Goal: Information Seeking & Learning: Check status

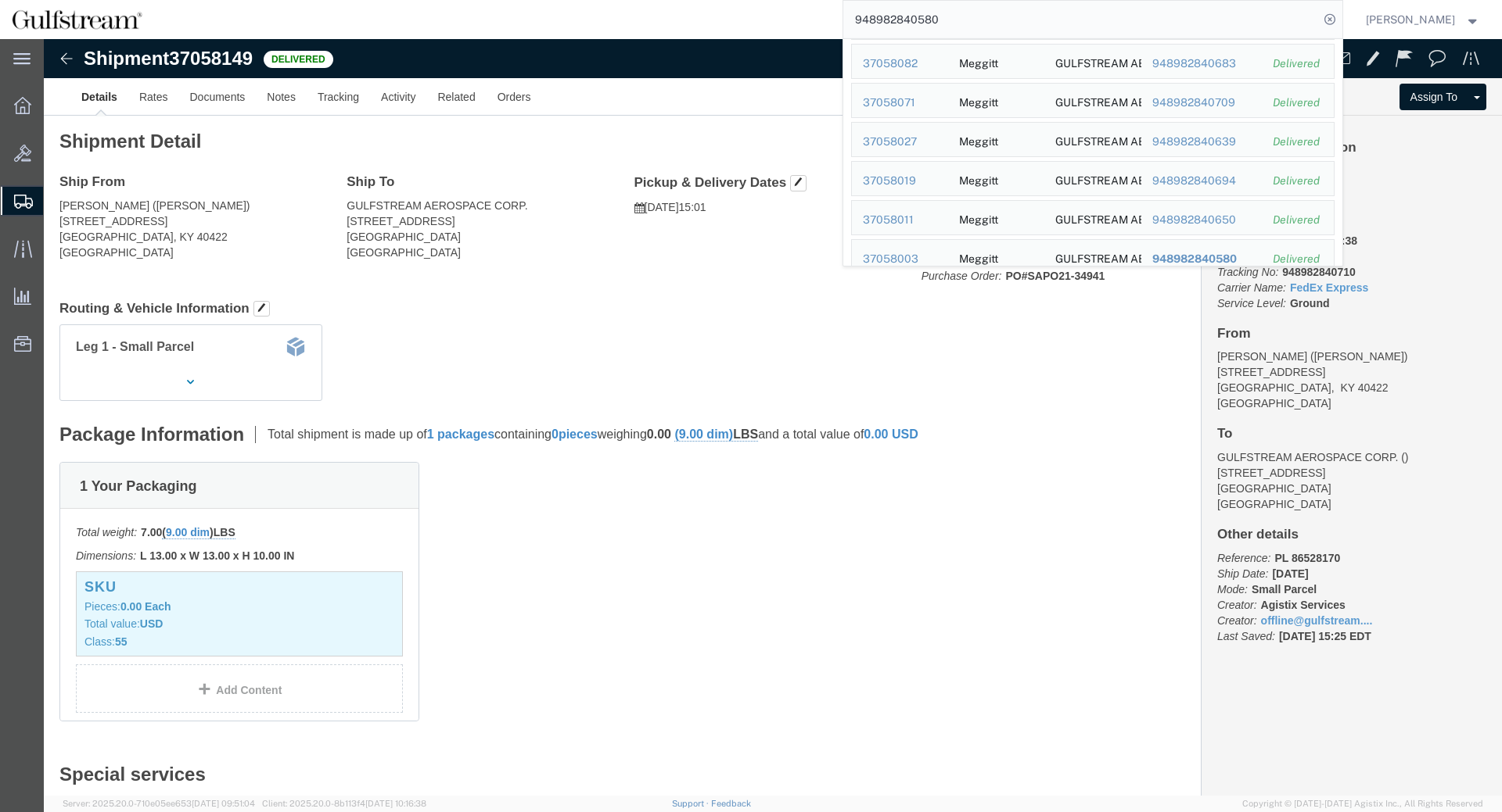
scroll to position [355, 0]
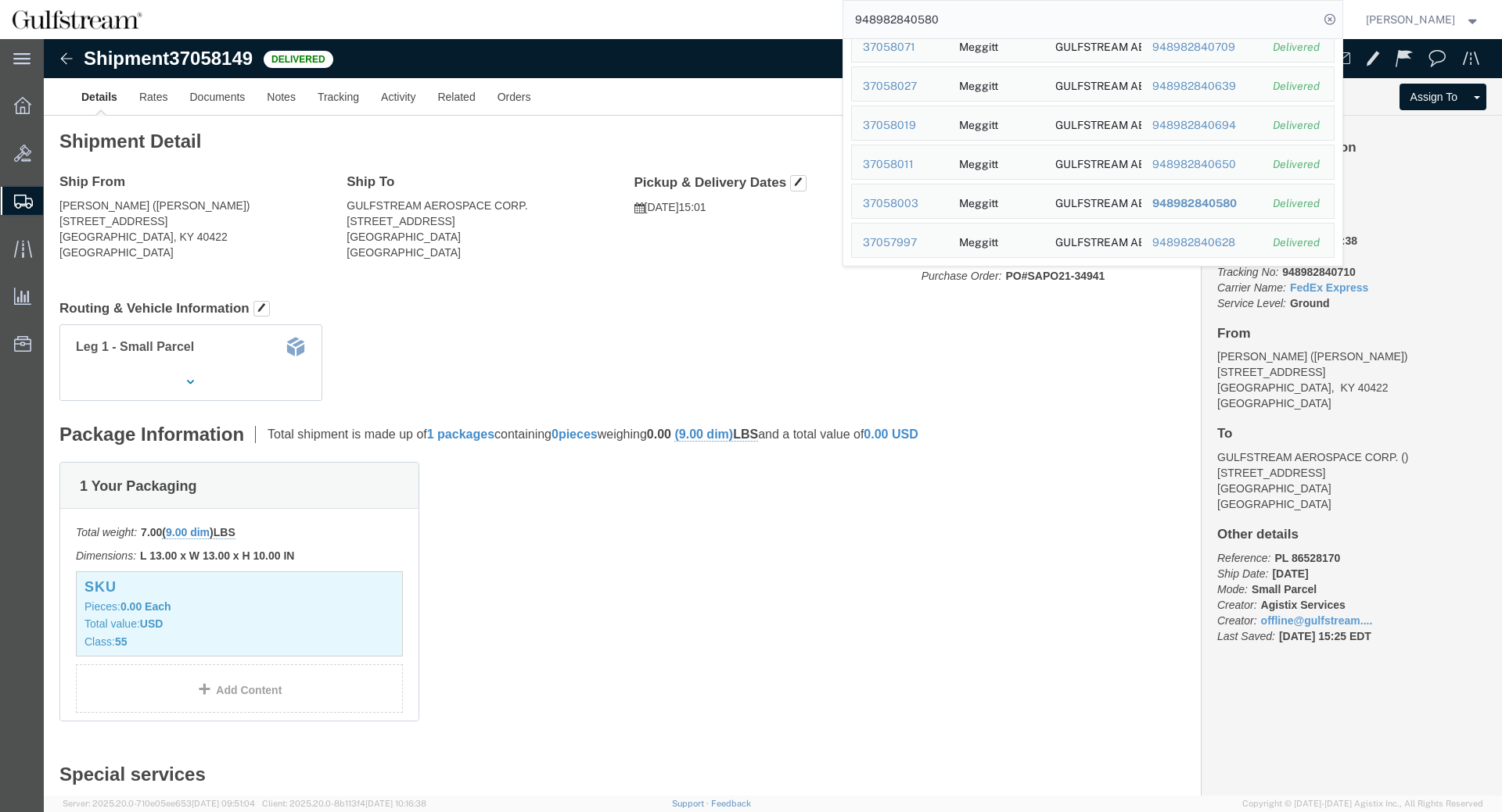
click div "Leg 1 - Small Parcel"
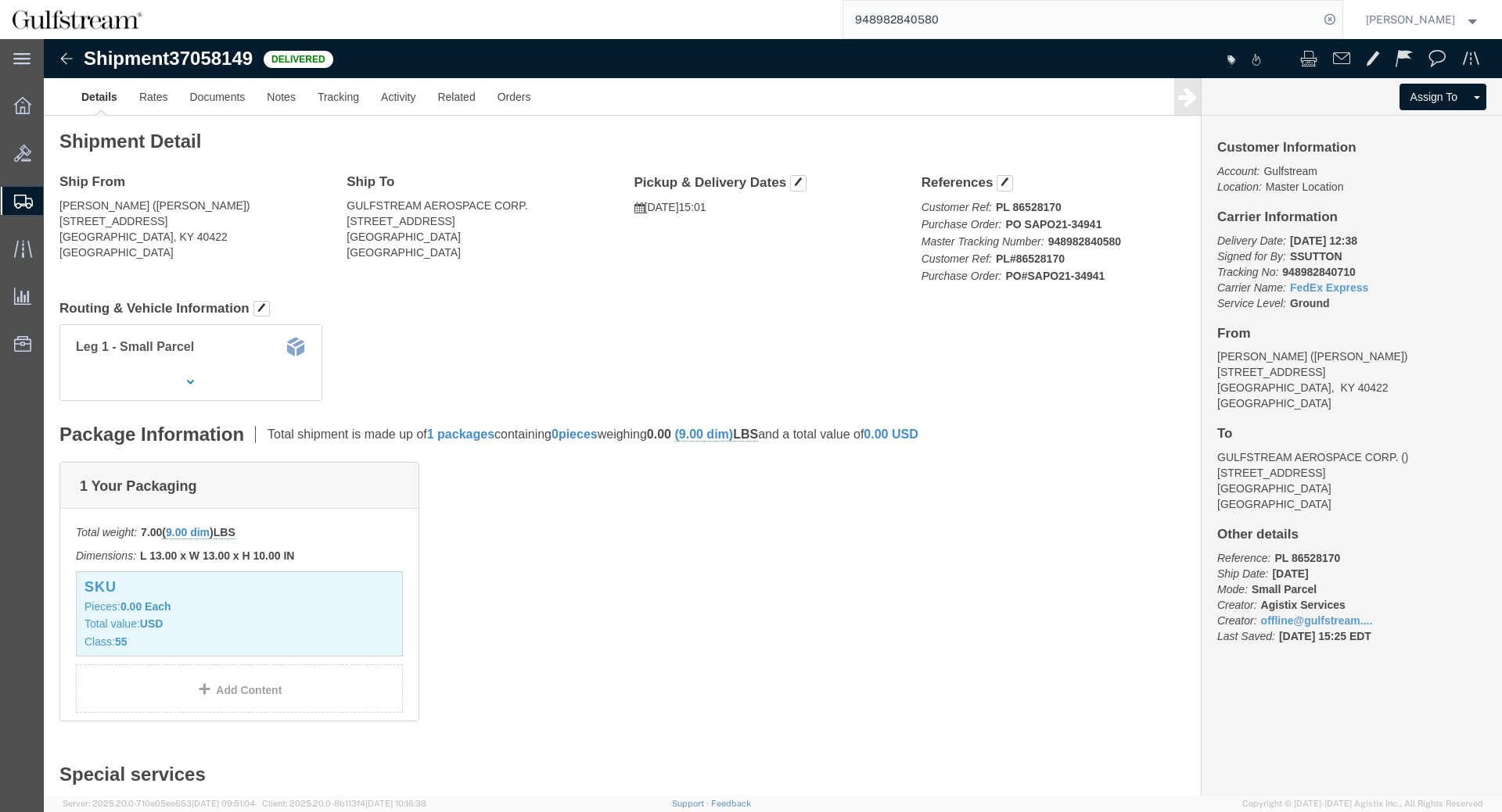
click at [1080, 6] on input "948982840580" at bounding box center [1081, 19] width 475 height 38
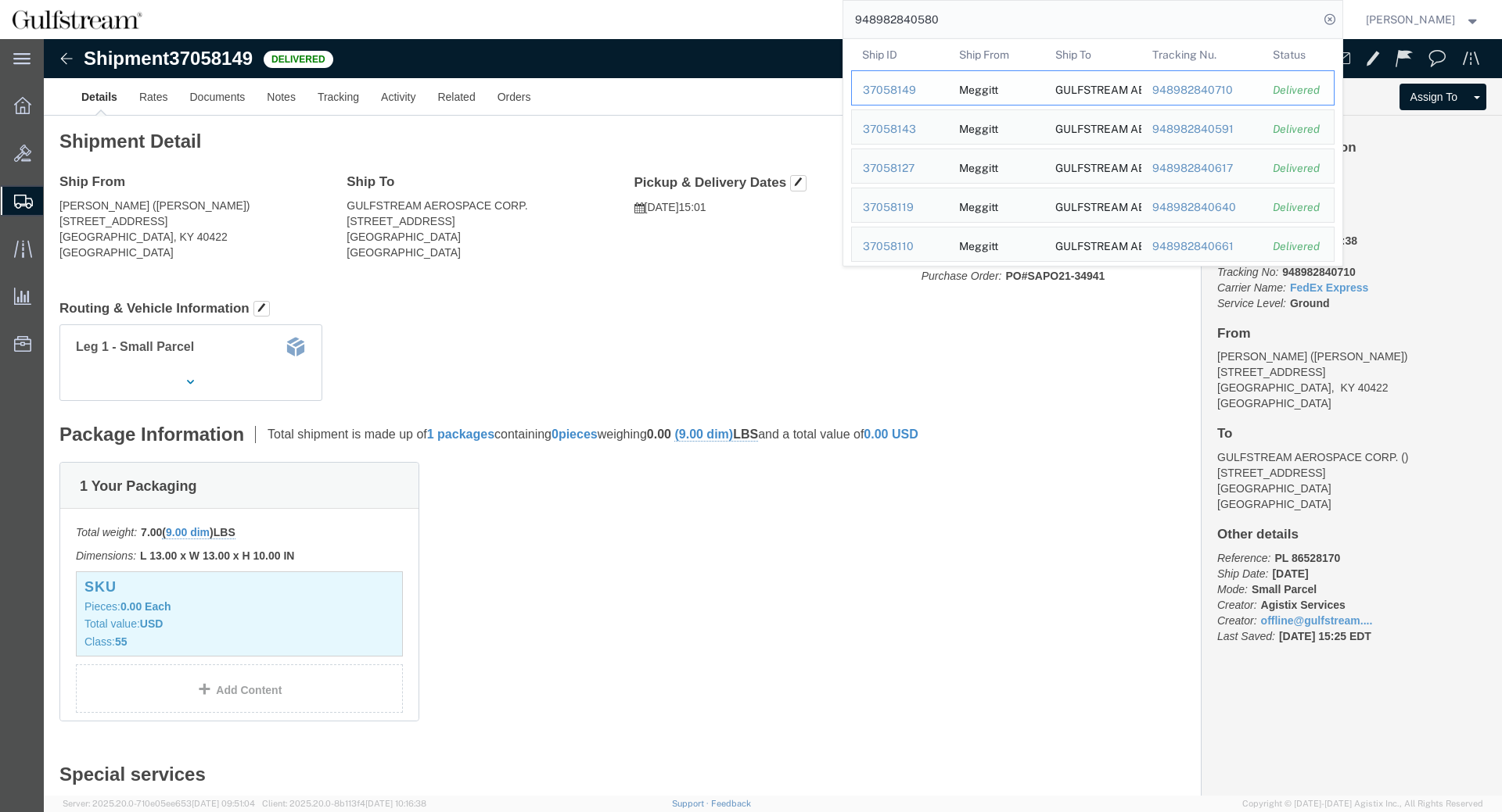
click at [1204, 84] on div "948982840710" at bounding box center [1201, 90] width 99 height 16
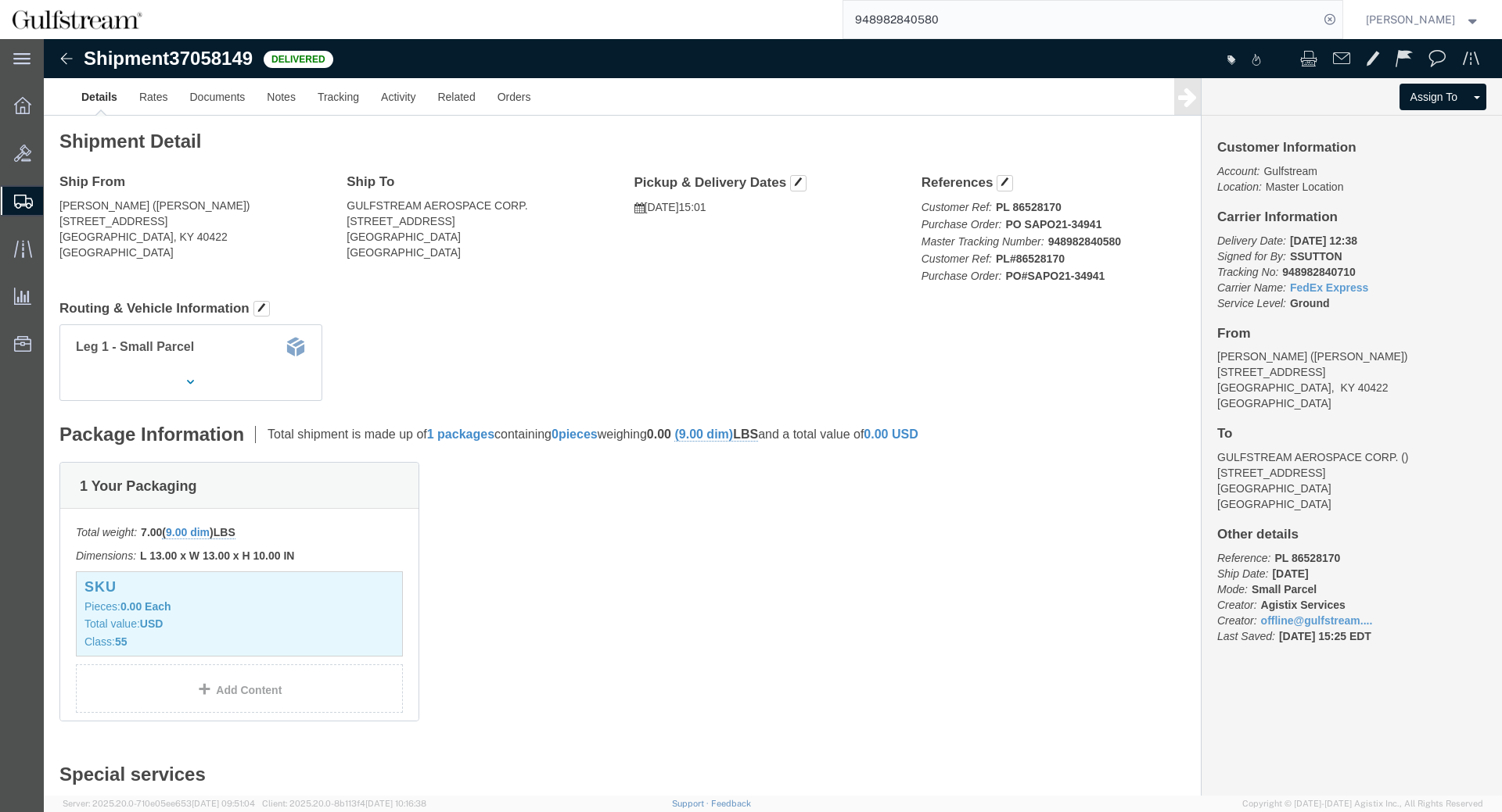
click at [1030, 5] on input "948982840580" at bounding box center [1081, 19] width 475 height 38
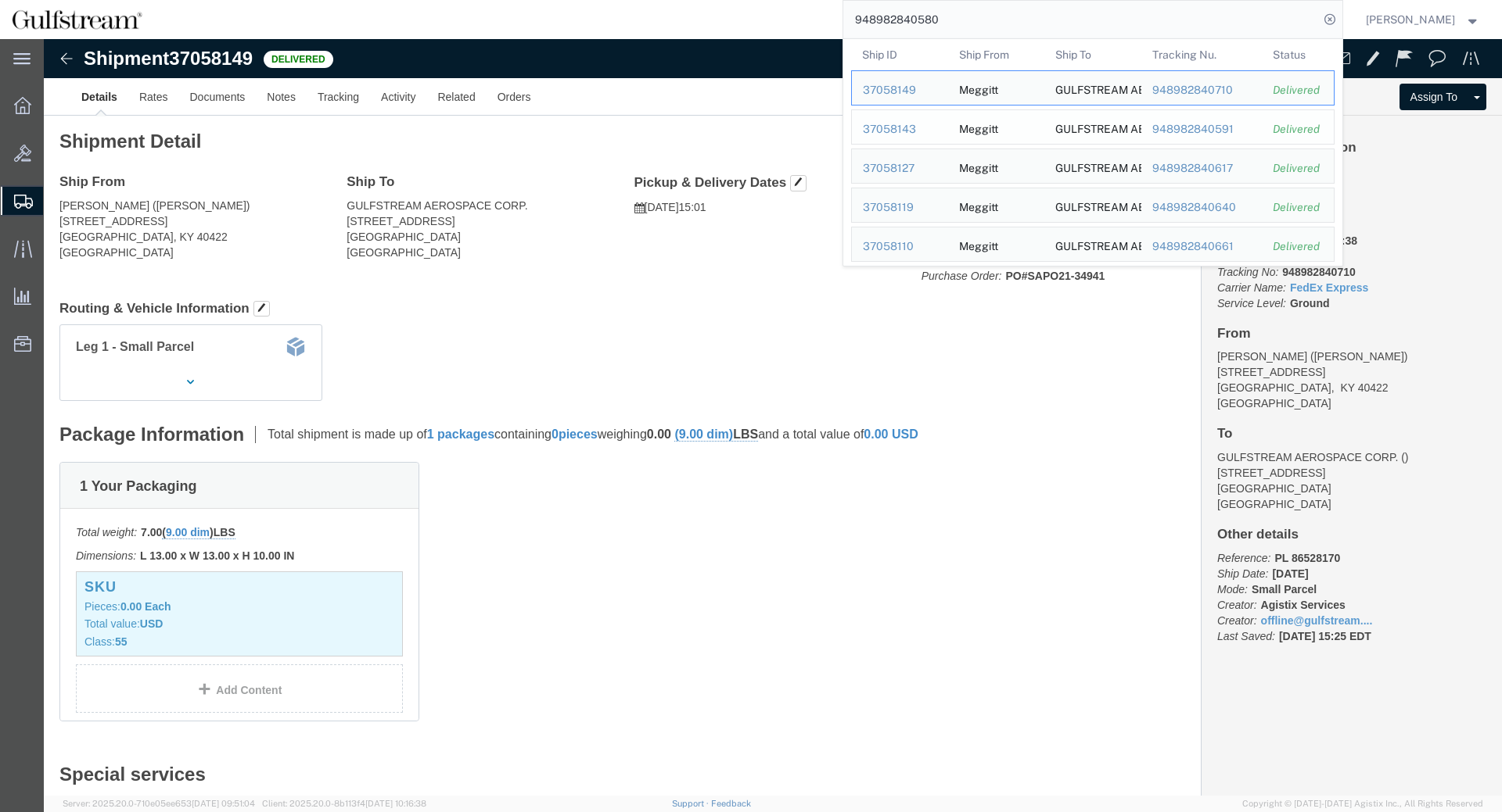
click at [1208, 129] on div "948982840591" at bounding box center [1201, 129] width 99 height 16
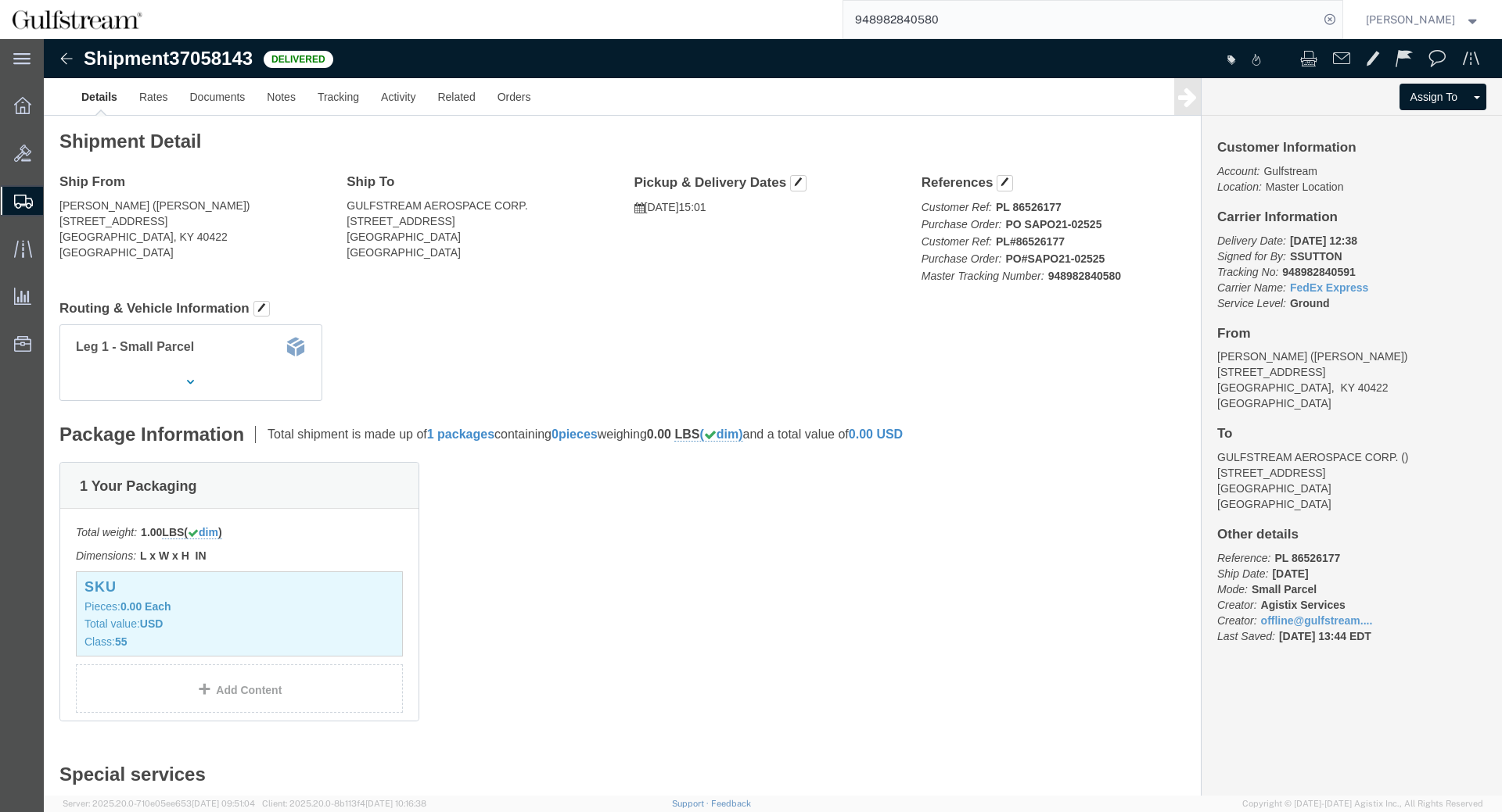
click at [1000, 20] on input "948982840580" at bounding box center [1081, 19] width 475 height 38
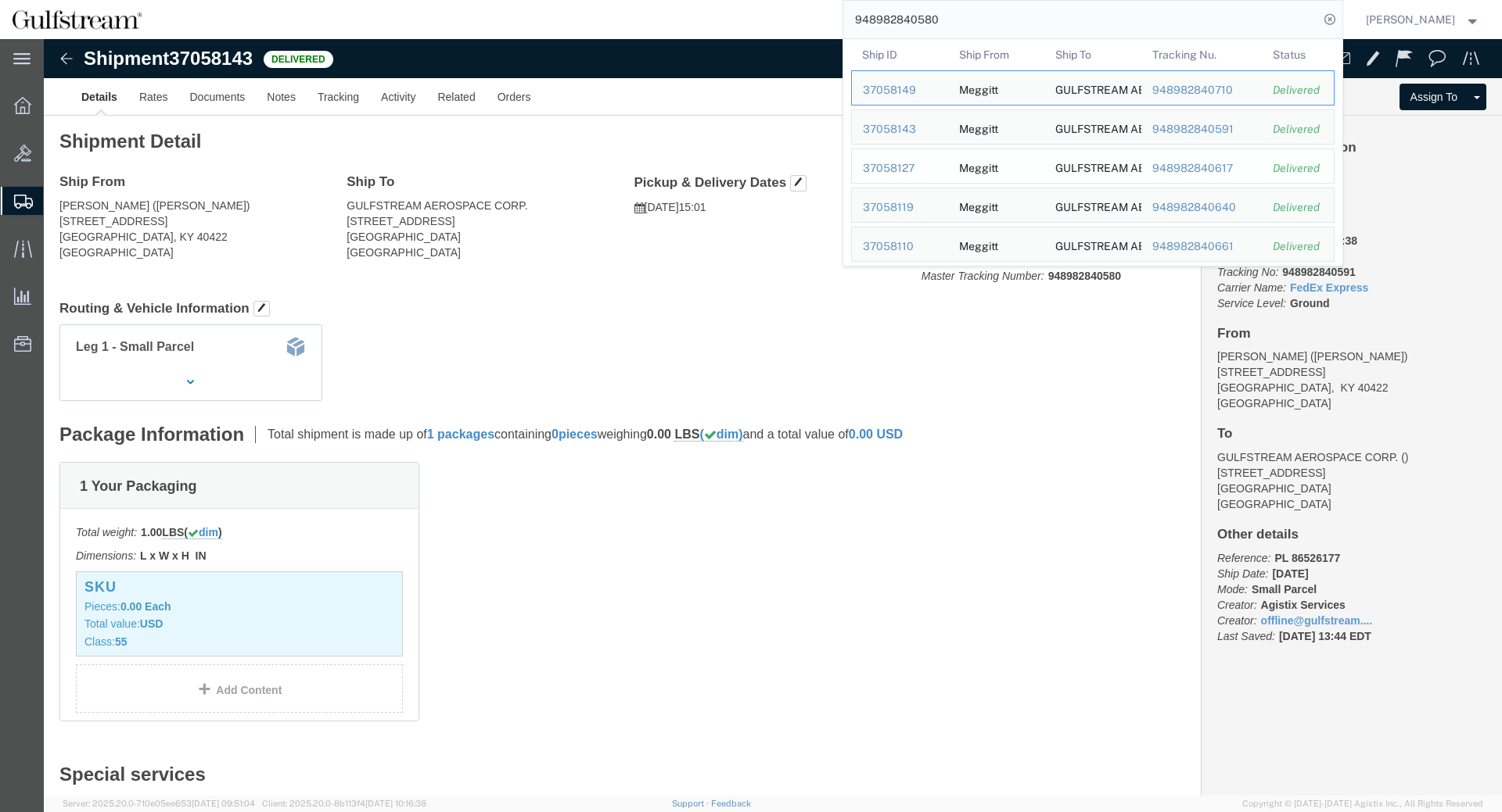
click at [1178, 167] on div "948982840617" at bounding box center [1201, 168] width 99 height 16
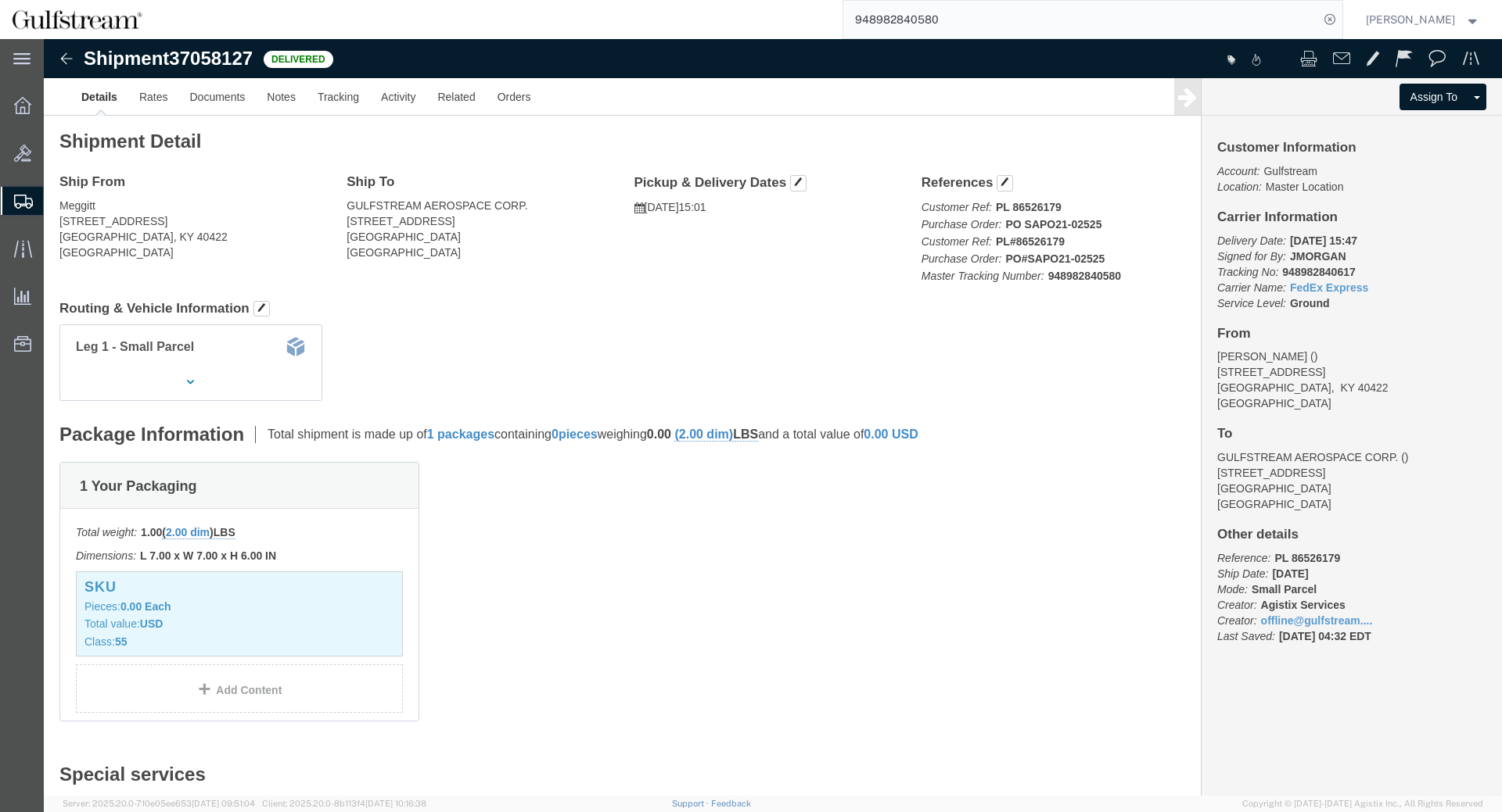
click at [1108, 27] on input "948982840580" at bounding box center [1081, 19] width 475 height 38
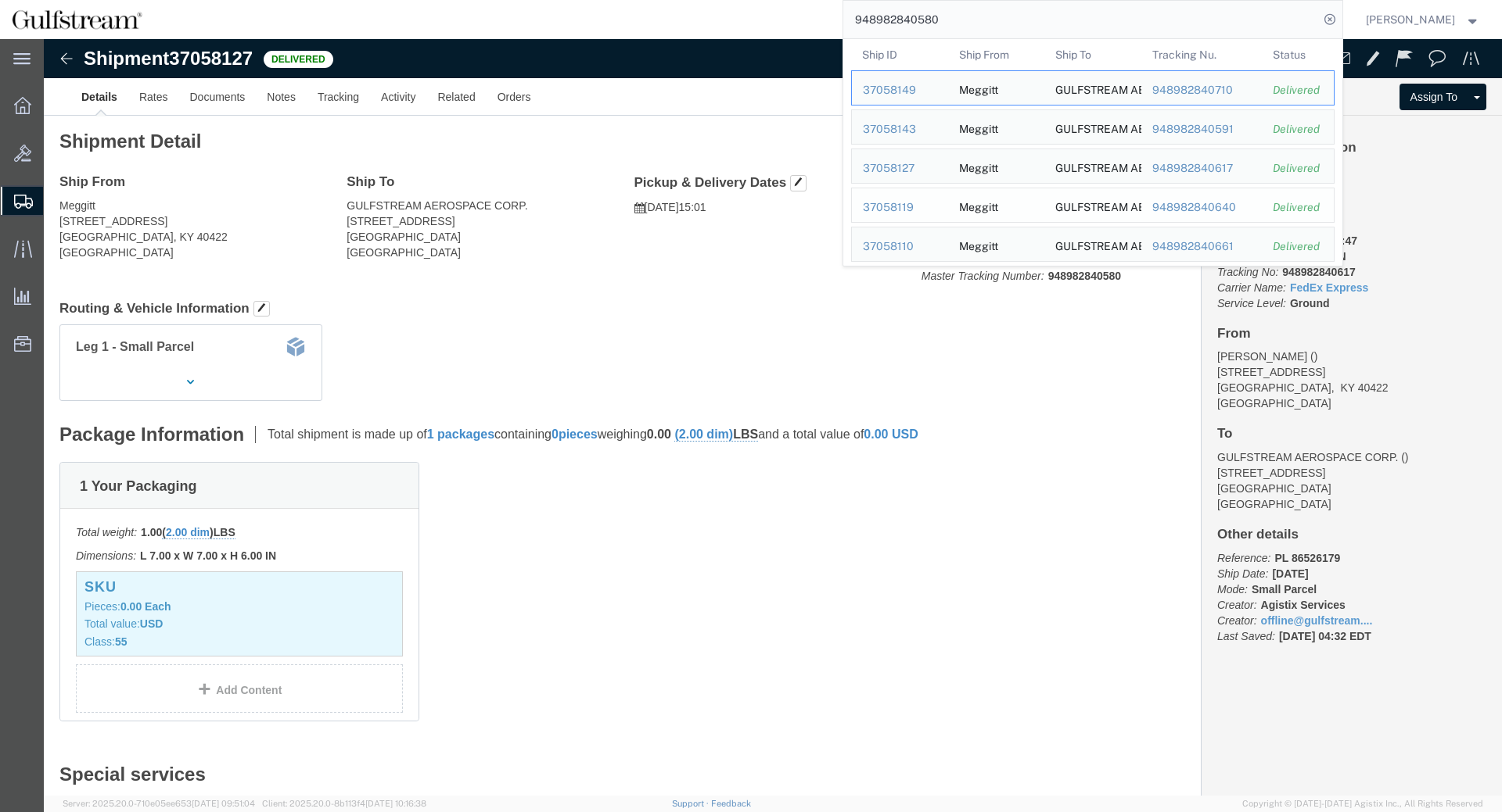
click at [1238, 208] on div "948982840640" at bounding box center [1201, 207] width 99 height 16
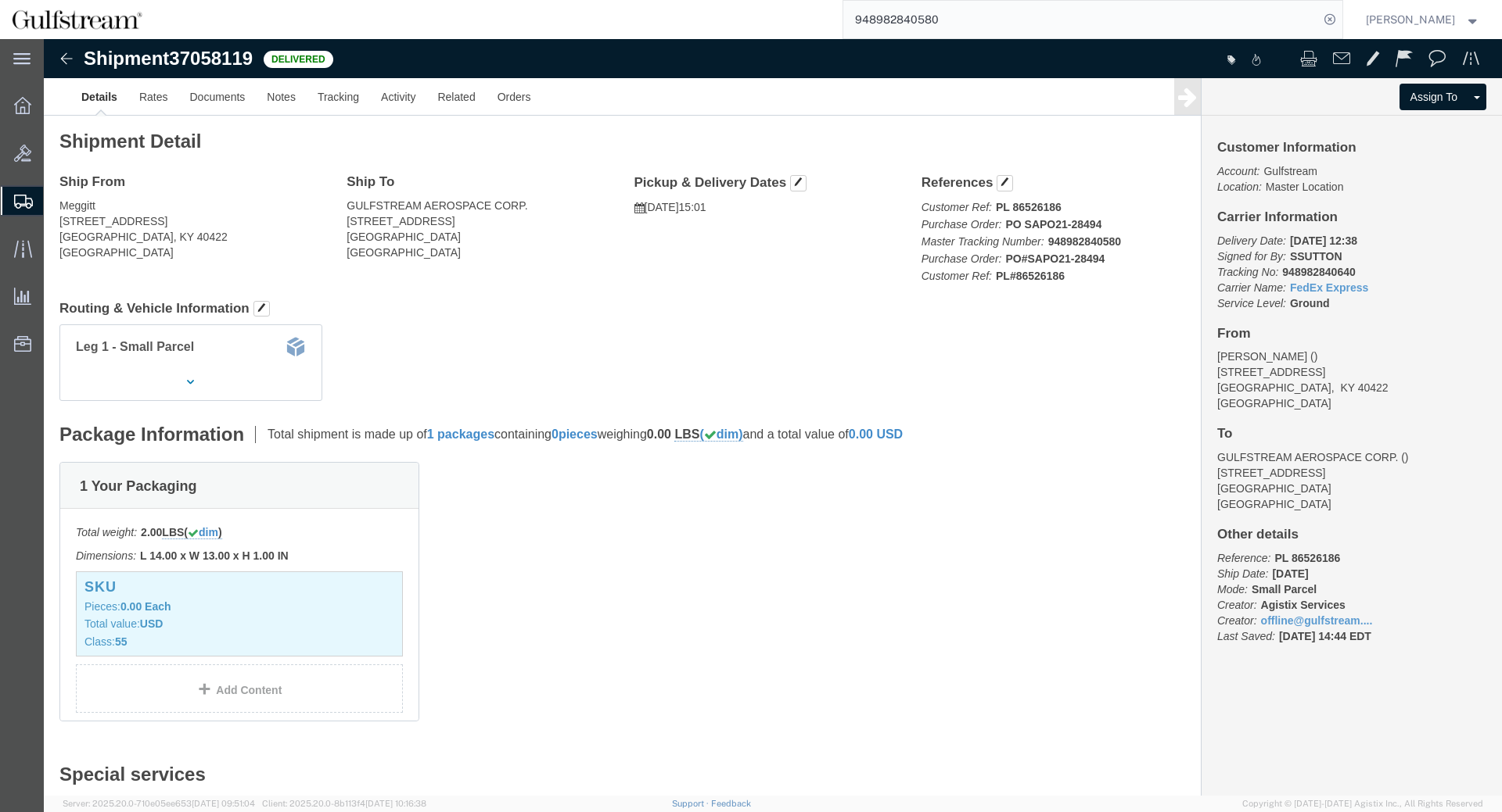
click at [1147, 18] on input "948982840580" at bounding box center [1081, 19] width 475 height 38
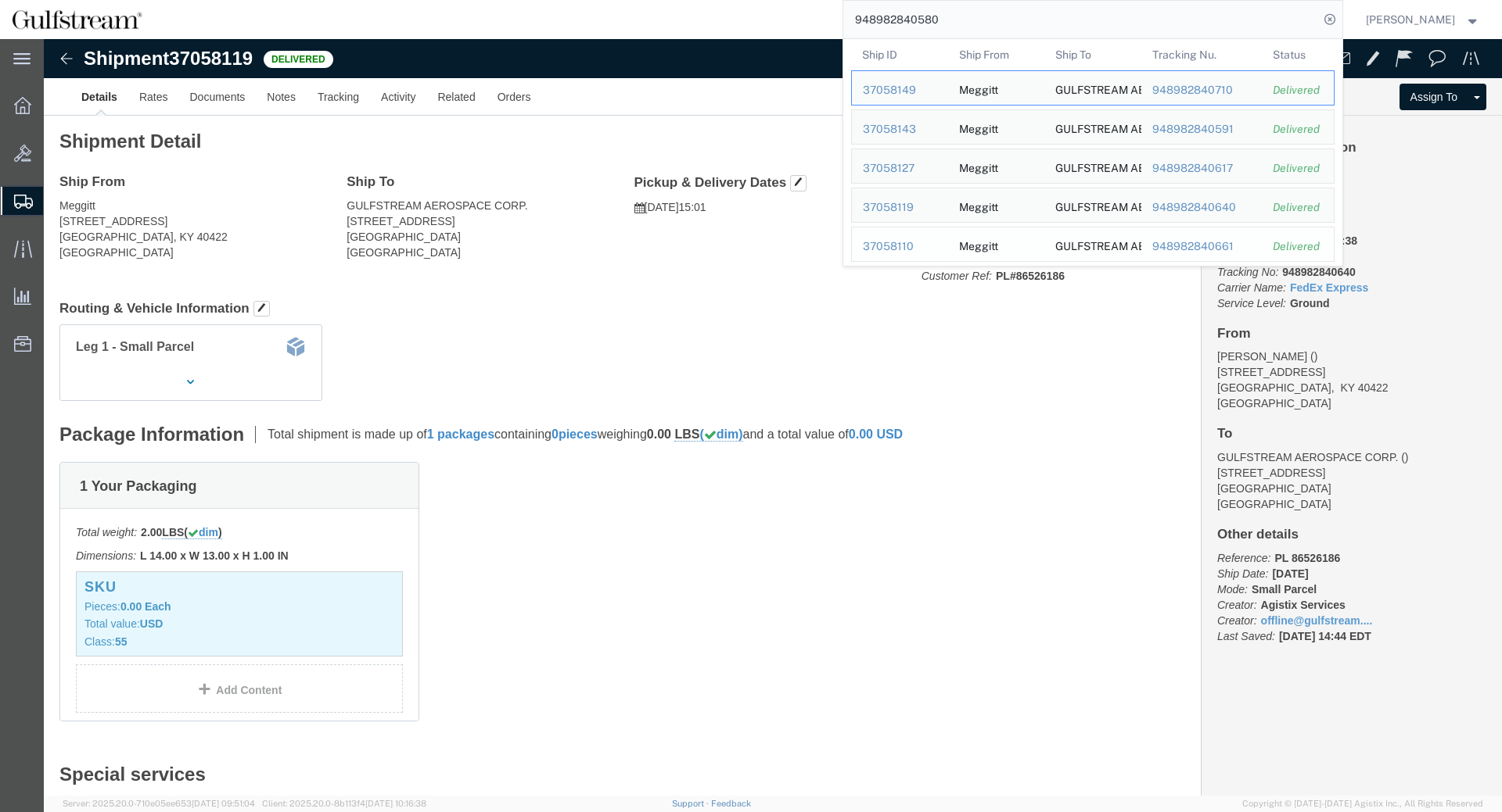
click at [1236, 246] on div "948982840661" at bounding box center [1201, 246] width 99 height 16
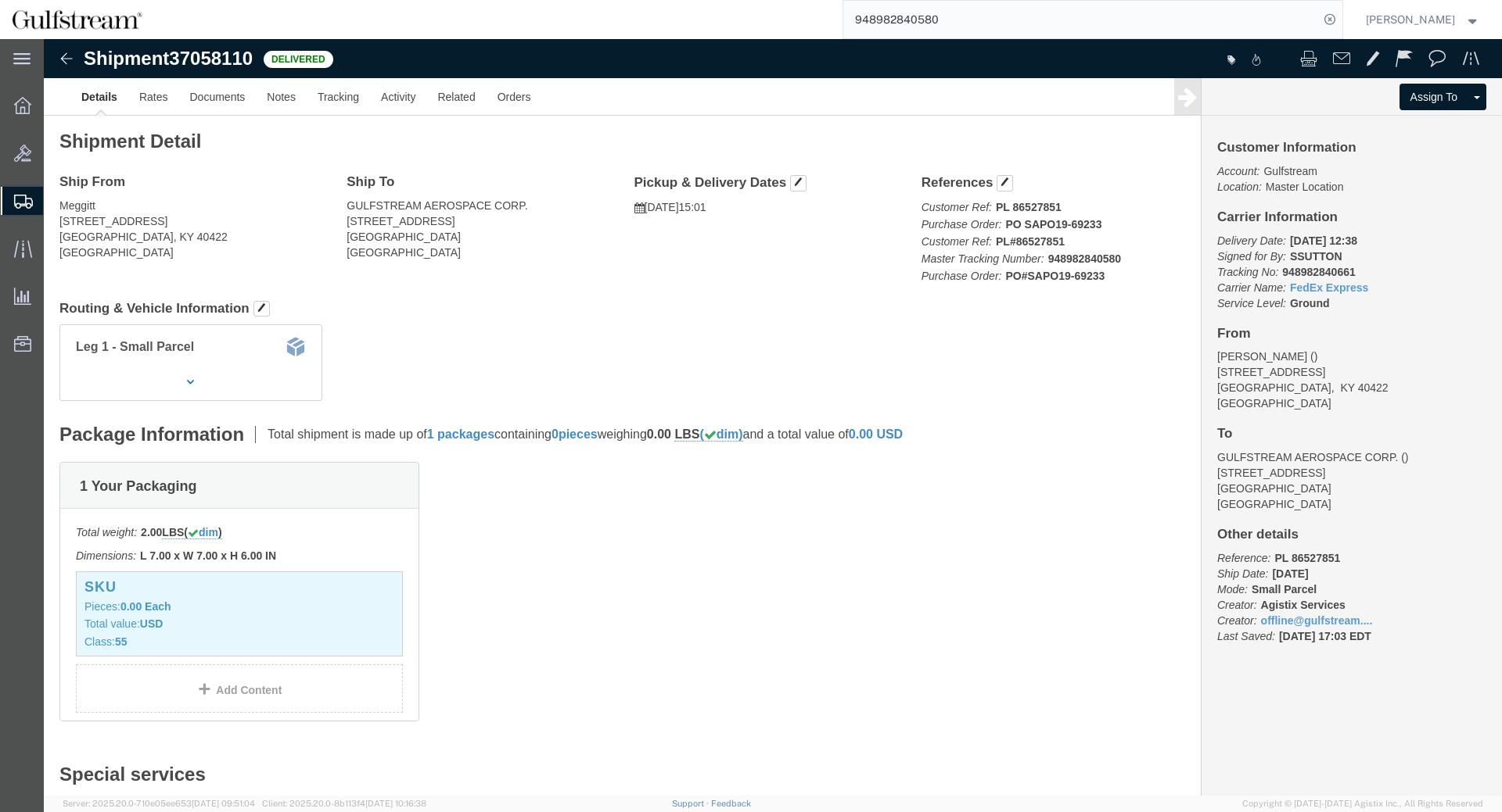
click at [1029, 20] on input "948982840580" at bounding box center [1081, 19] width 475 height 38
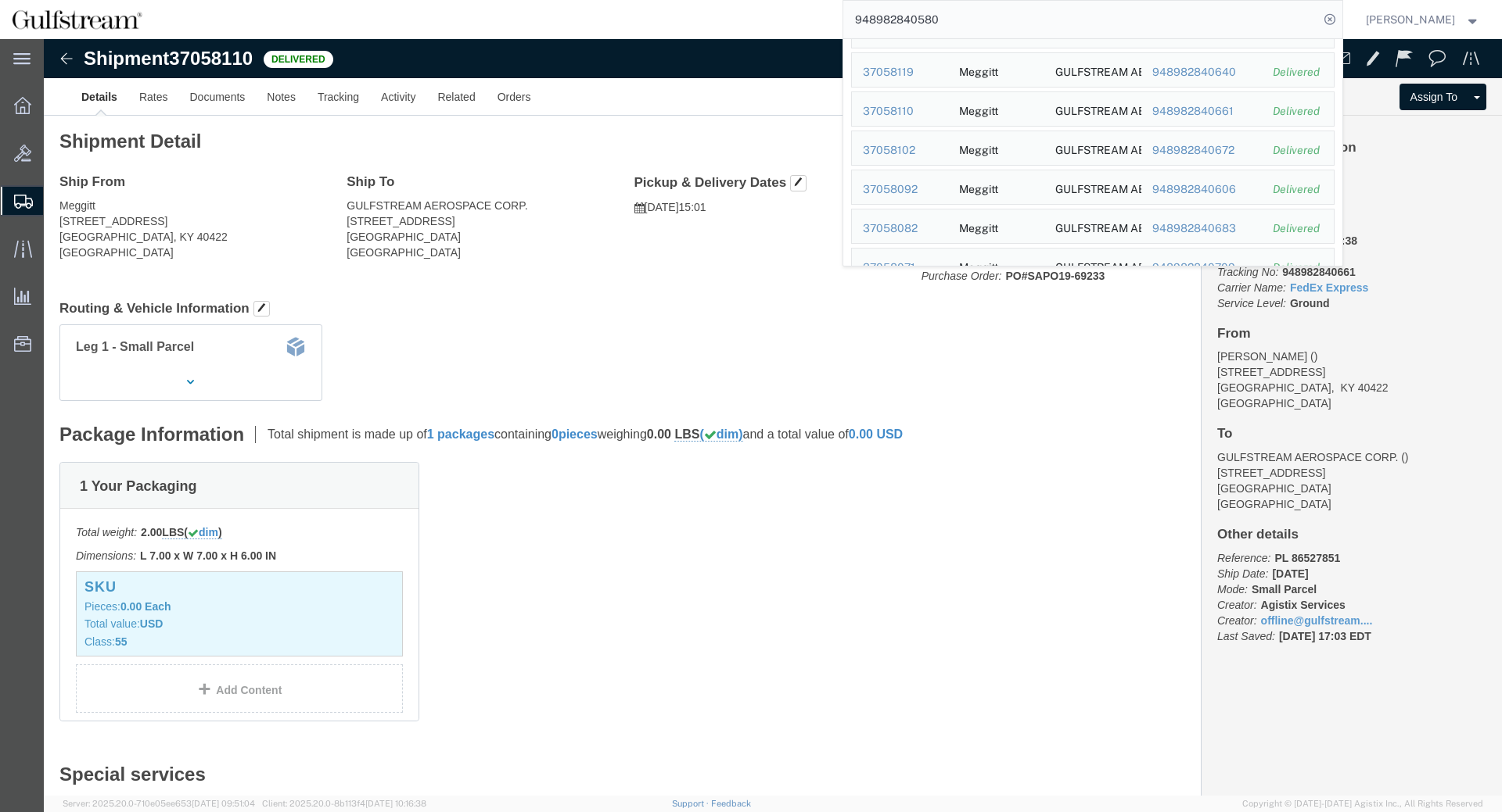
scroll to position [137, 0]
click at [1206, 153] on div "948982840672" at bounding box center [1201, 149] width 99 height 16
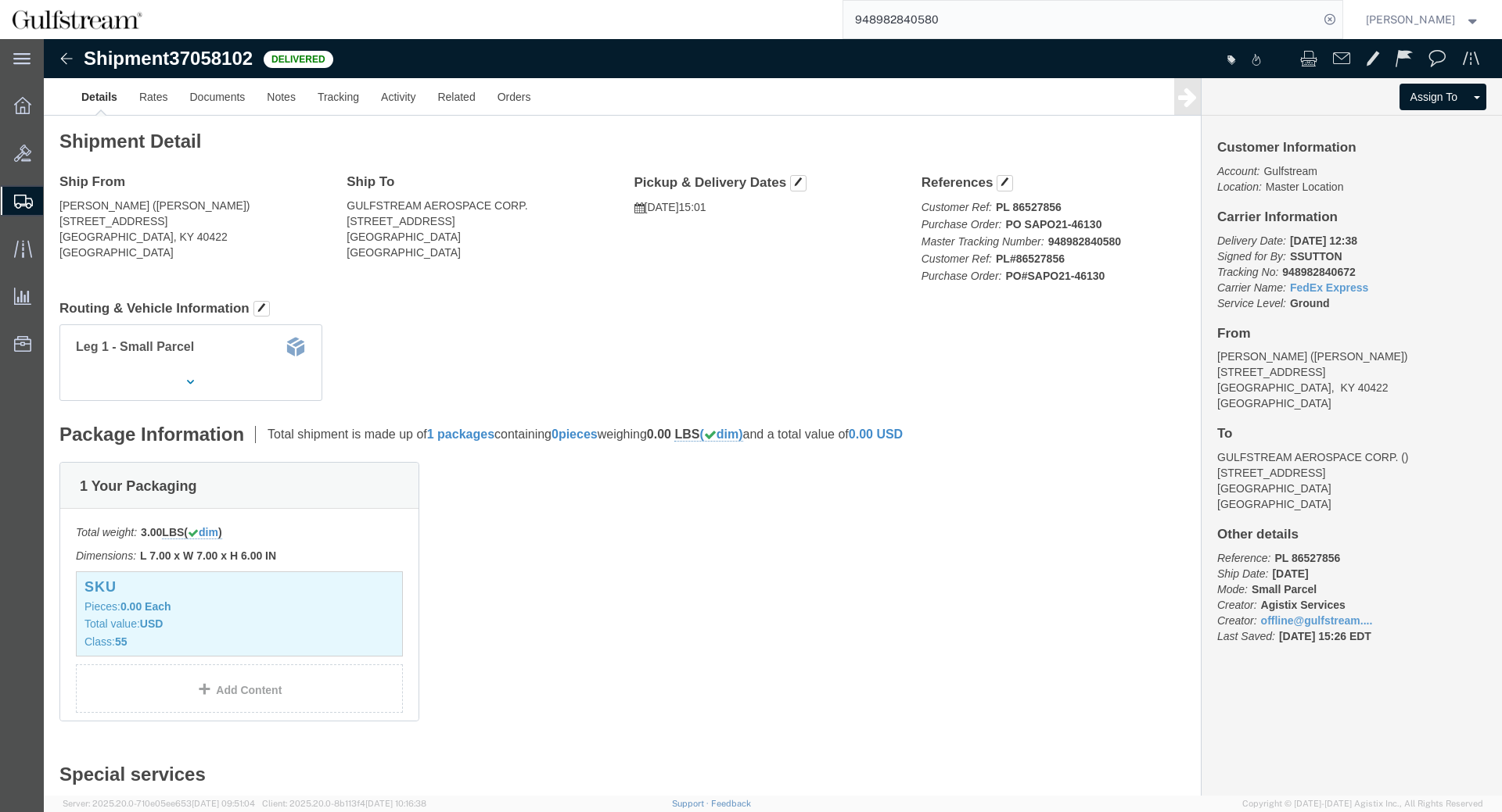
click at [908, 17] on input "948982840580" at bounding box center [1081, 19] width 475 height 38
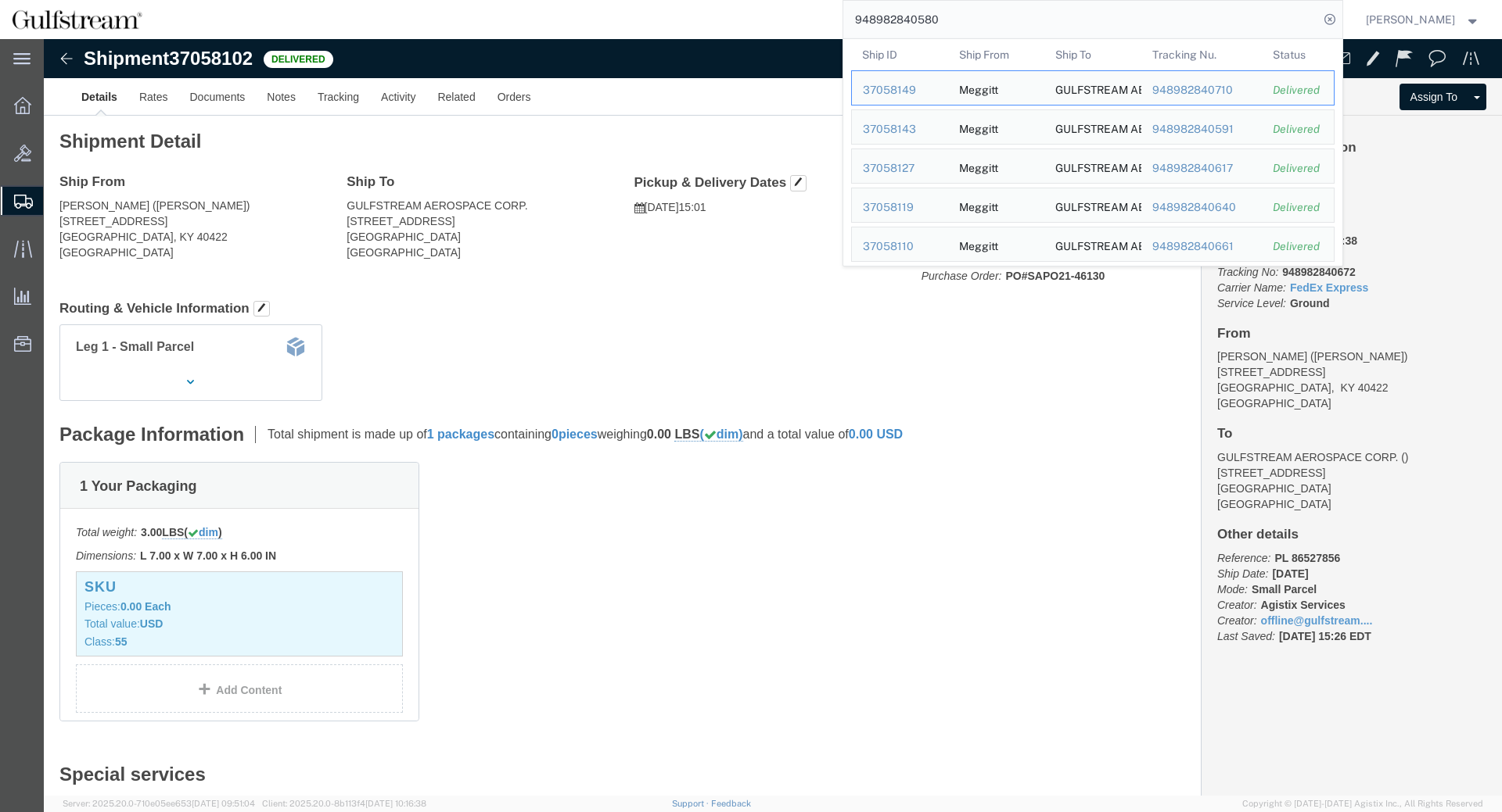
paste input "606"
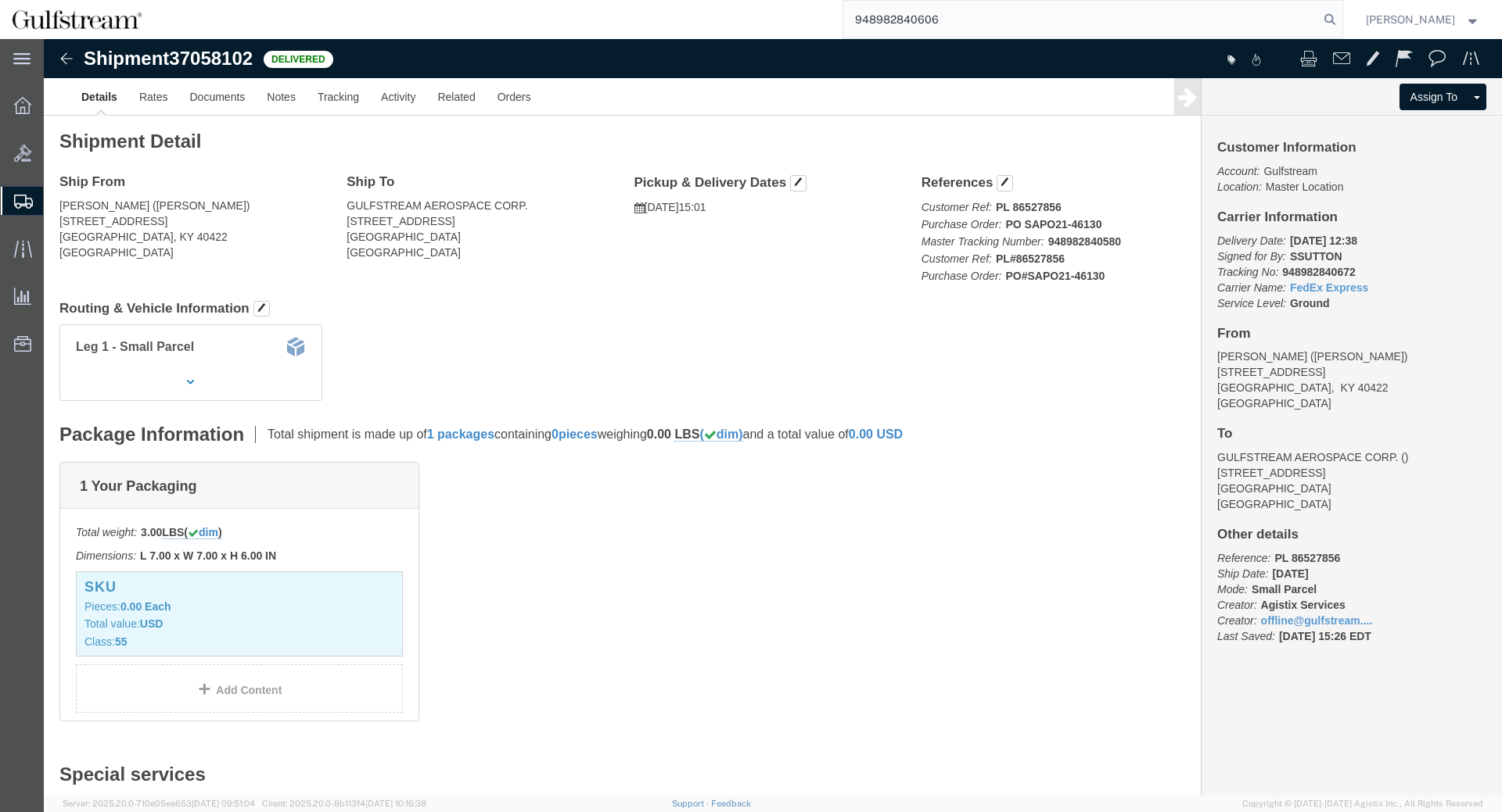
click b "948982840580"
copy b "948982840580"
click at [901, 23] on input "948982840606" at bounding box center [1081, 19] width 475 height 38
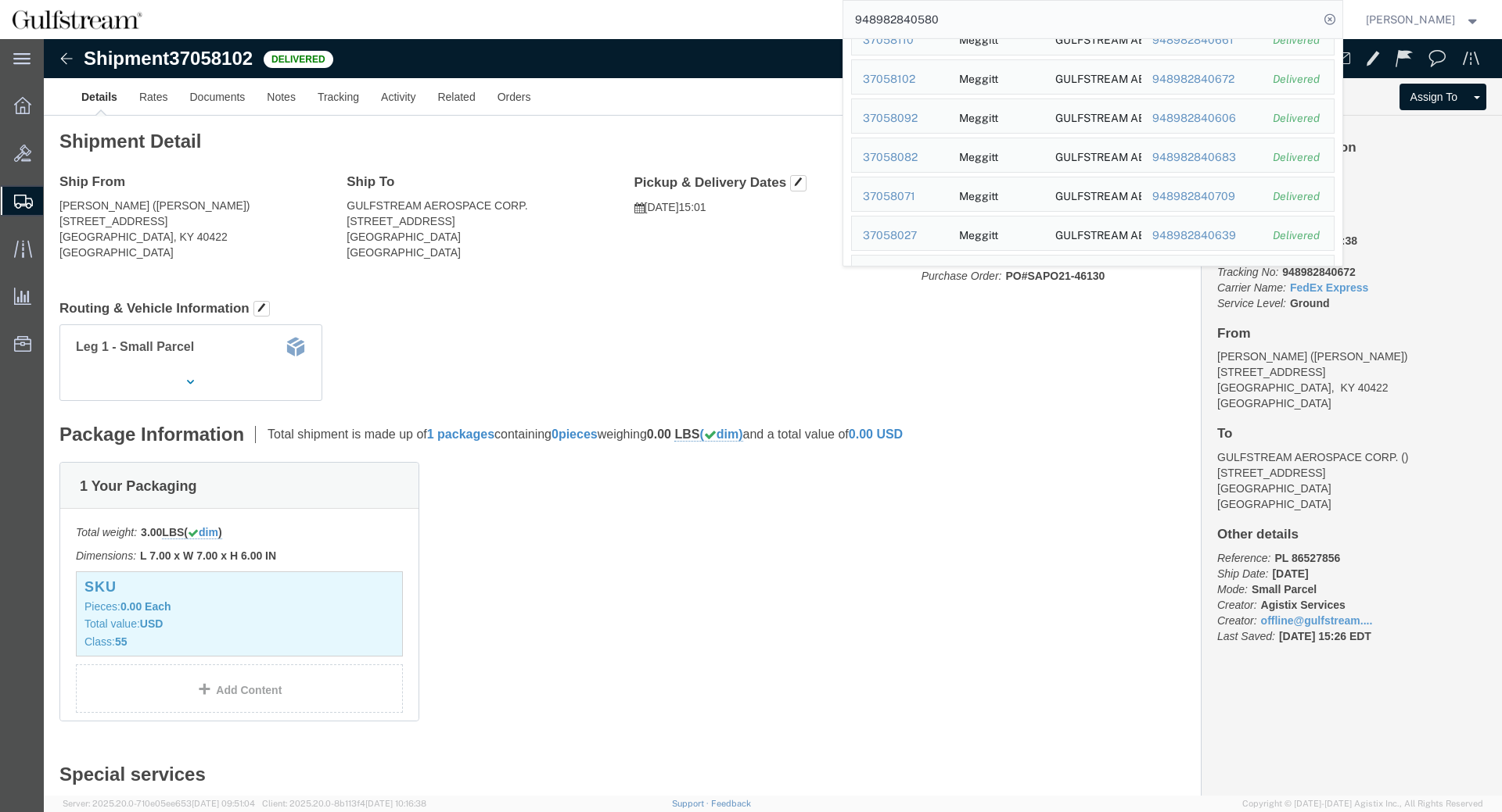
scroll to position [210, 0]
click at [1220, 112] on div "948982840606" at bounding box center [1201, 114] width 99 height 16
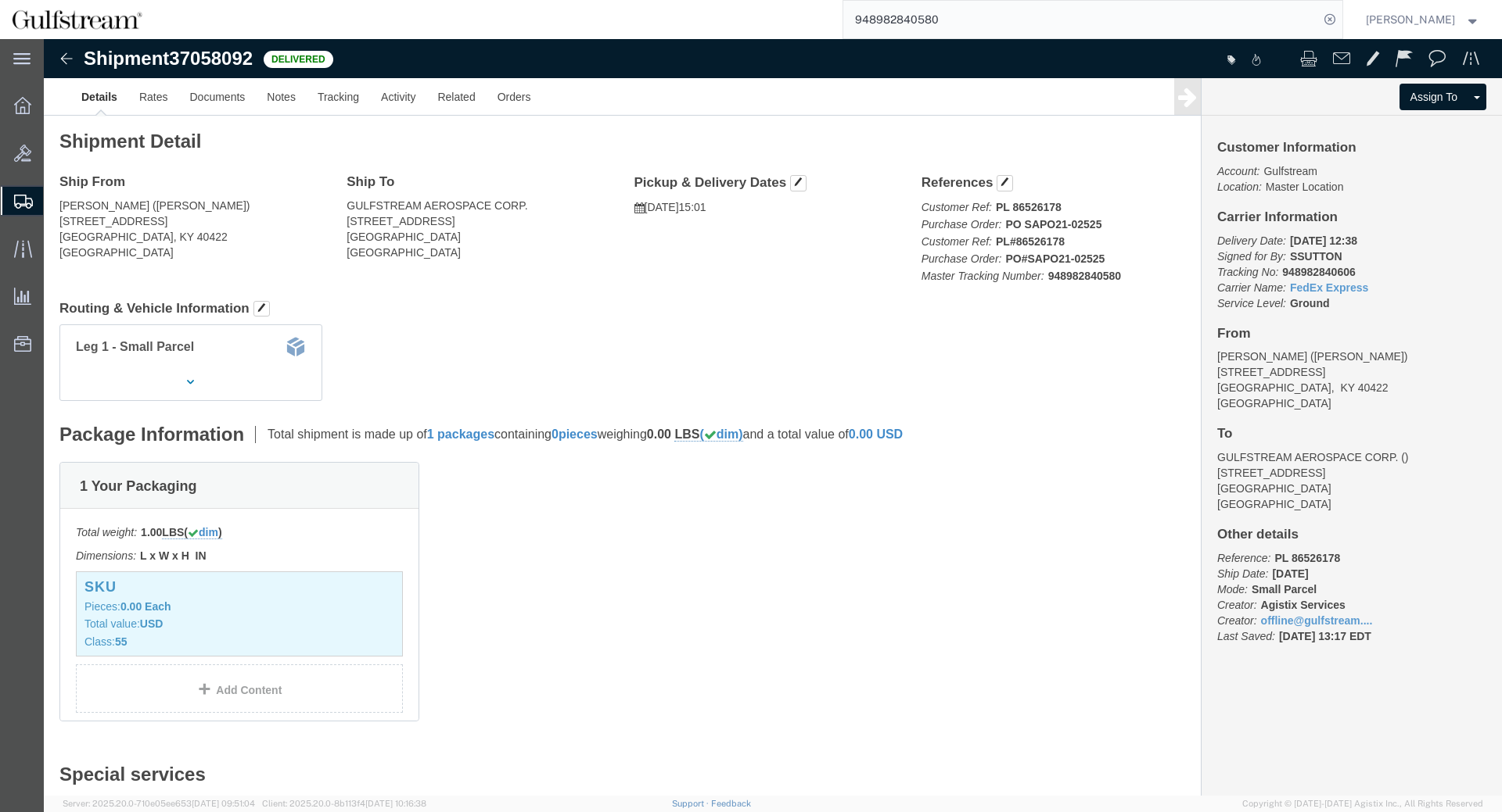
click at [1173, 22] on input "948982840580" at bounding box center [1081, 19] width 475 height 38
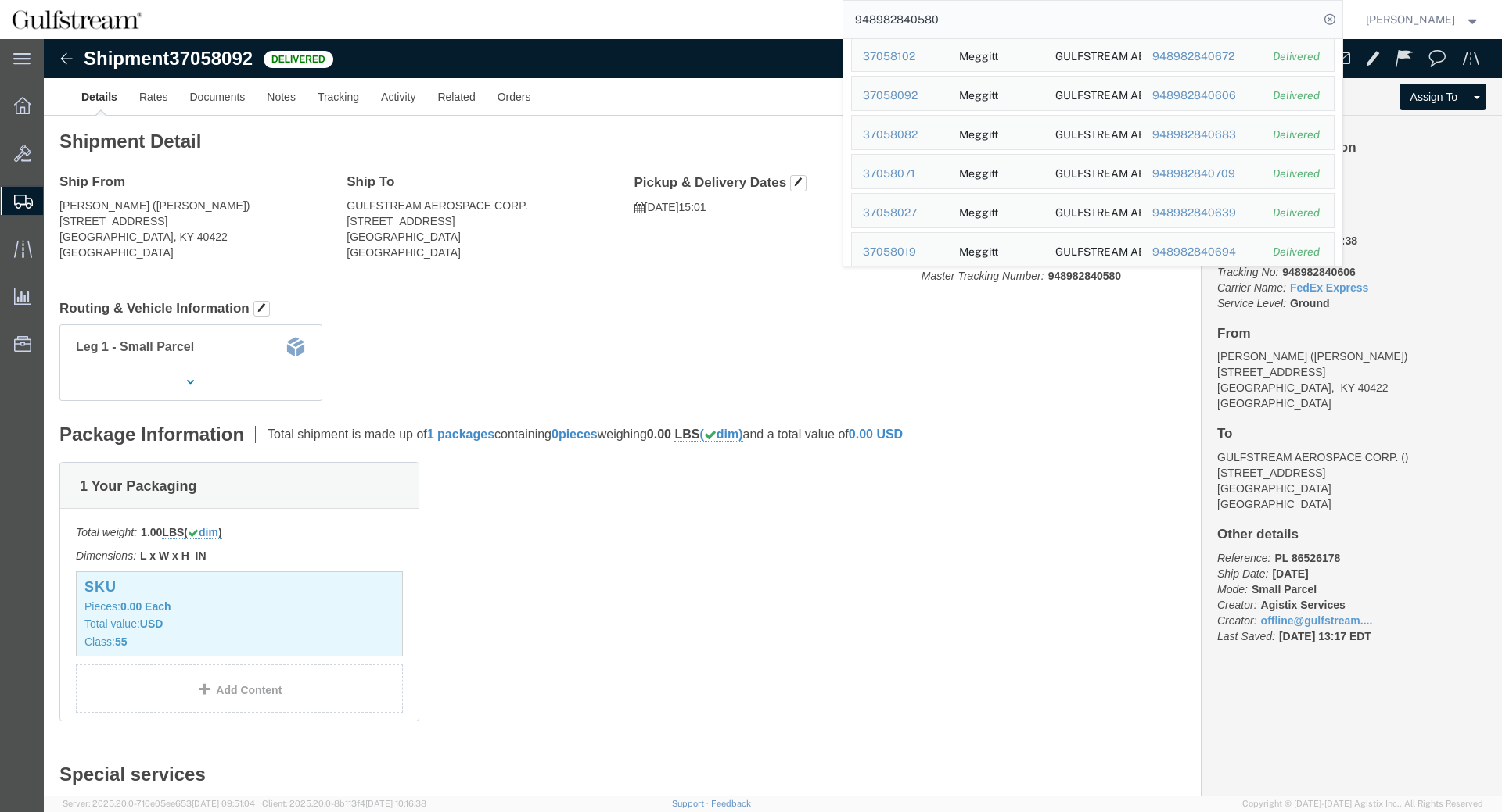
scroll to position [231, 0]
click at [1214, 132] on div "948982840683" at bounding box center [1201, 133] width 99 height 16
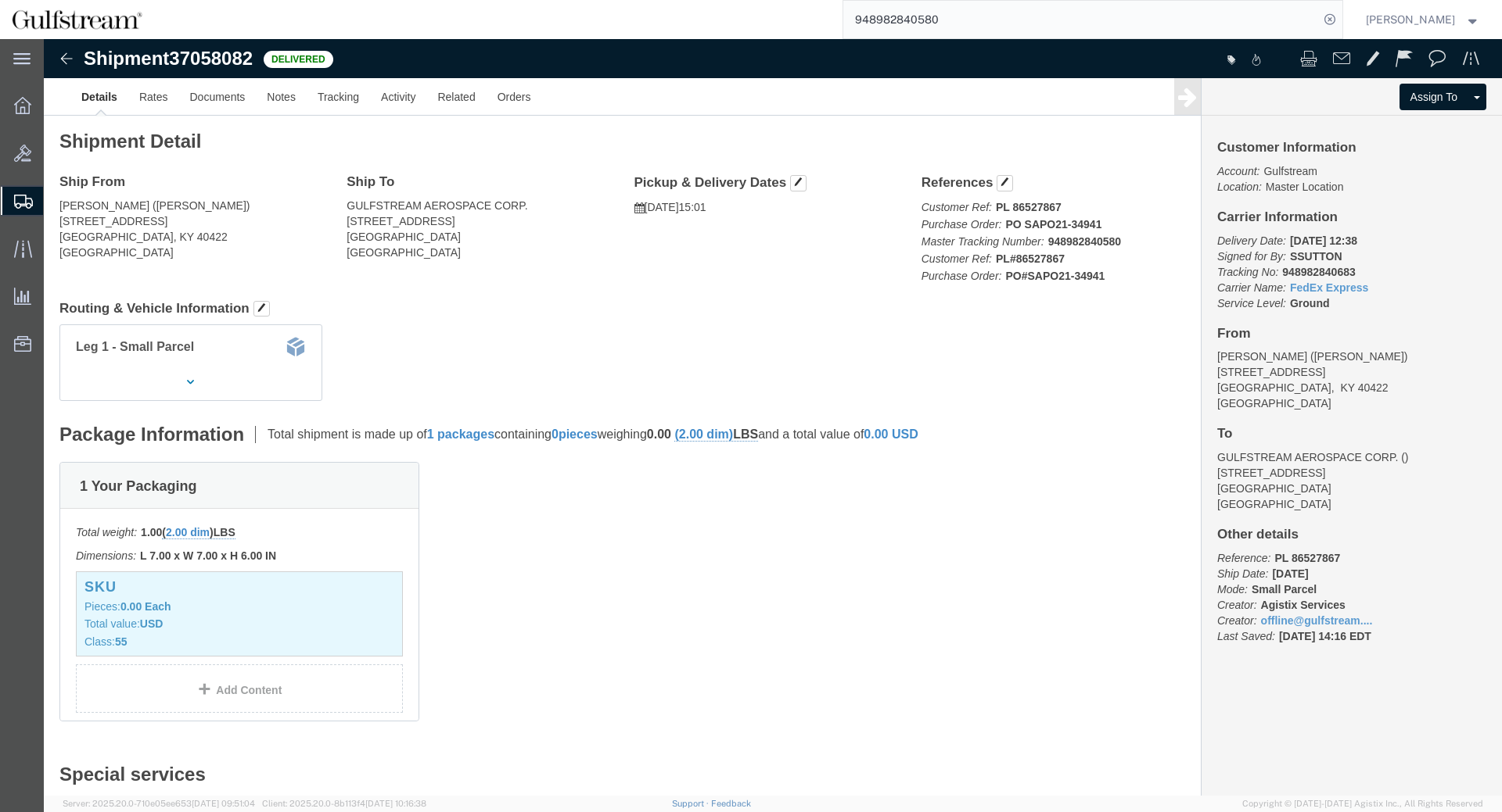
click at [999, 22] on input "948982840580" at bounding box center [1081, 19] width 475 height 38
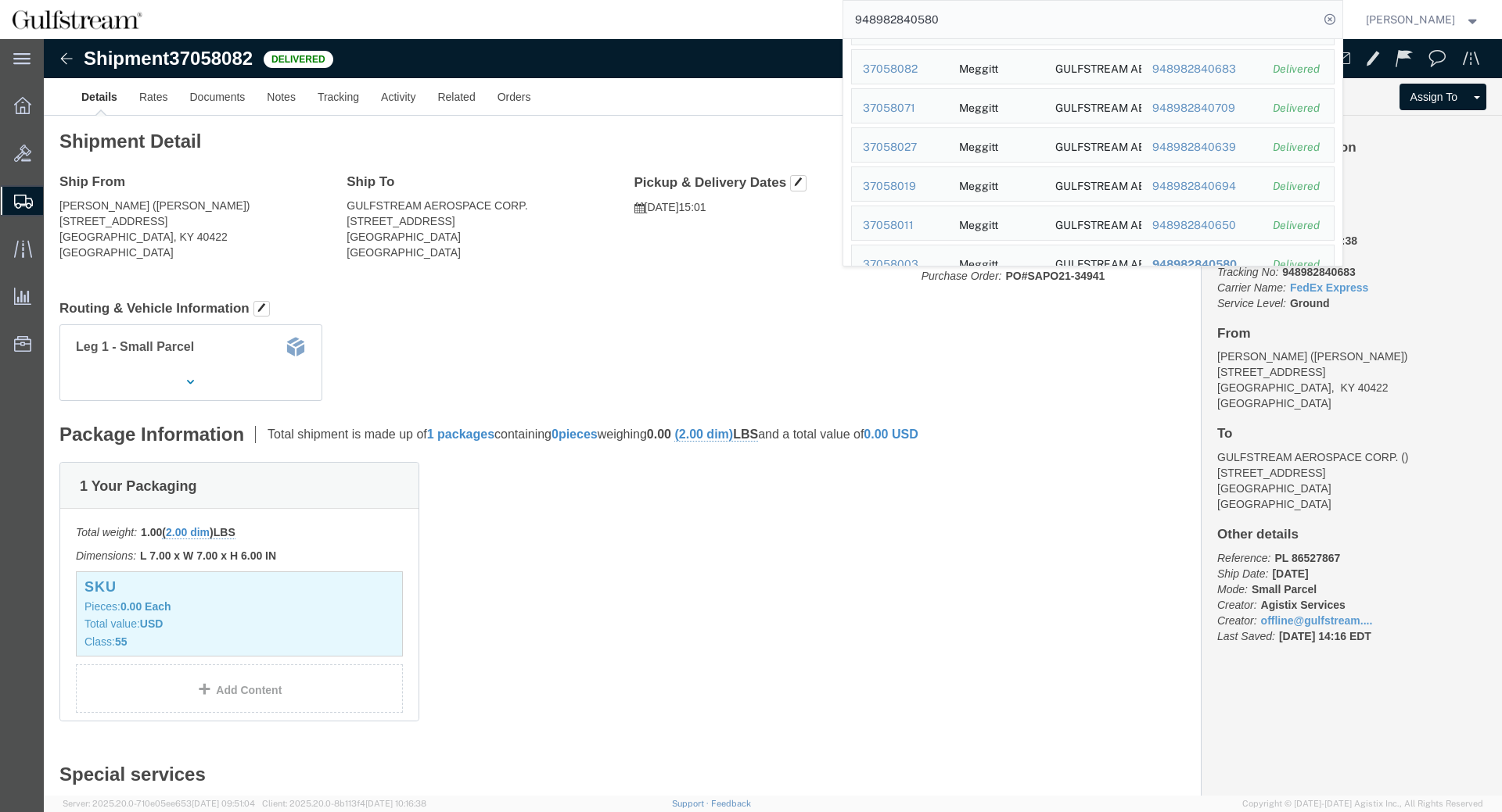
scroll to position [300, 0]
click at [1234, 106] on div "948982840709" at bounding box center [1201, 102] width 99 height 16
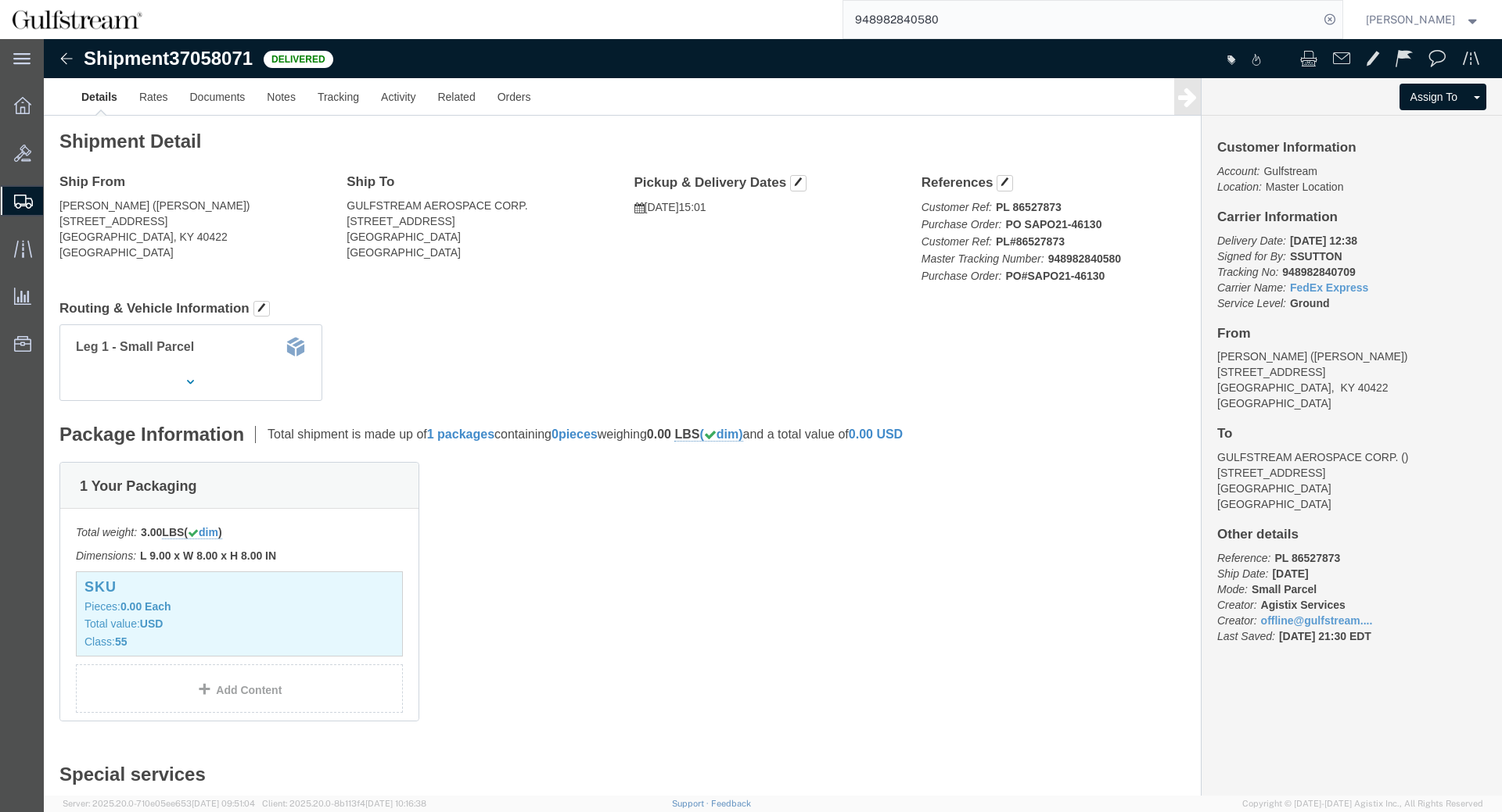
click at [1061, 11] on input "948982840580" at bounding box center [1081, 19] width 475 height 38
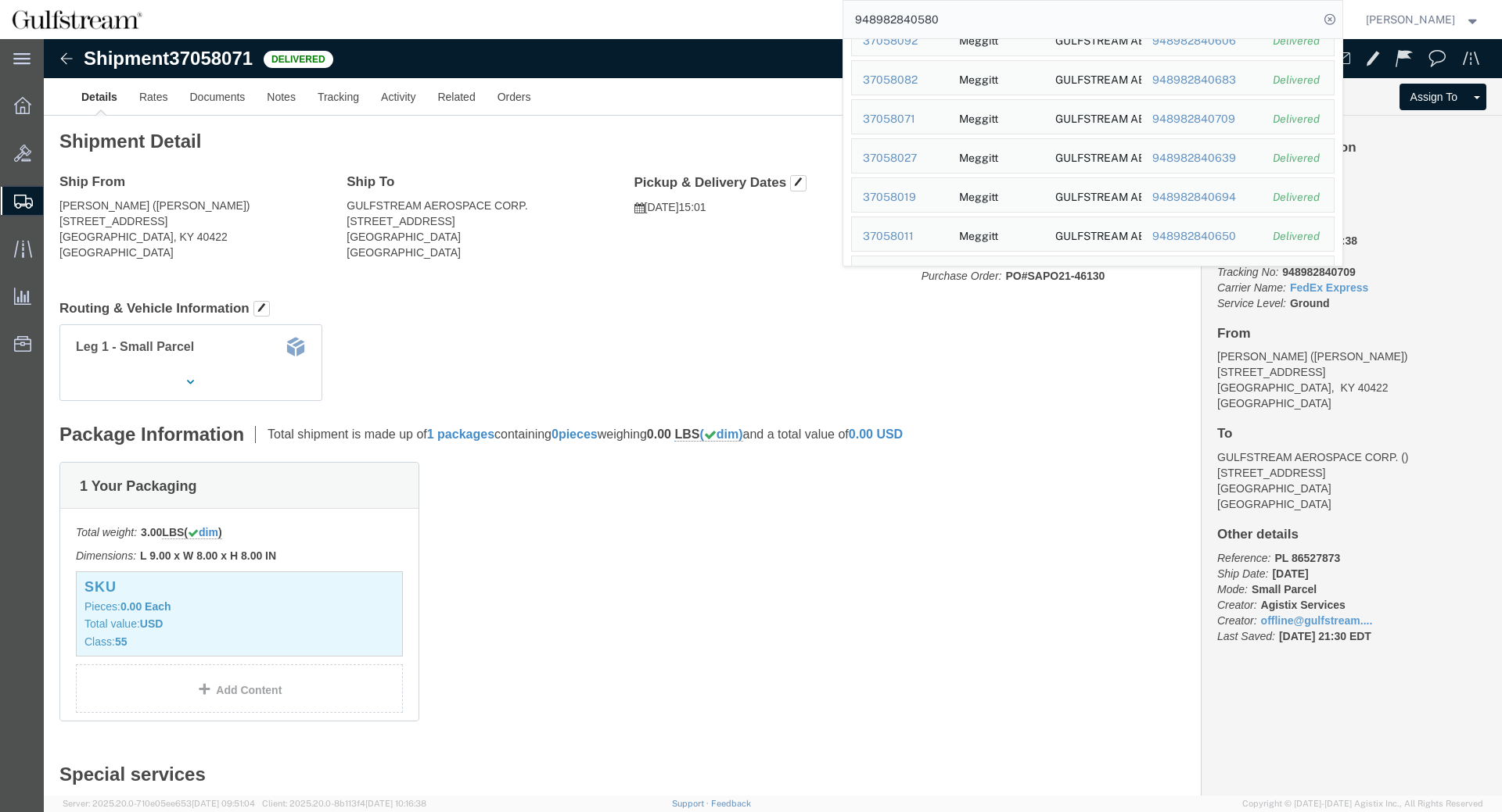
scroll to position [355, 0]
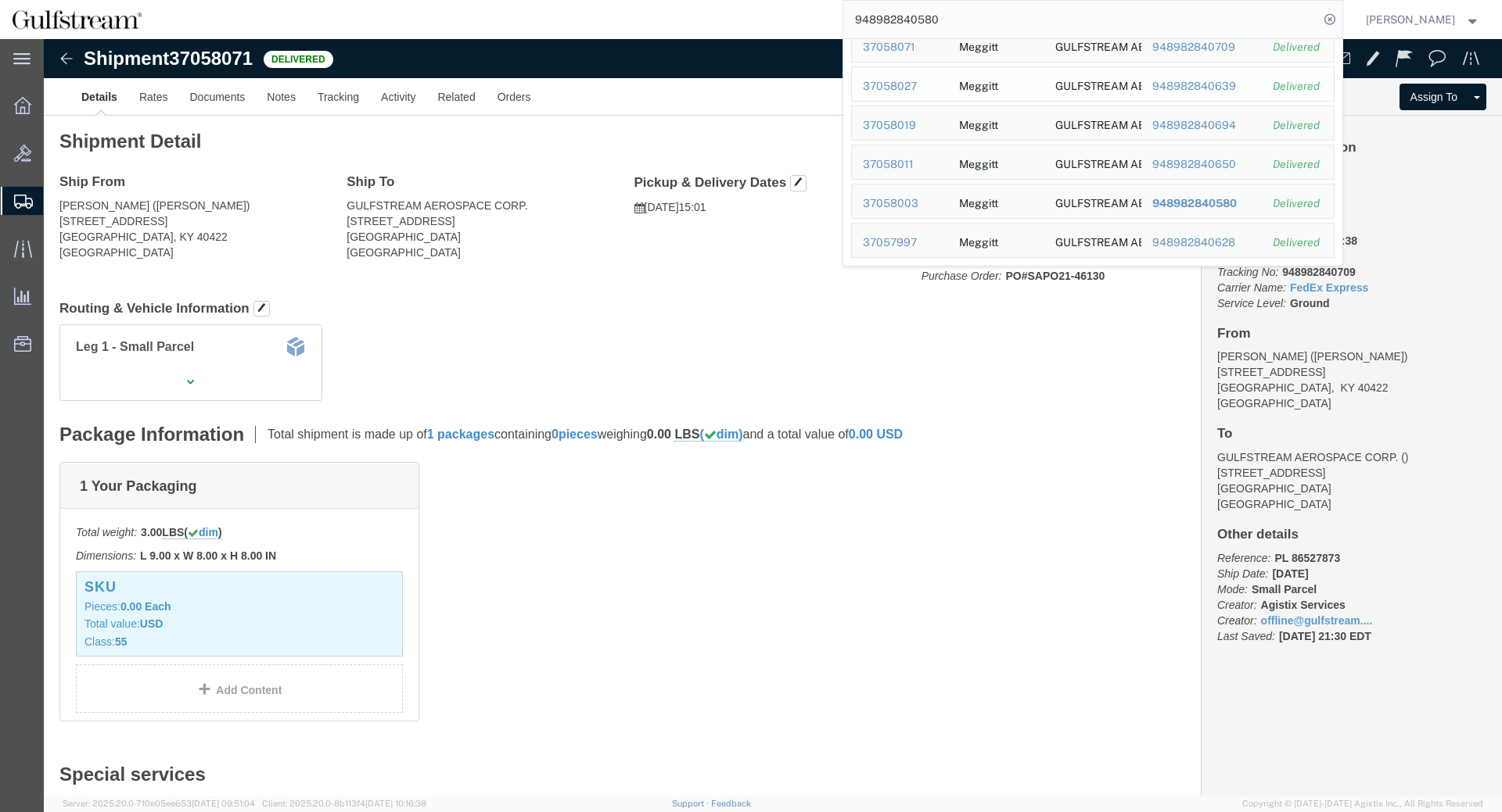
click at [1219, 79] on div "948982840639" at bounding box center [1201, 86] width 99 height 16
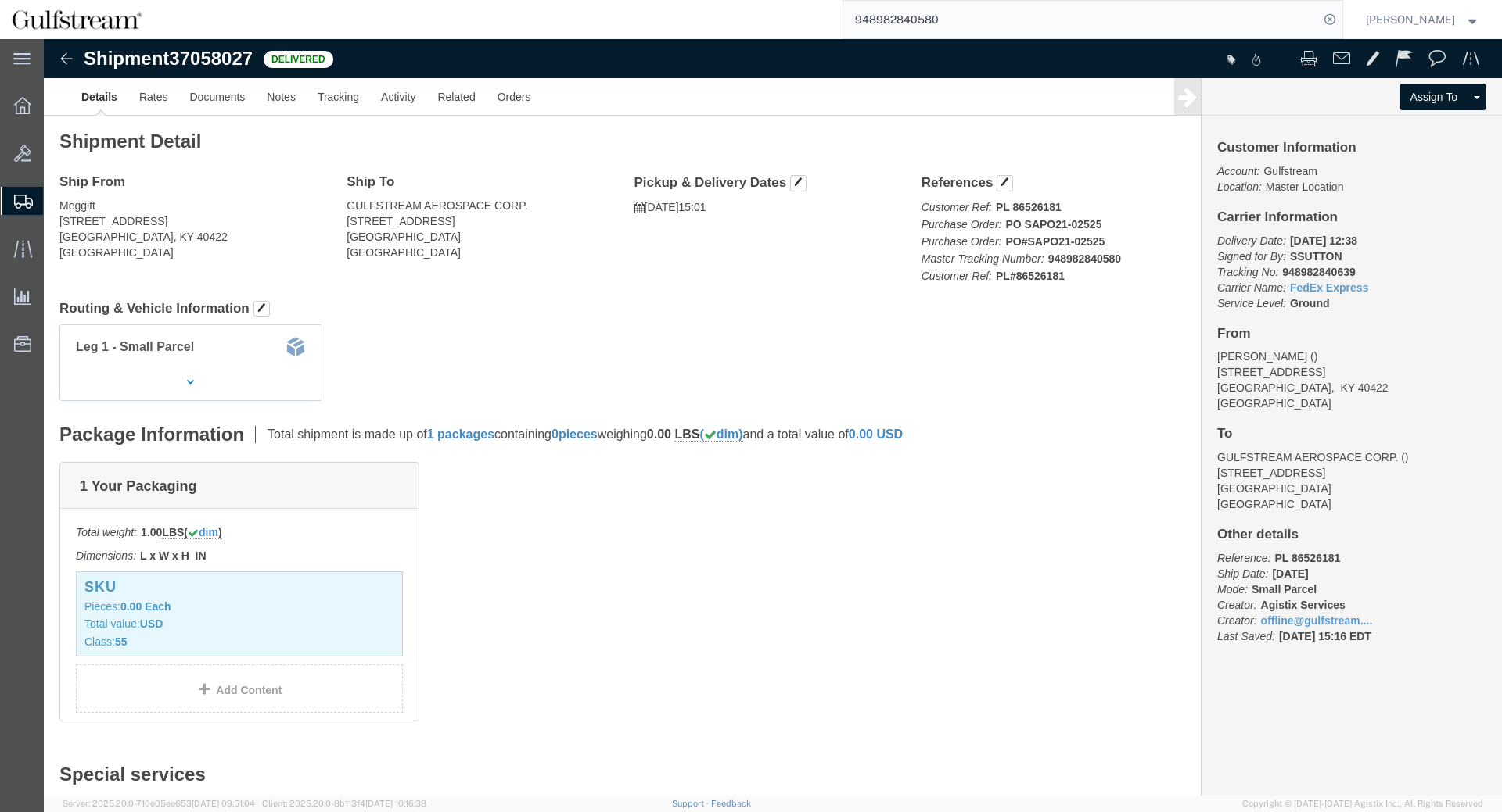
click at [1311, 15] on input "948982840580" at bounding box center [1081, 19] width 475 height 38
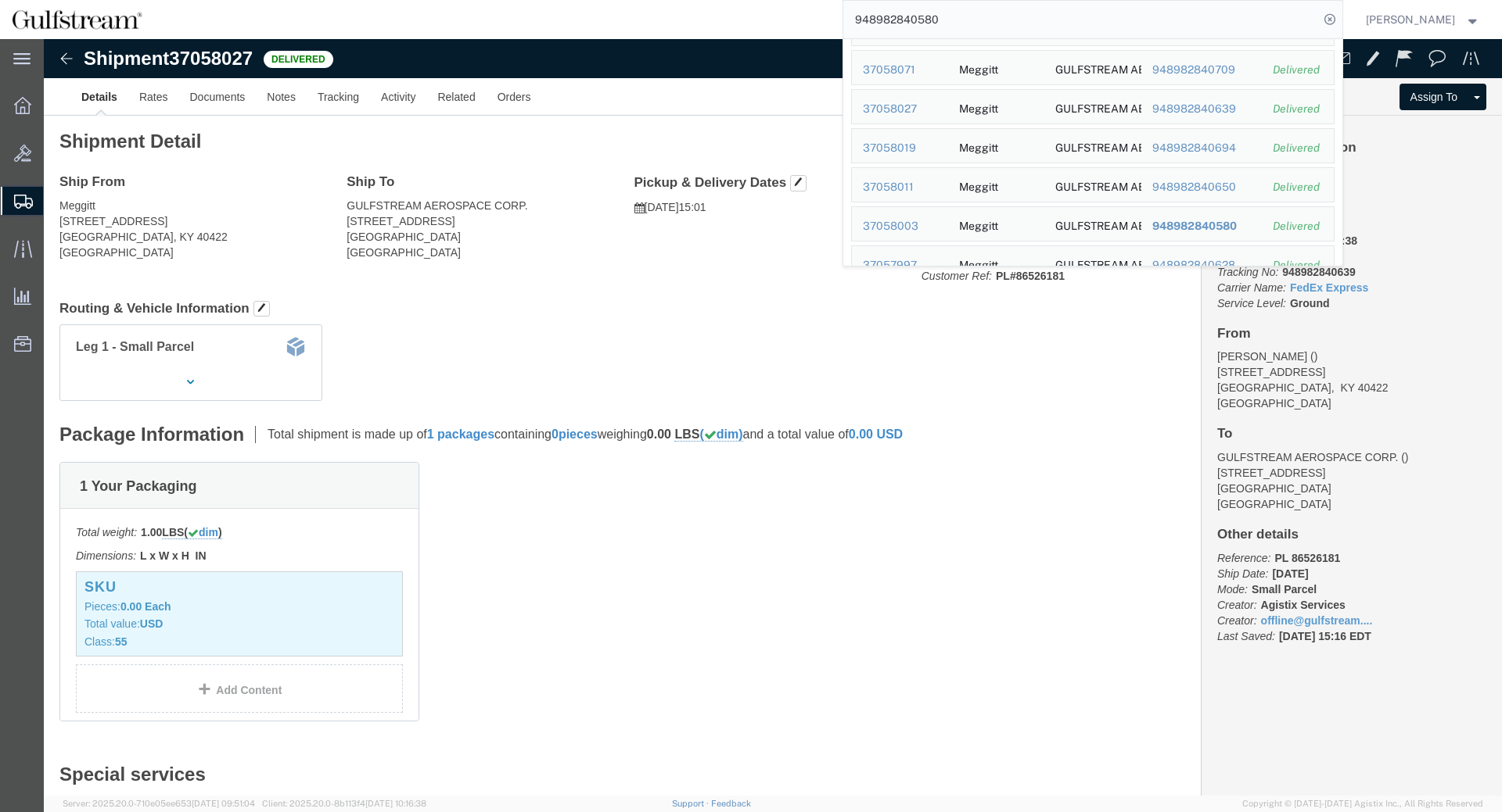
scroll to position [355, 0]
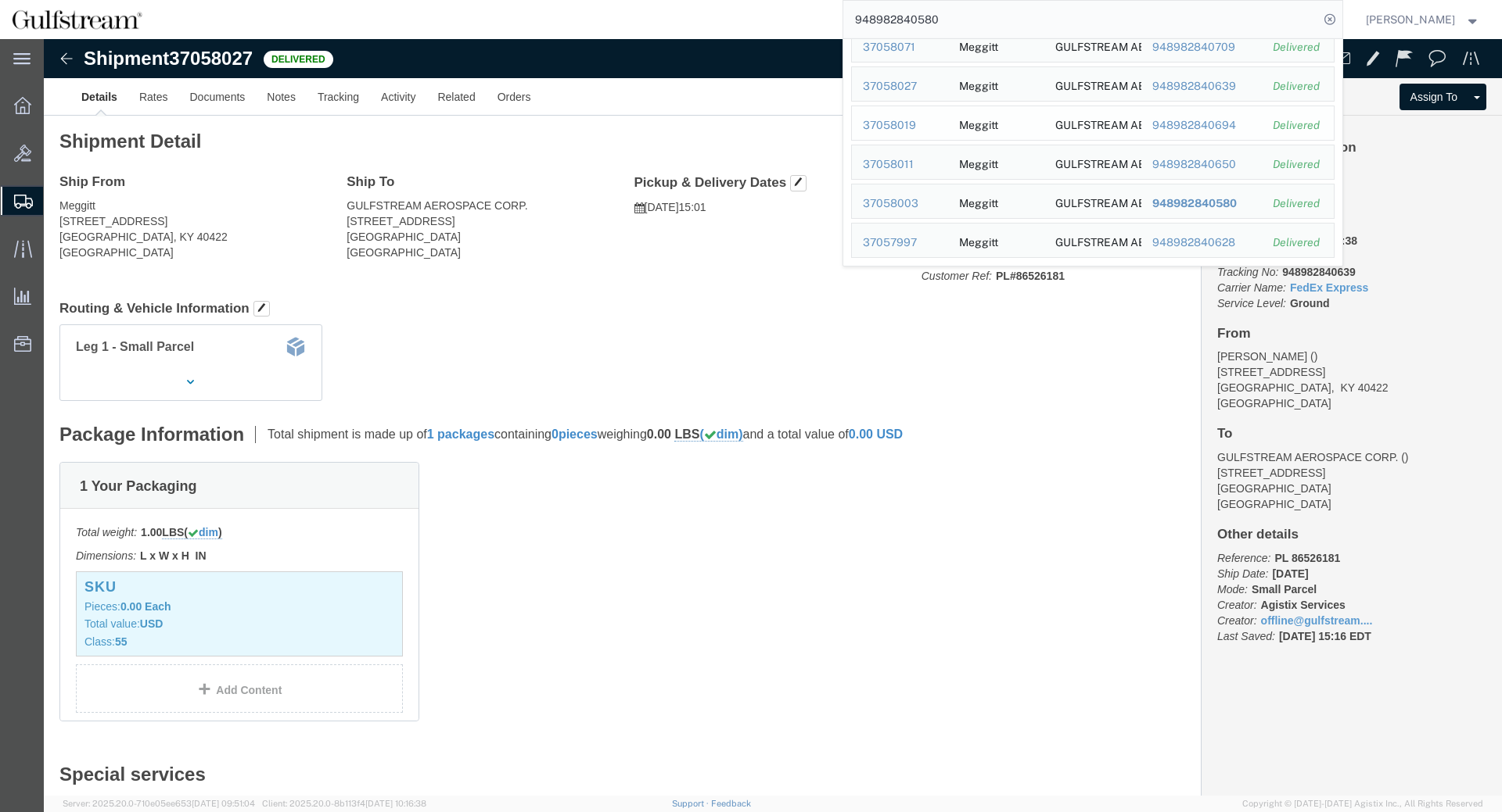
click at [1219, 126] on div "948982840694" at bounding box center [1201, 125] width 99 height 16
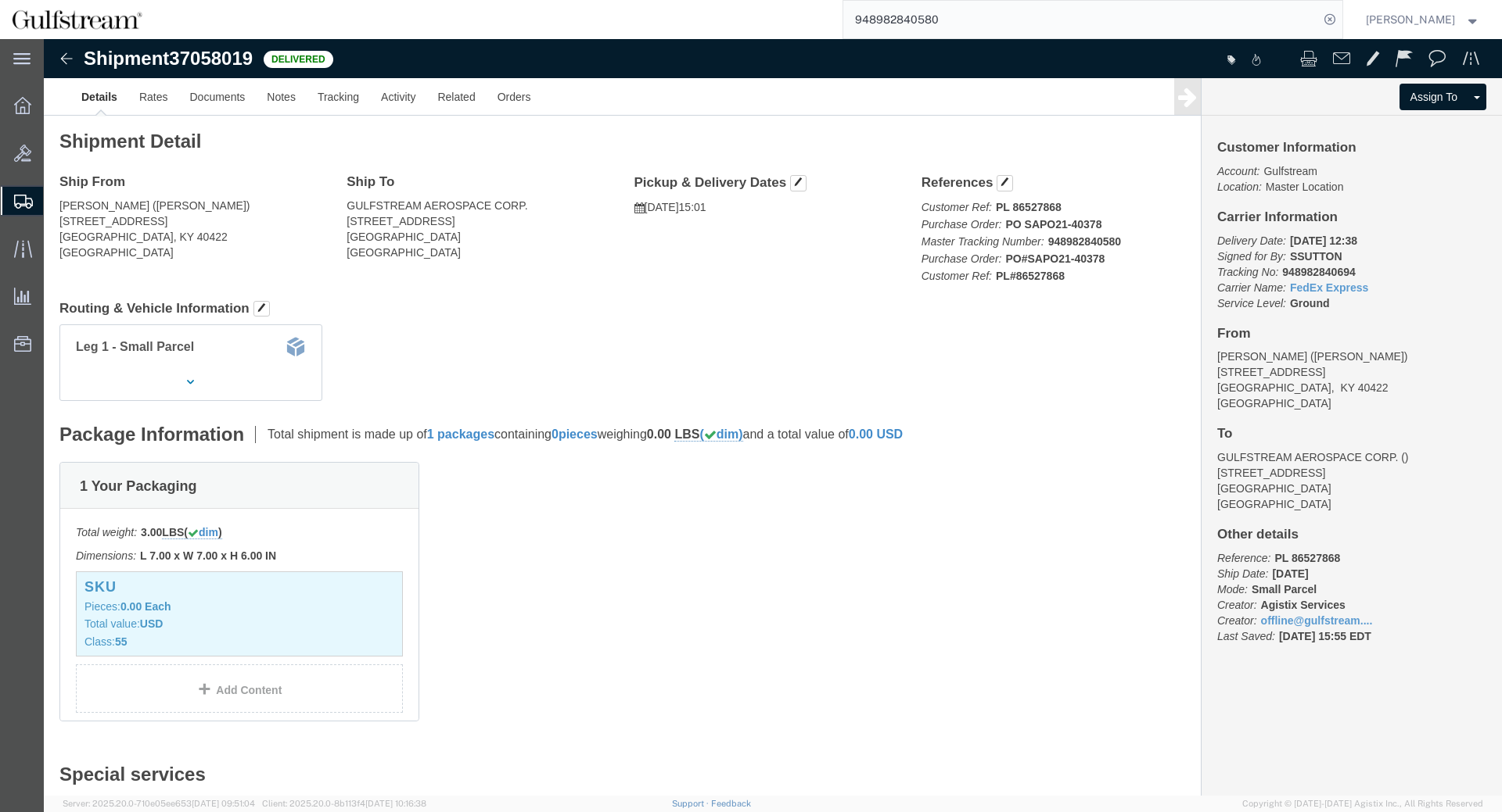
click at [992, 29] on input "948982840580" at bounding box center [1081, 19] width 475 height 38
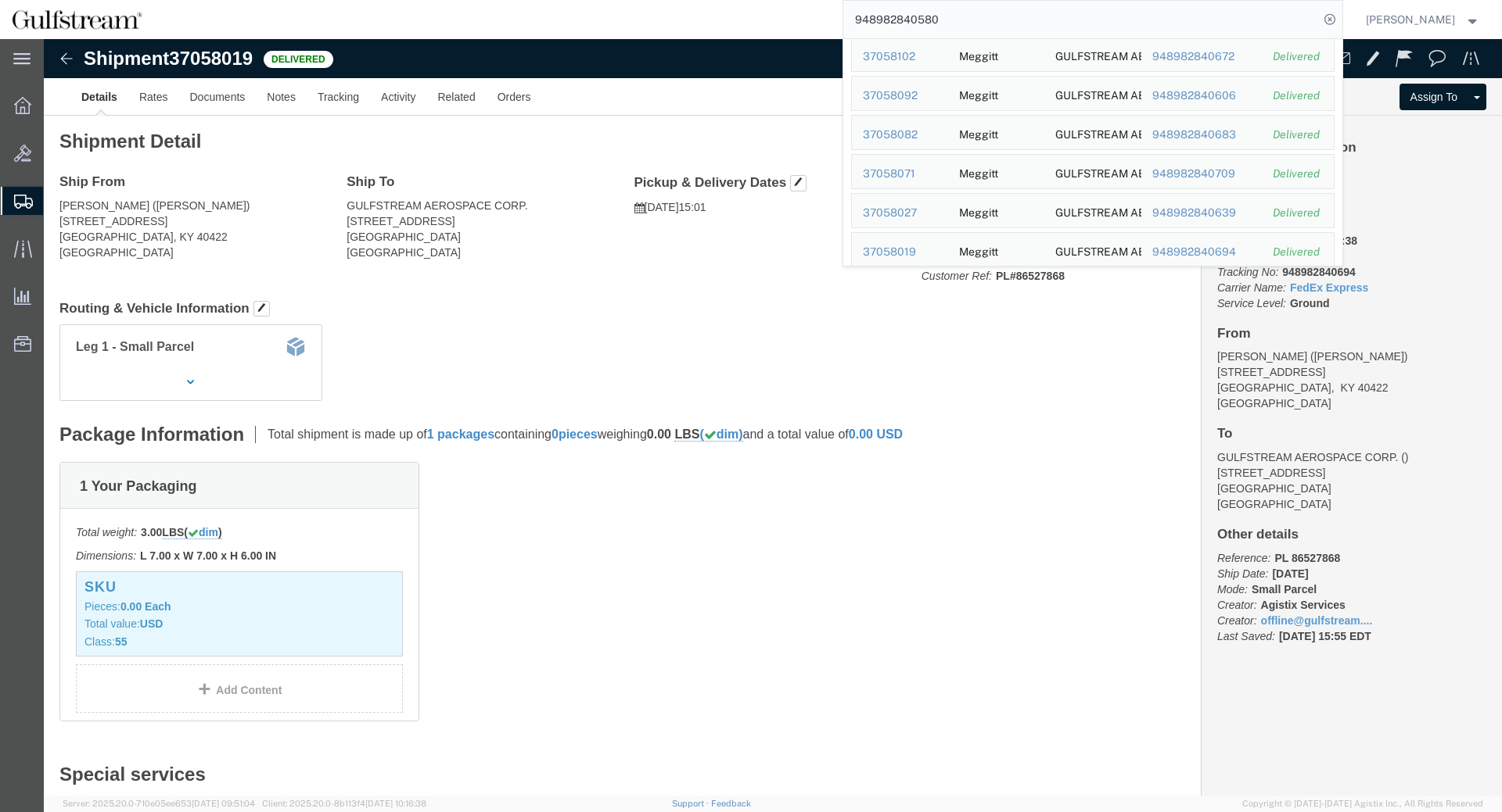
scroll to position [355, 0]
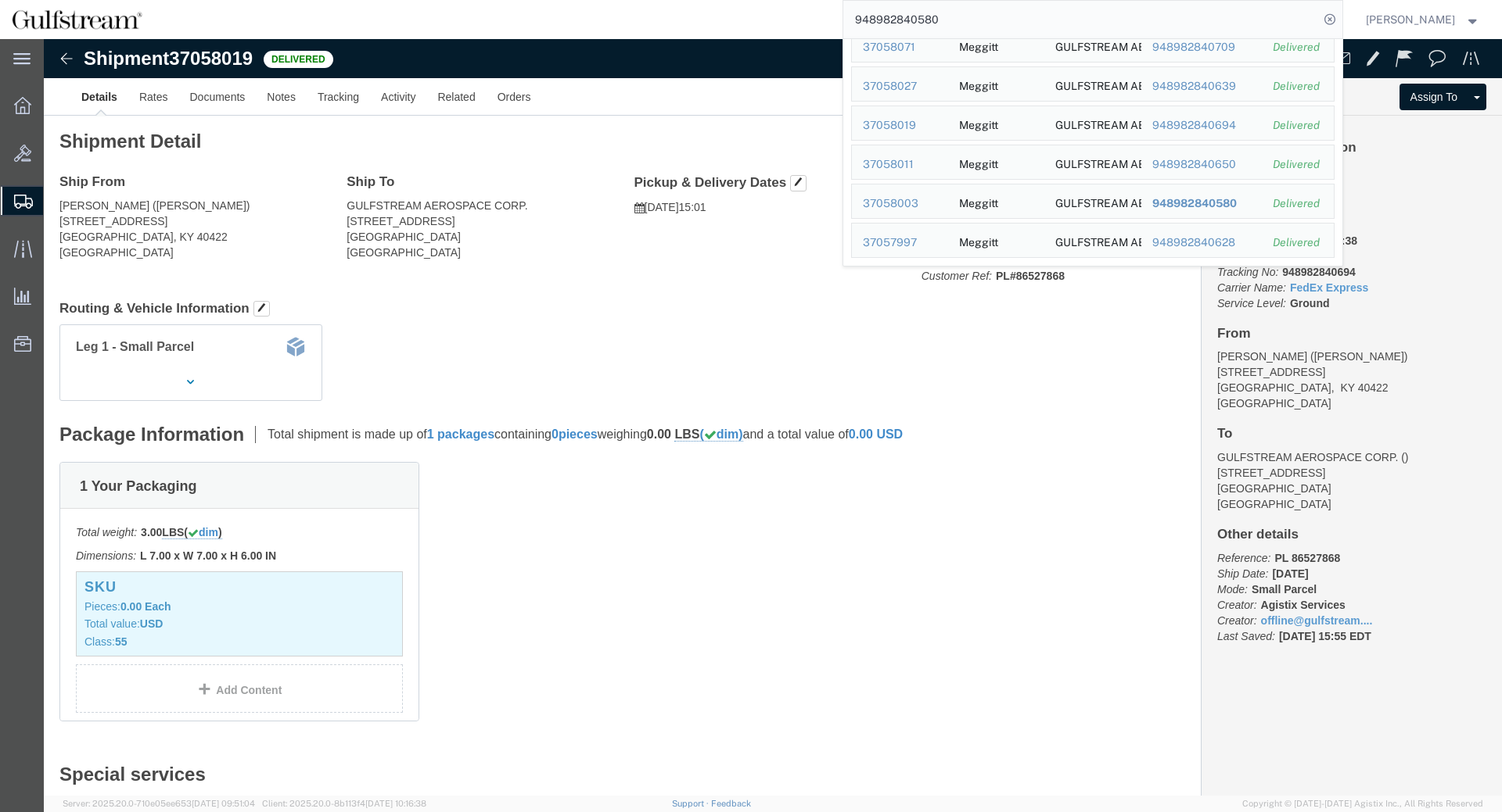
drag, startPoint x: 1348, startPoint y: 97, endPoint x: 1305, endPoint y: 231, distance: 140.7
click at [1234, 164] on div "948982840650" at bounding box center [1201, 164] width 99 height 16
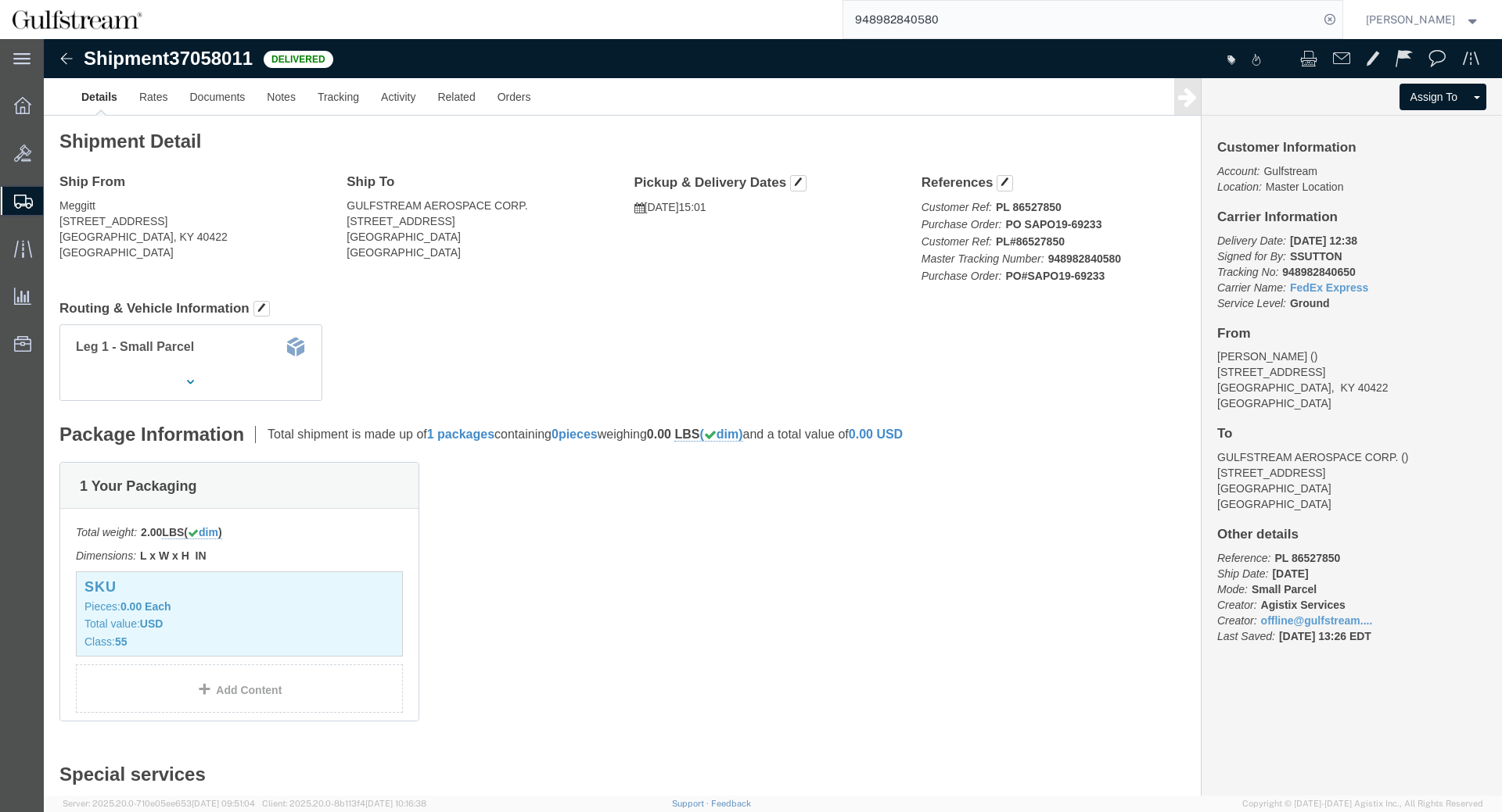
click at [978, 34] on input "948982840580" at bounding box center [1081, 19] width 475 height 38
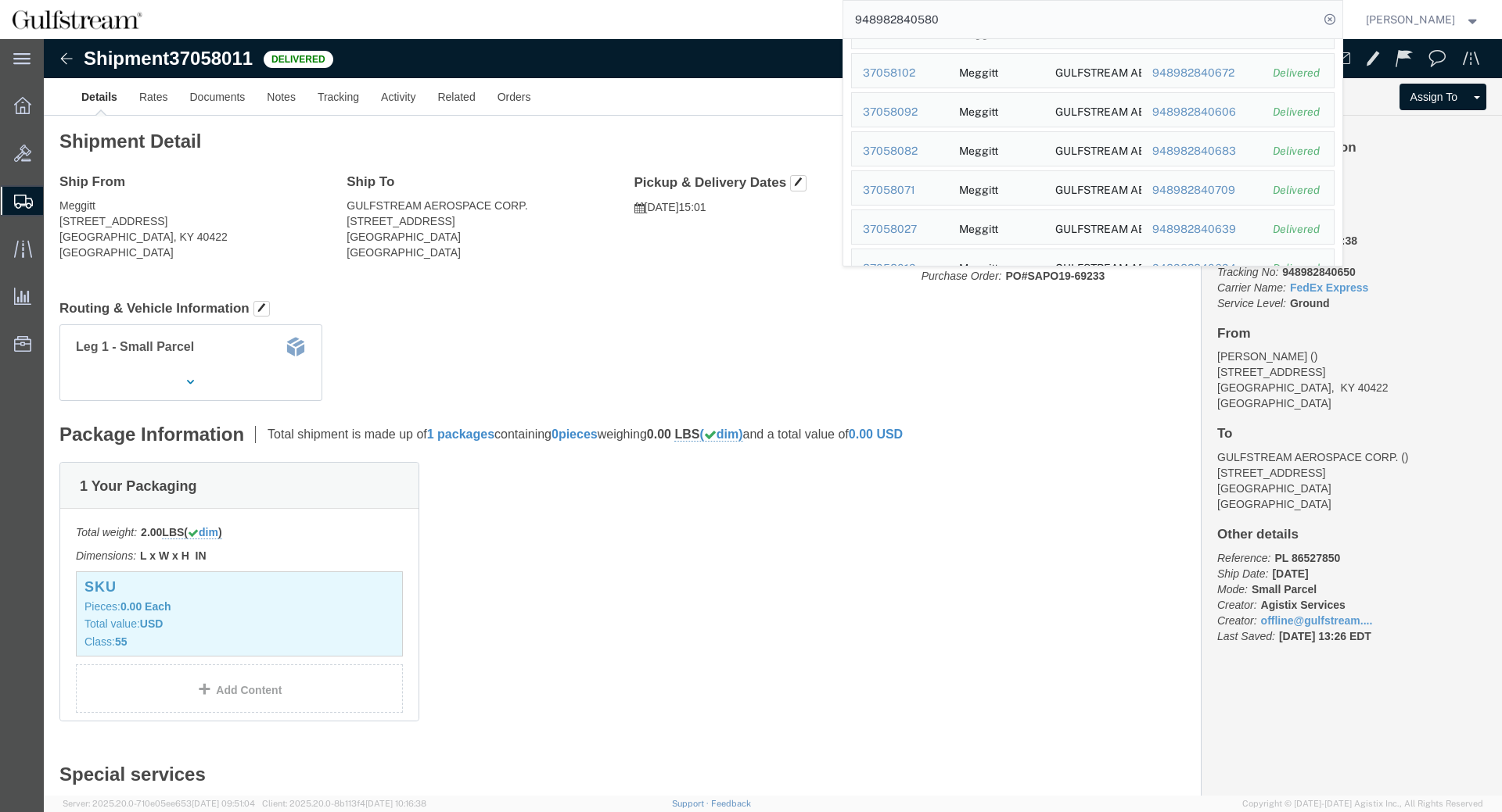
scroll to position [355, 0]
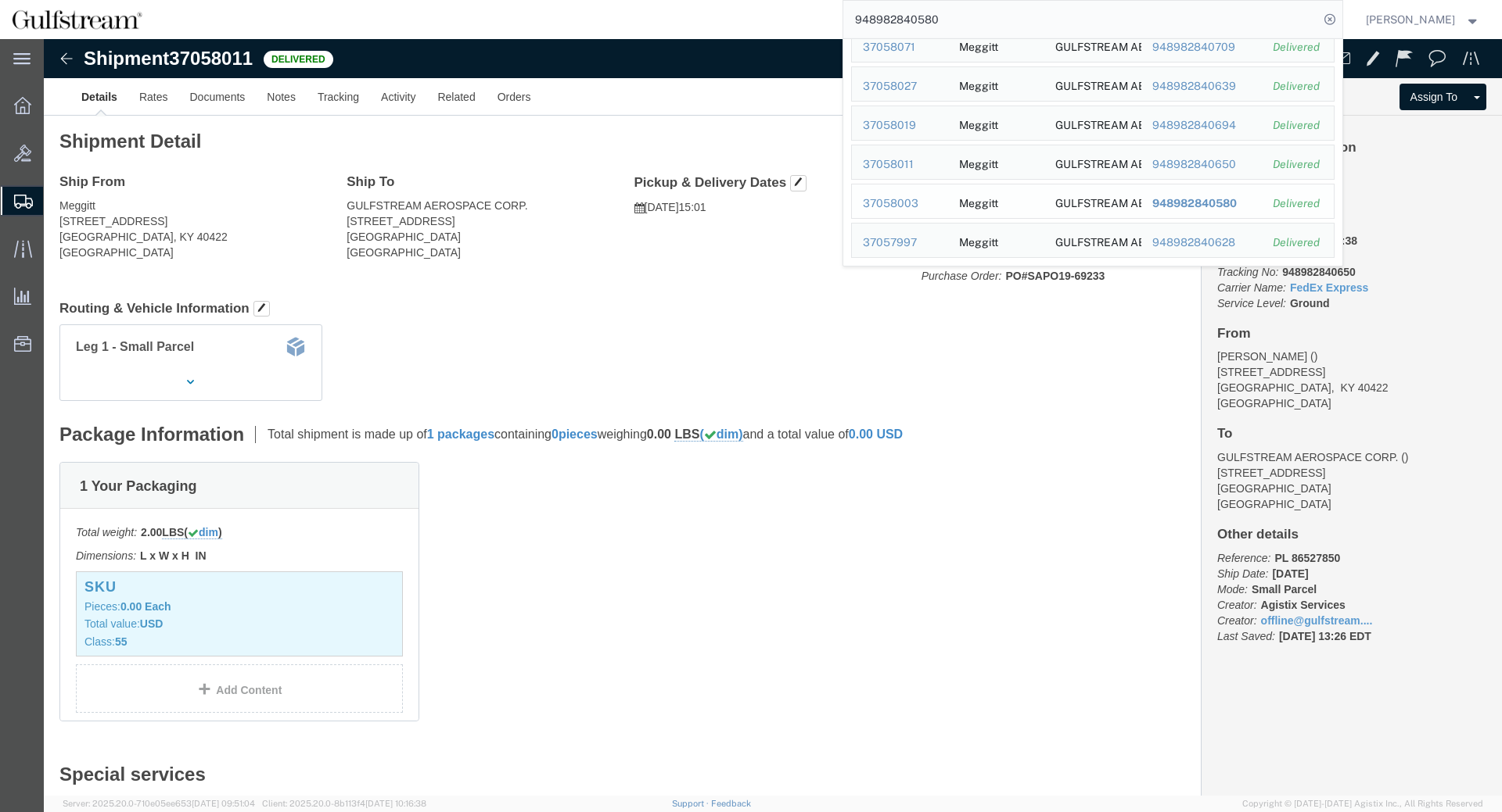
click at [1214, 206] on span "948982840580" at bounding box center [1193, 203] width 84 height 13
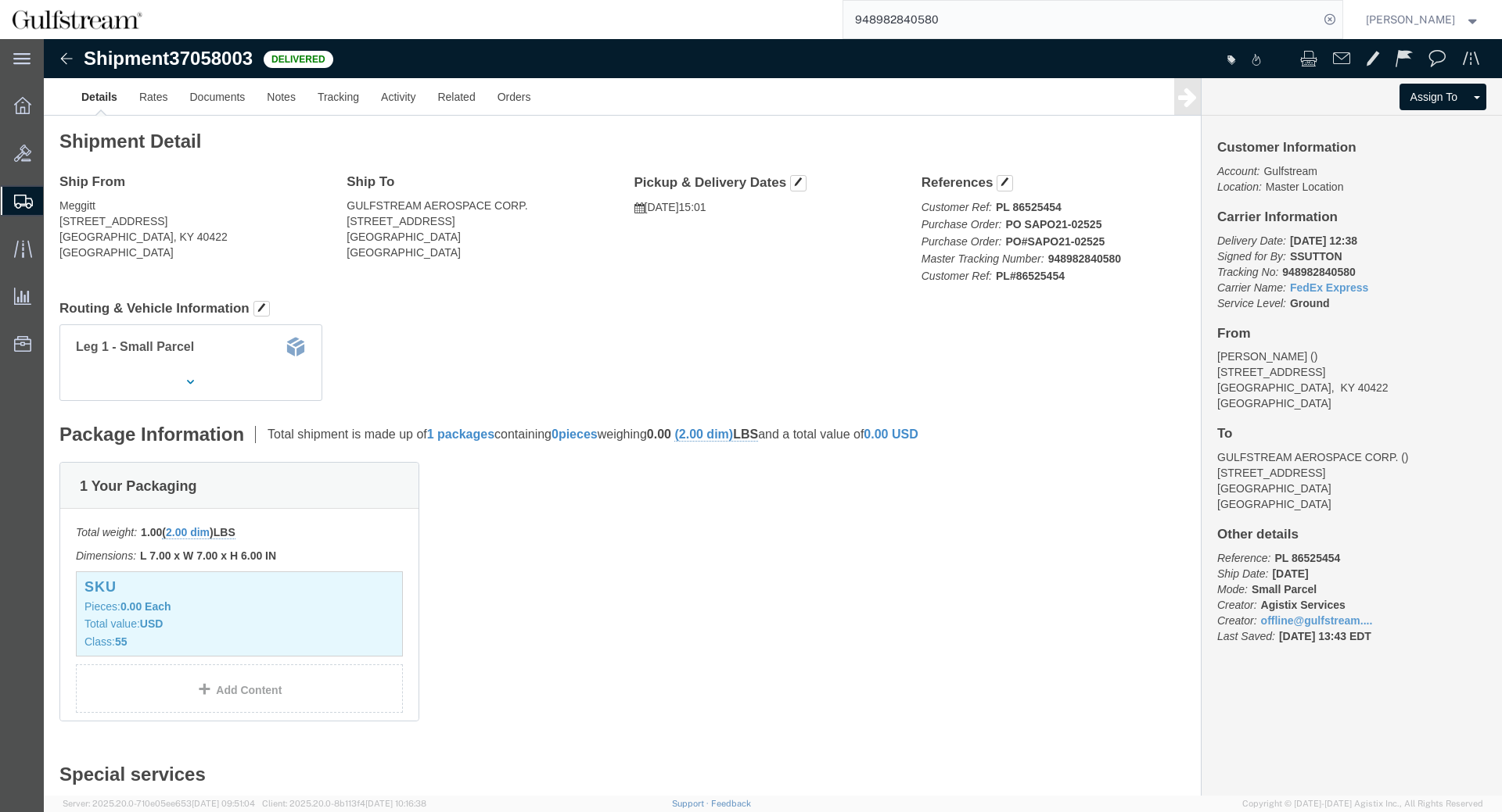
click at [1091, 23] on input "948982840580" at bounding box center [1081, 19] width 475 height 38
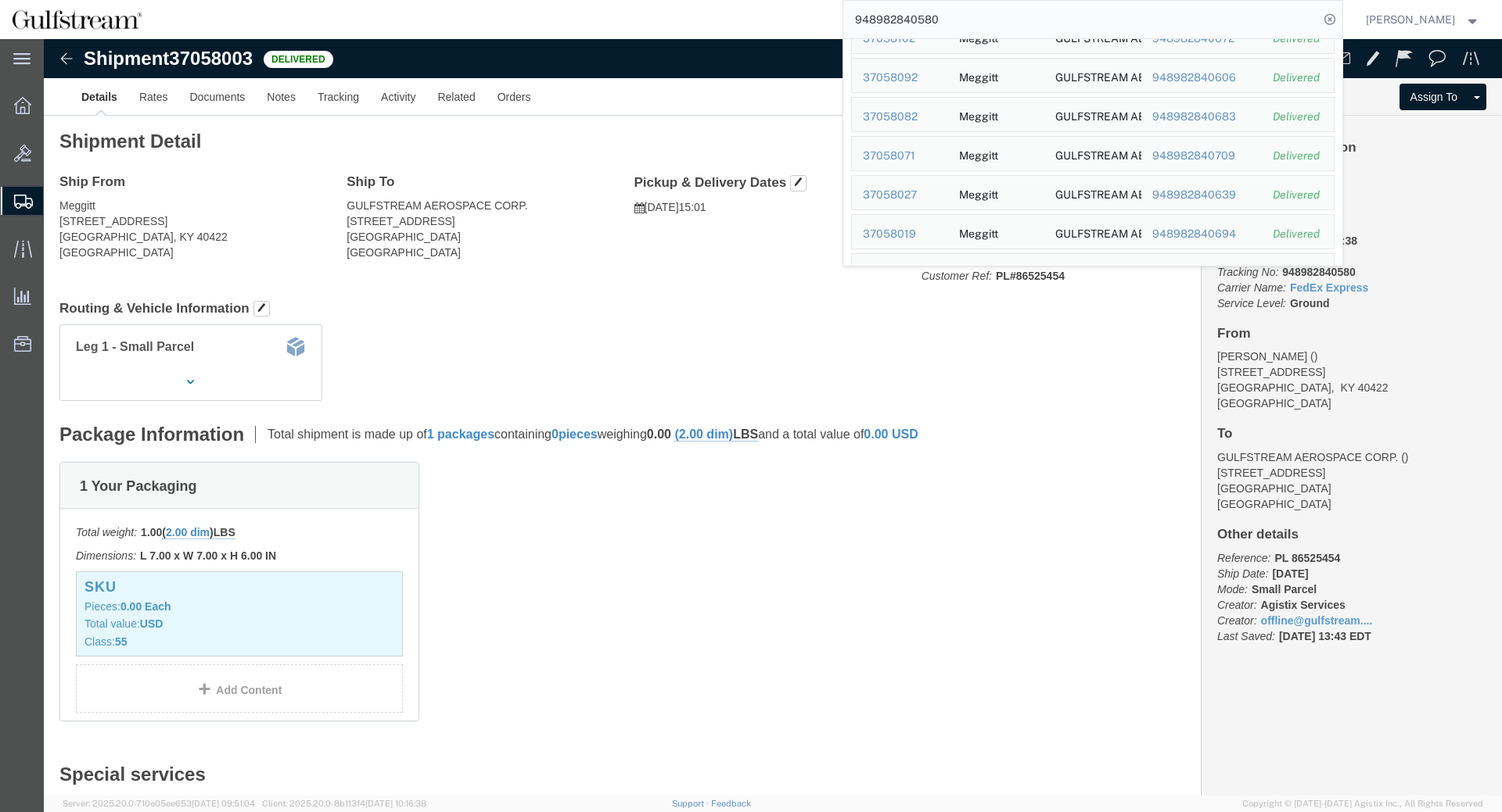
scroll to position [355, 0]
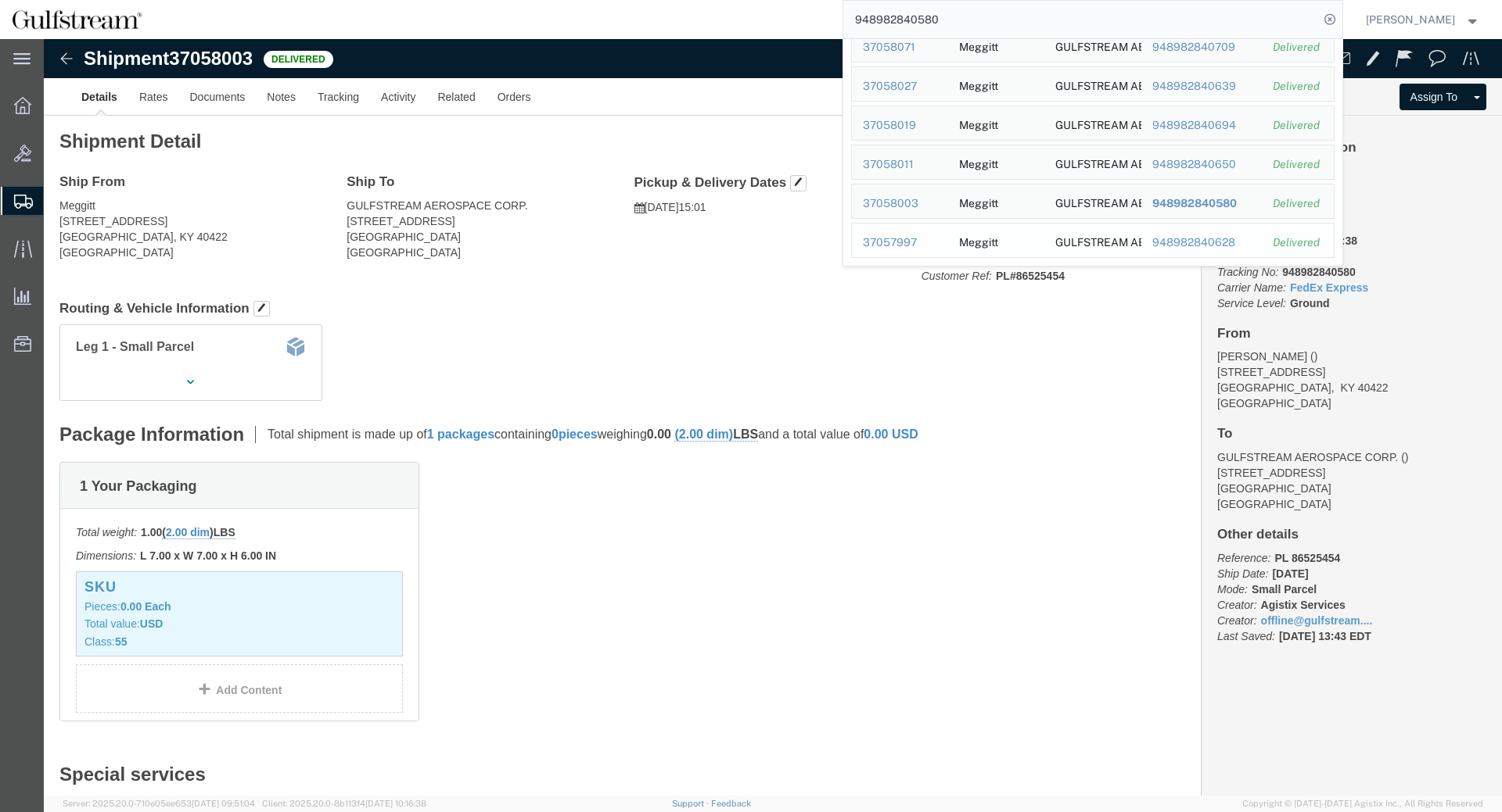
click at [1250, 245] on div "948982840628" at bounding box center [1201, 242] width 99 height 16
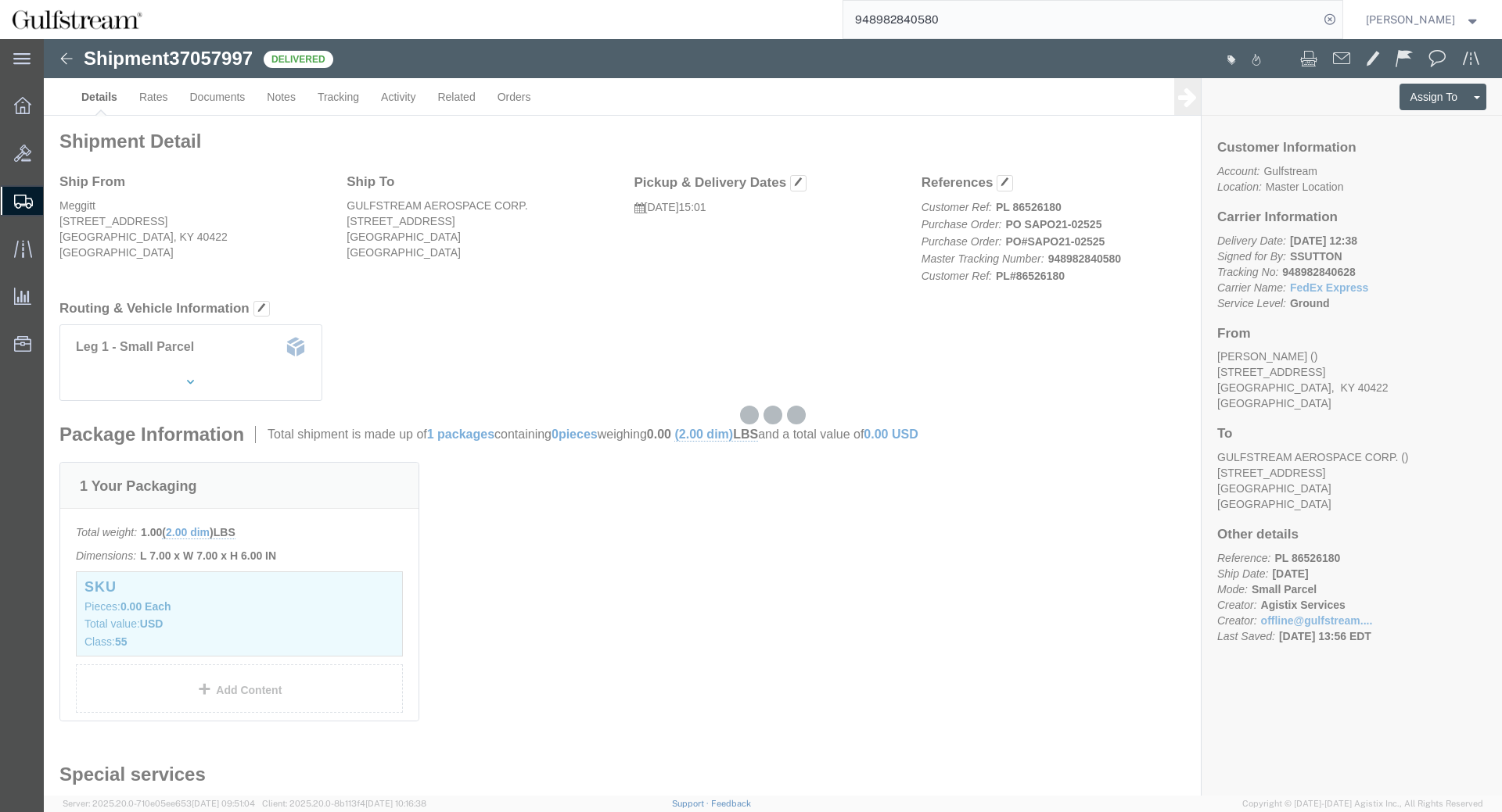
click at [1008, 17] on input "948982840580" at bounding box center [1081, 19] width 475 height 38
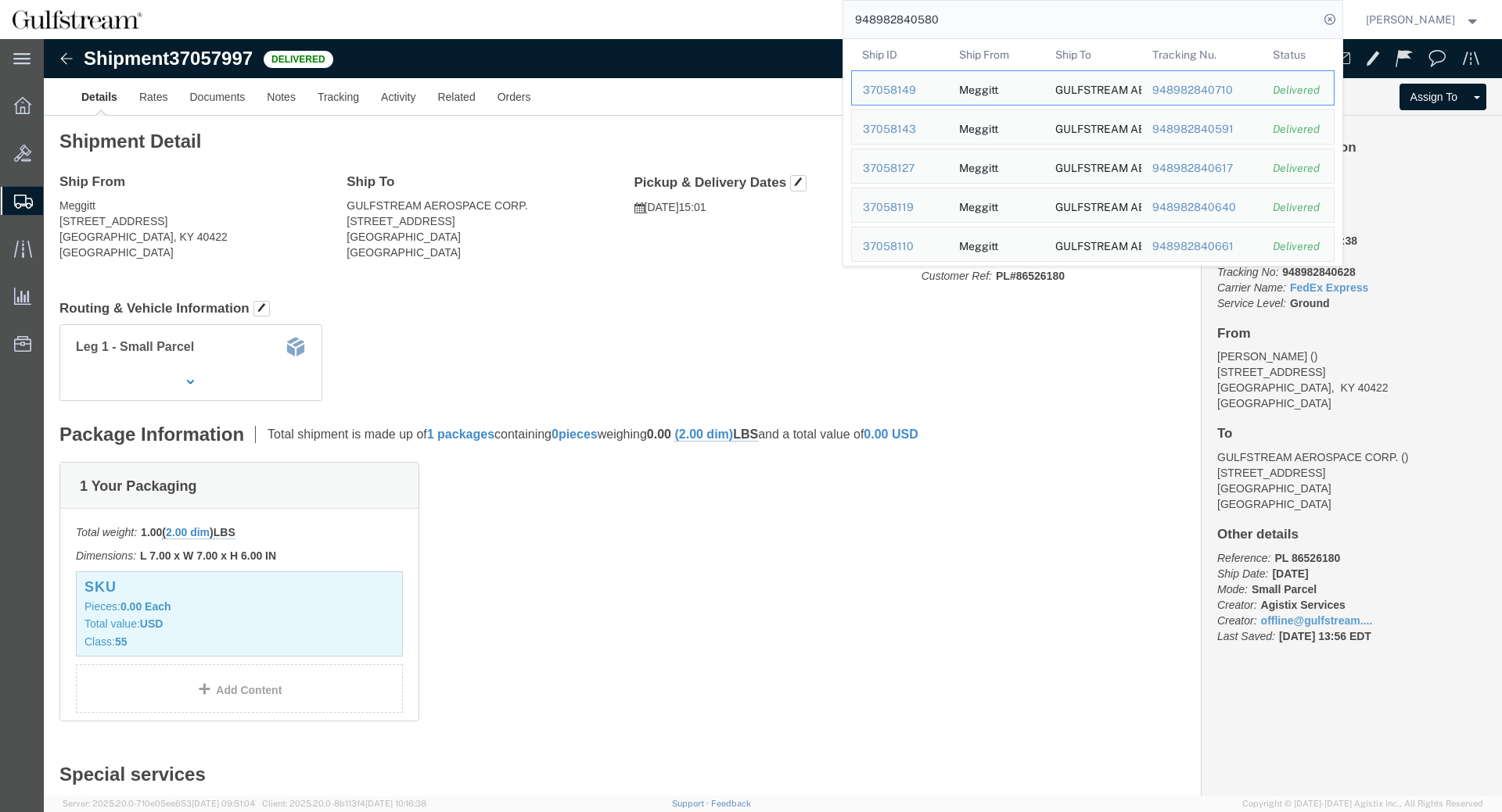
click div "Leg 1 - Small Parcel"
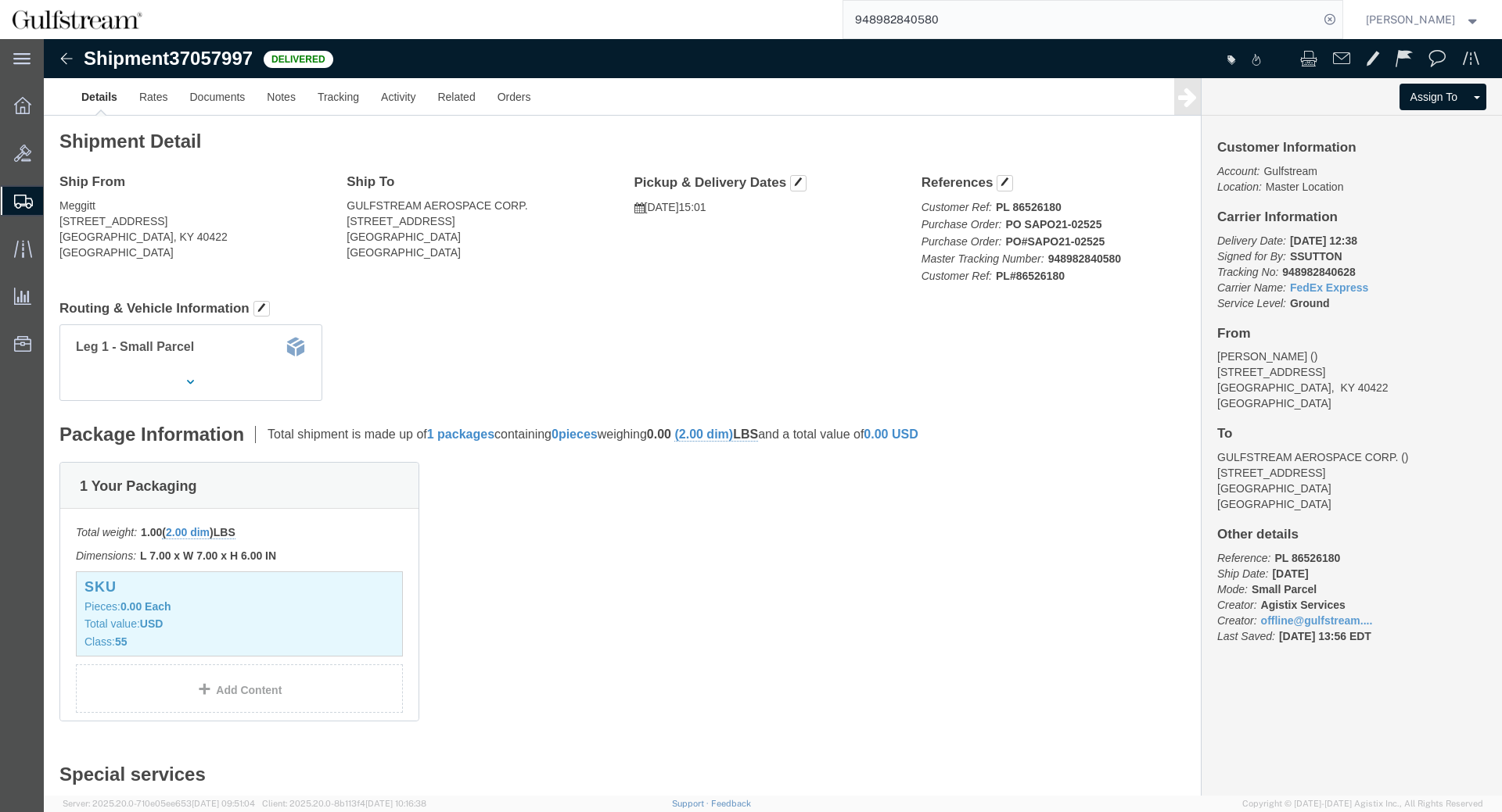
click at [892, 32] on input "948982840580" at bounding box center [1081, 19] width 475 height 38
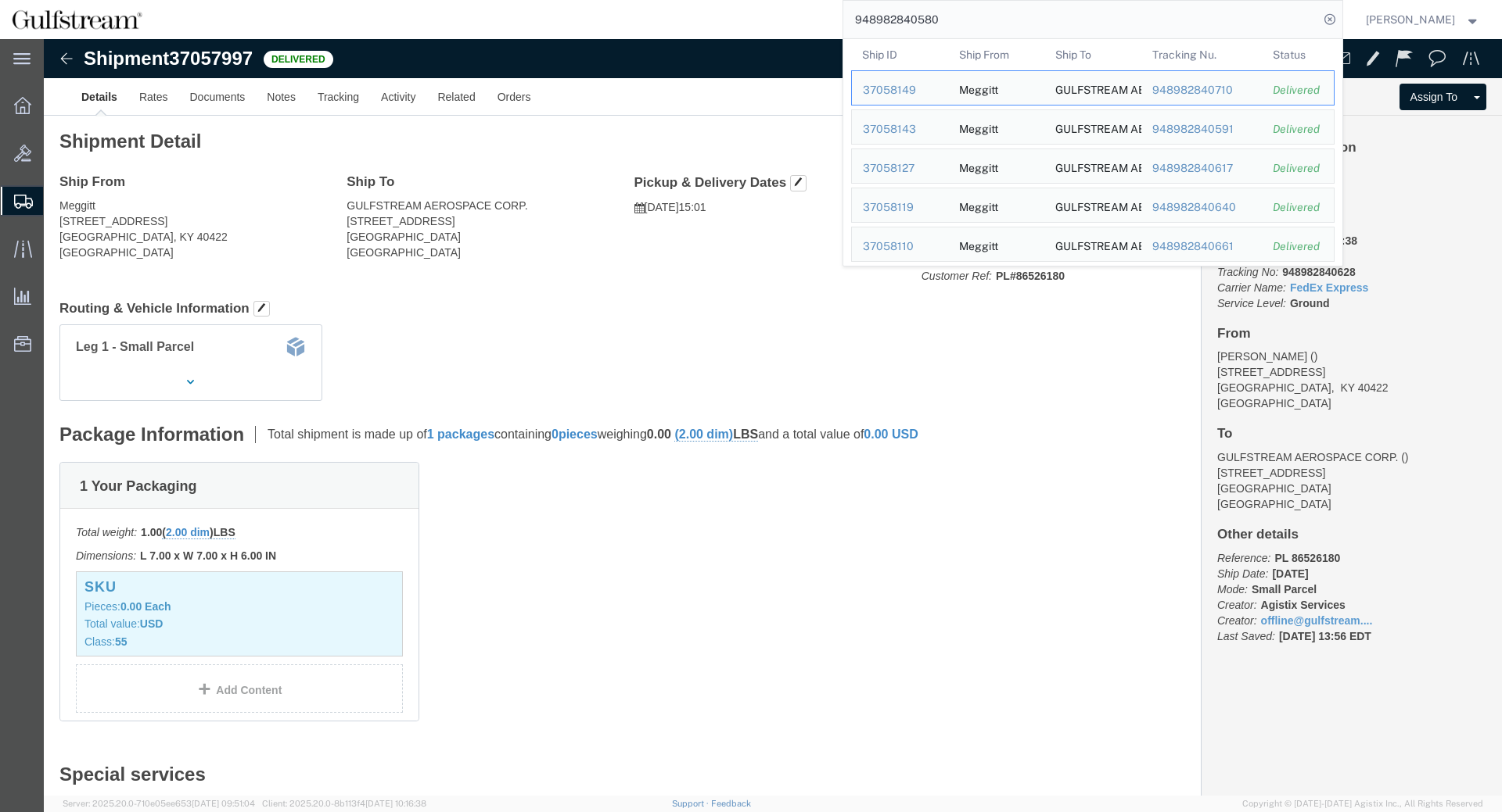
click at [892, 32] on input "948982840580" at bounding box center [1081, 19] width 475 height 38
click at [921, 22] on input "948982840580" at bounding box center [1081, 19] width 475 height 38
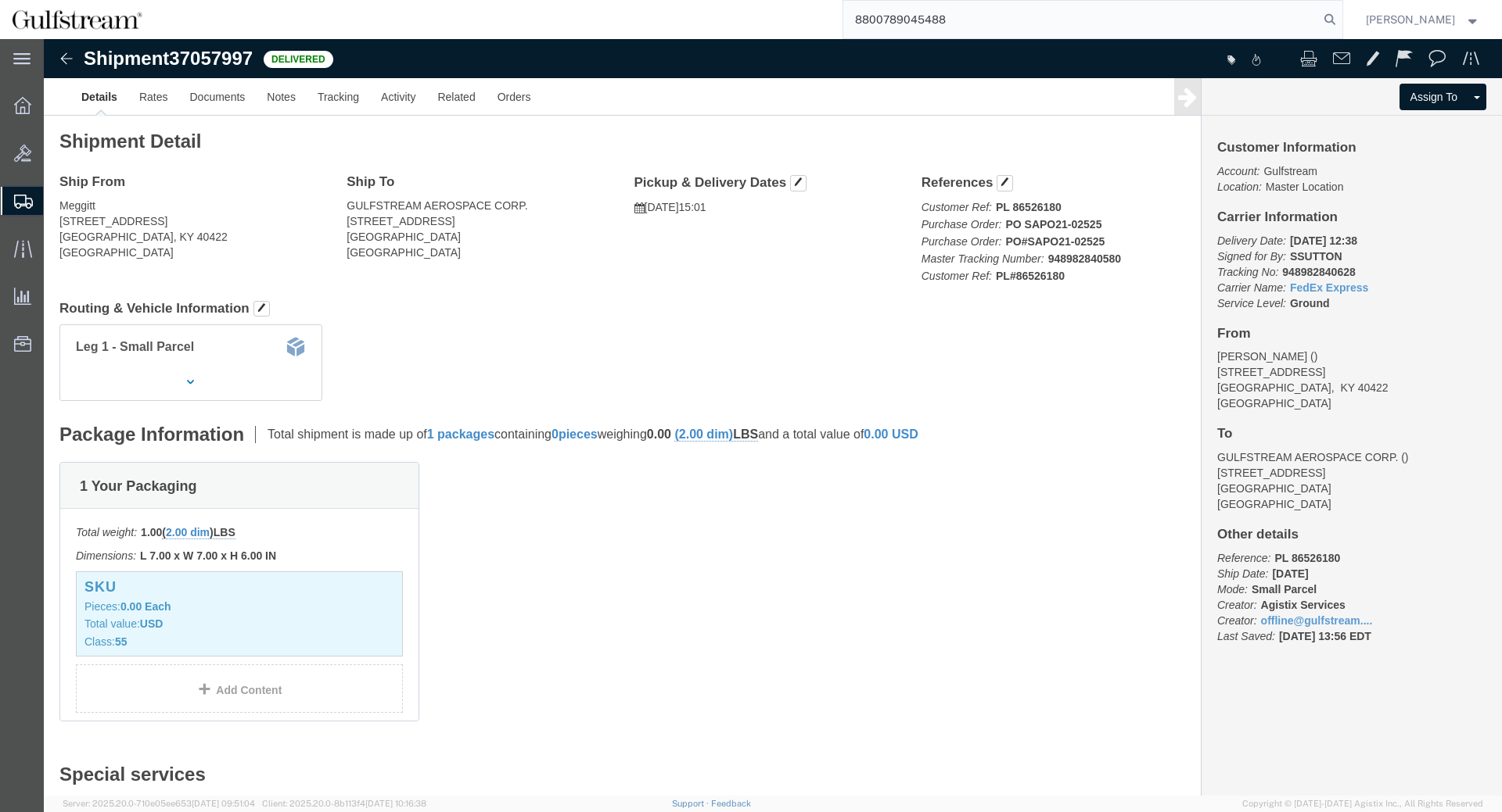
click at [960, 18] on input "8800789045488" at bounding box center [1081, 19] width 475 height 38
type input "880078904522"
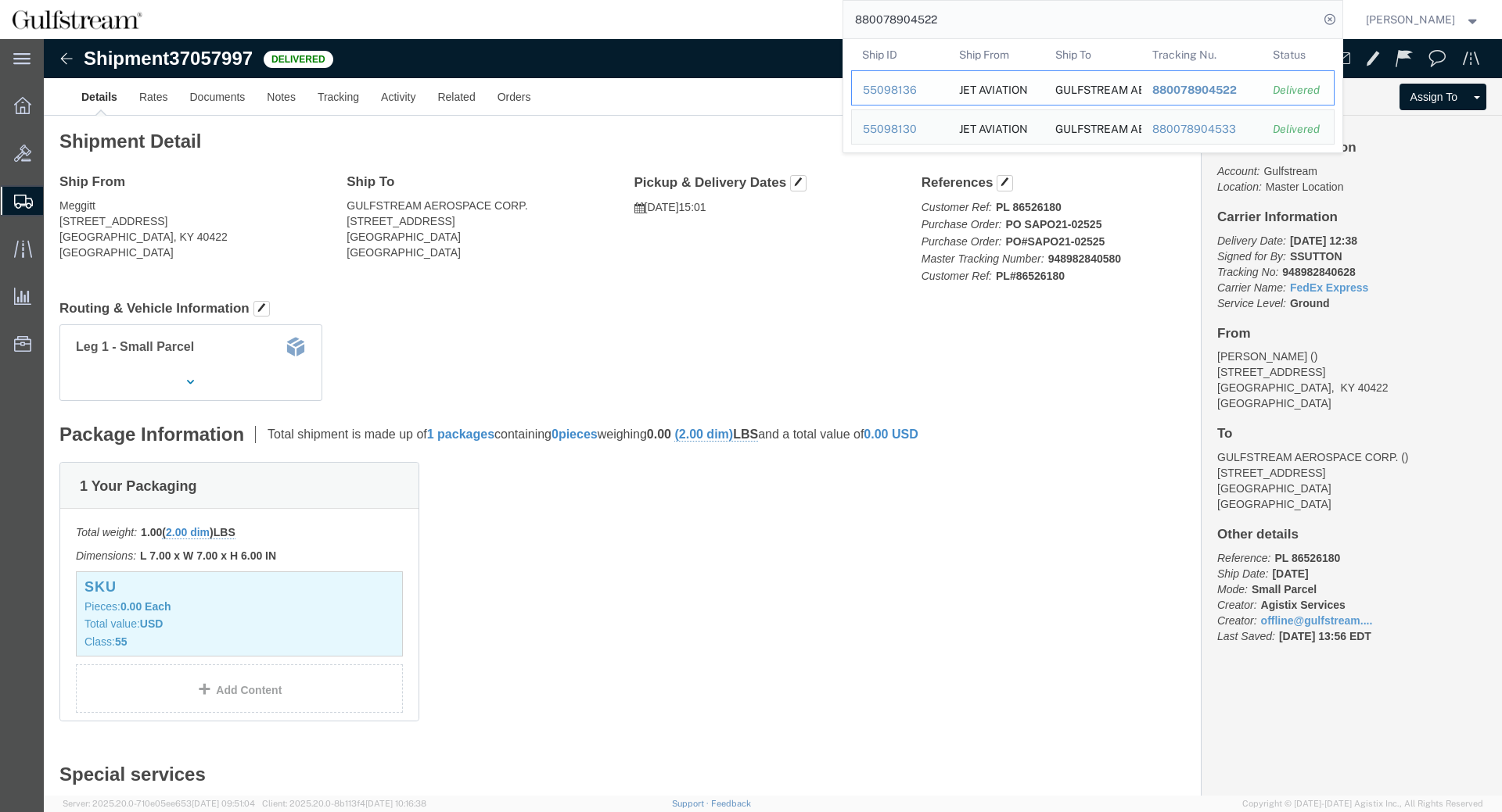
click at [1197, 89] on span "880078904522" at bounding box center [1193, 90] width 84 height 13
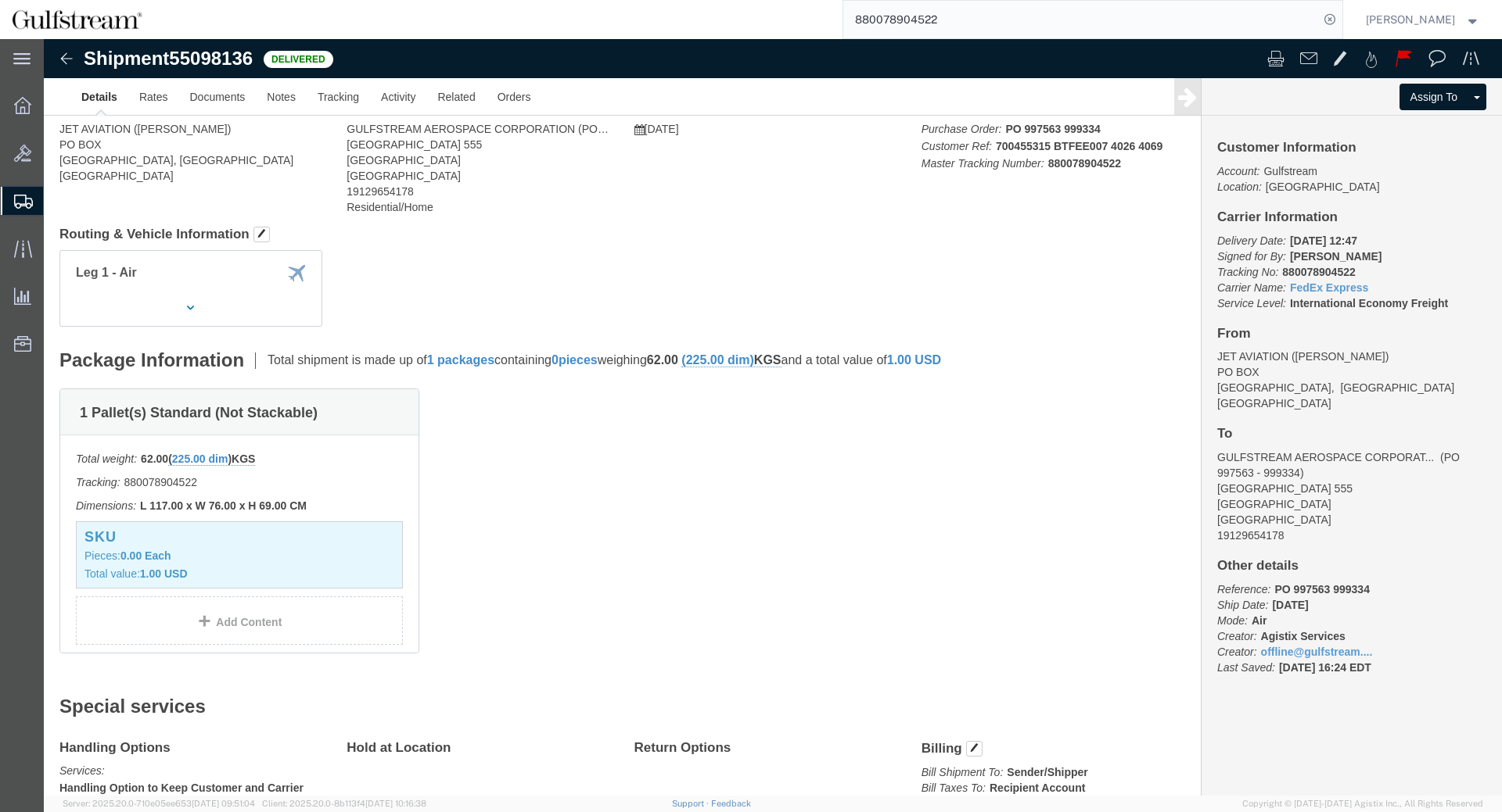
click div
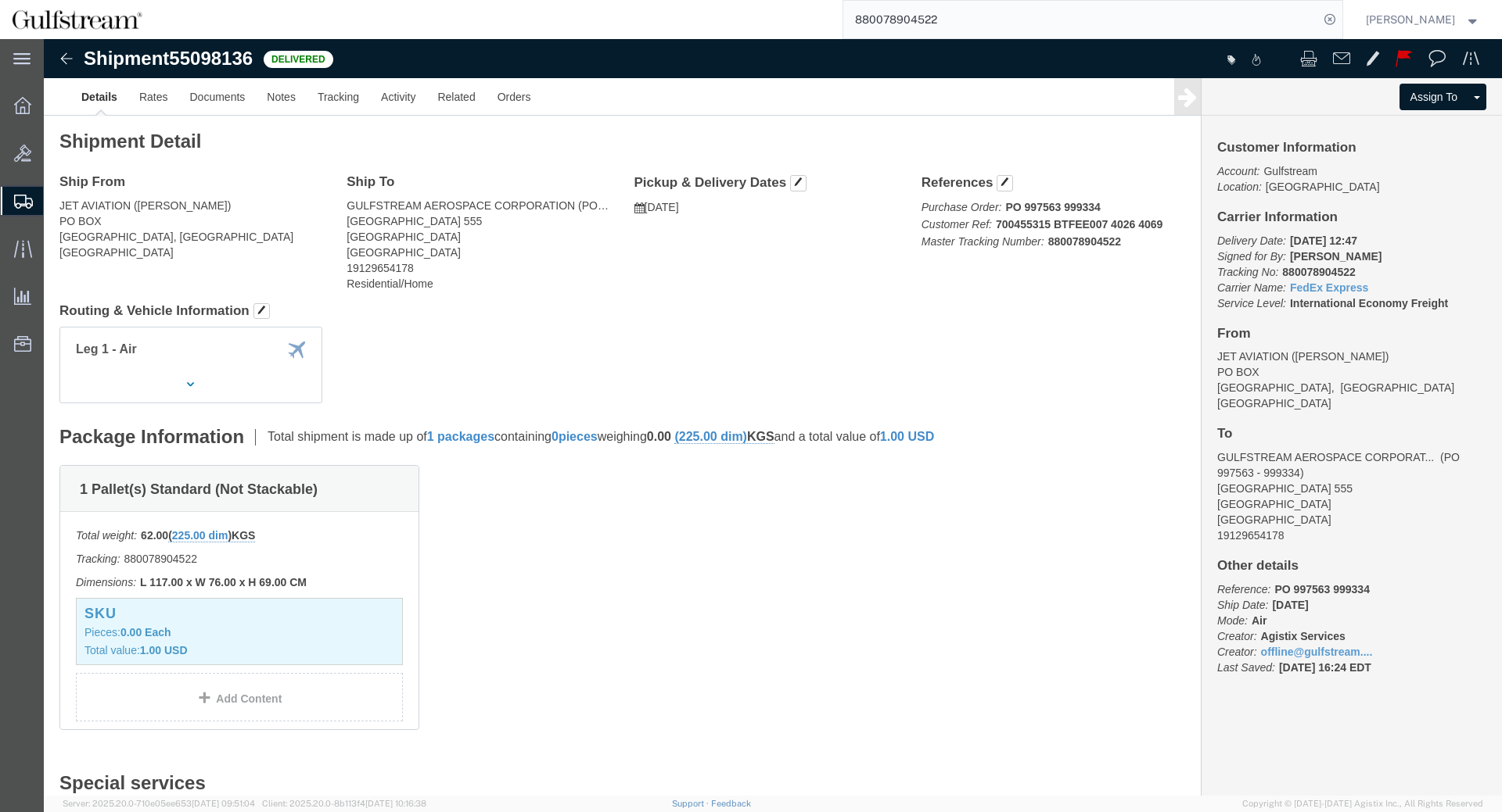
click at [1194, 35] on input "880078904522" at bounding box center [1081, 19] width 475 height 38
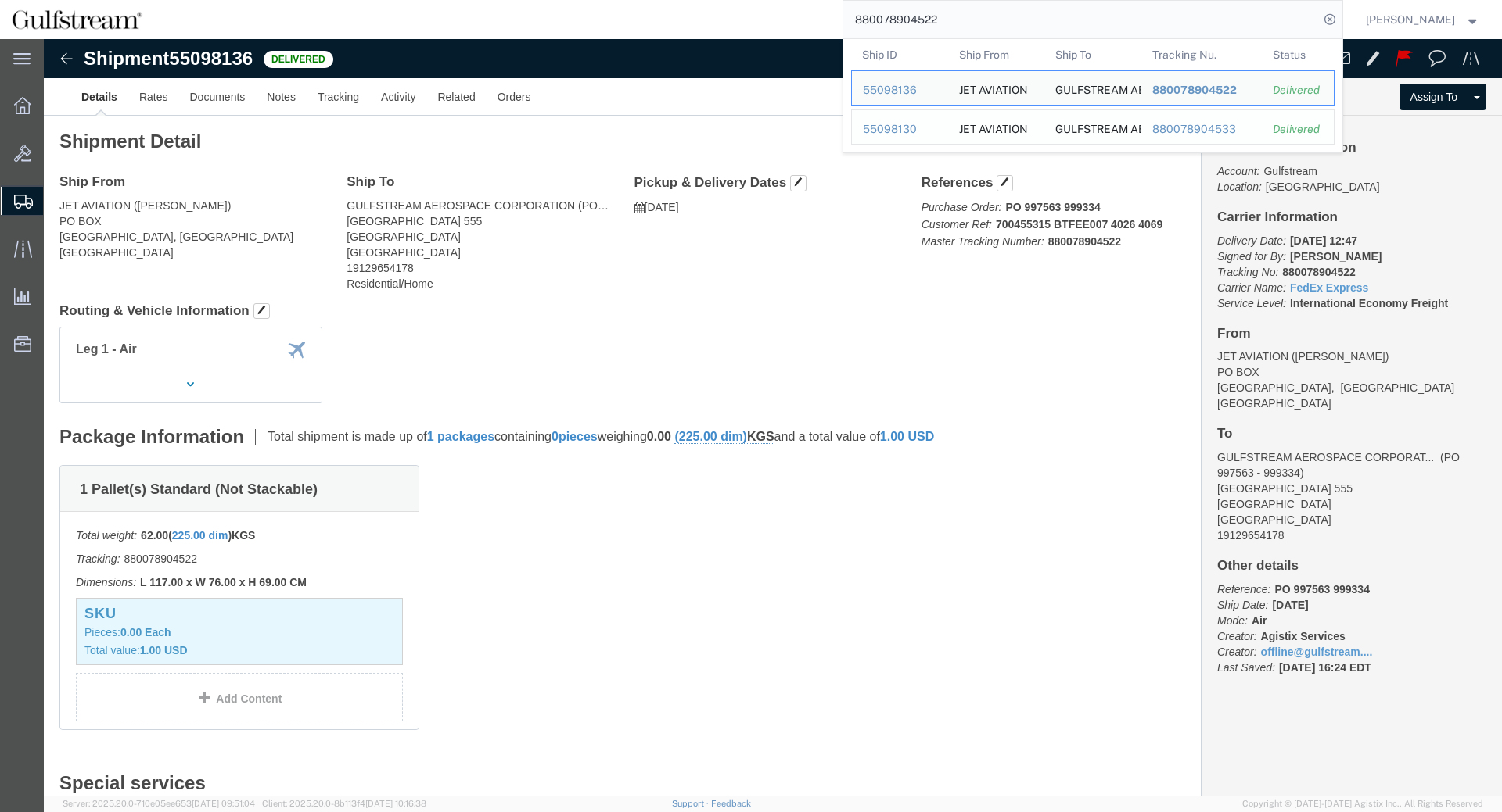
click at [1188, 122] on td "Tracking Nu. 880078904533" at bounding box center [1202, 126] width 122 height 35
click at [1192, 125] on div "880078904533" at bounding box center [1201, 129] width 99 height 16
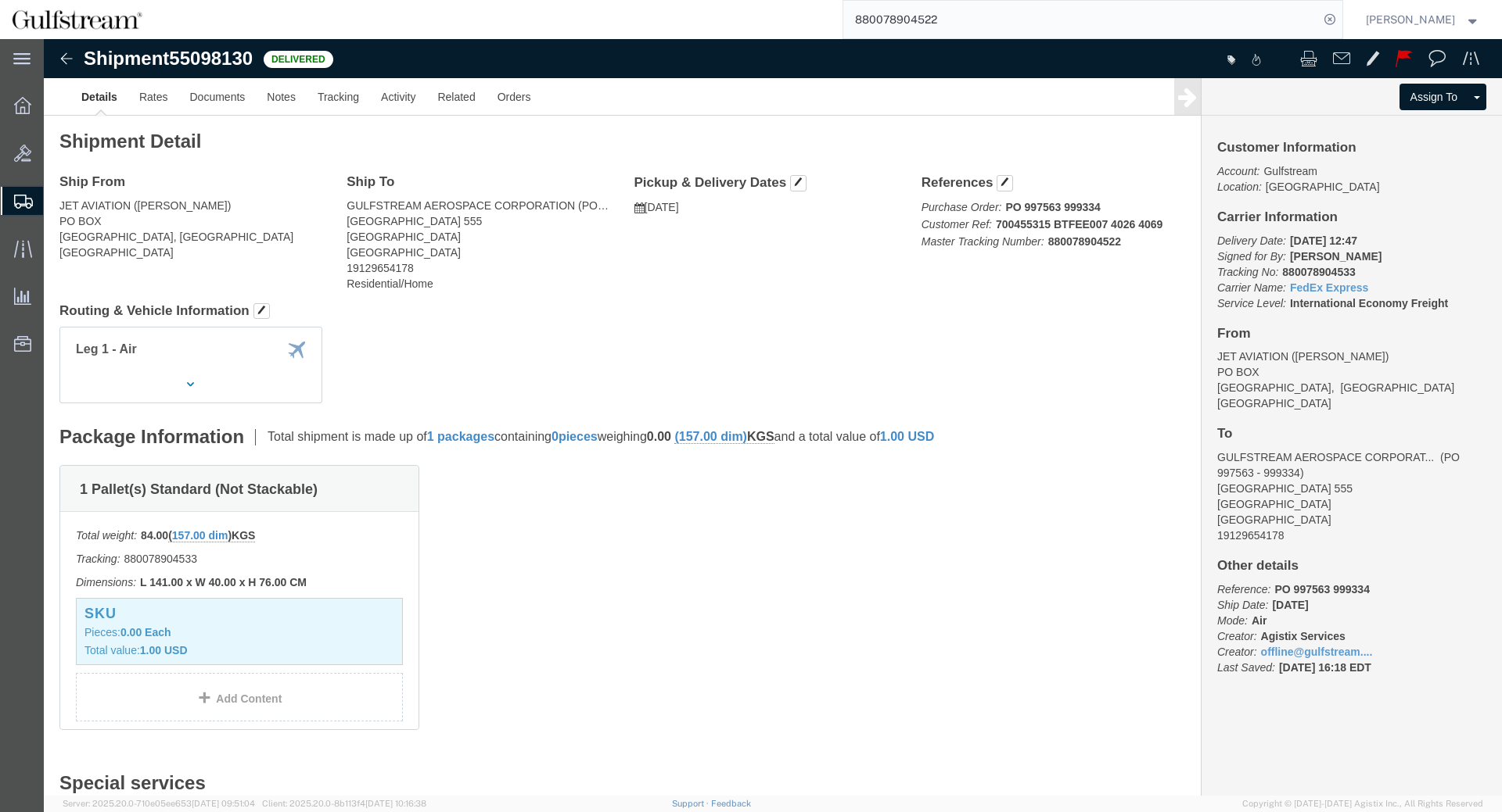
click at [1143, 9] on input "880078904522" at bounding box center [1081, 19] width 475 height 38
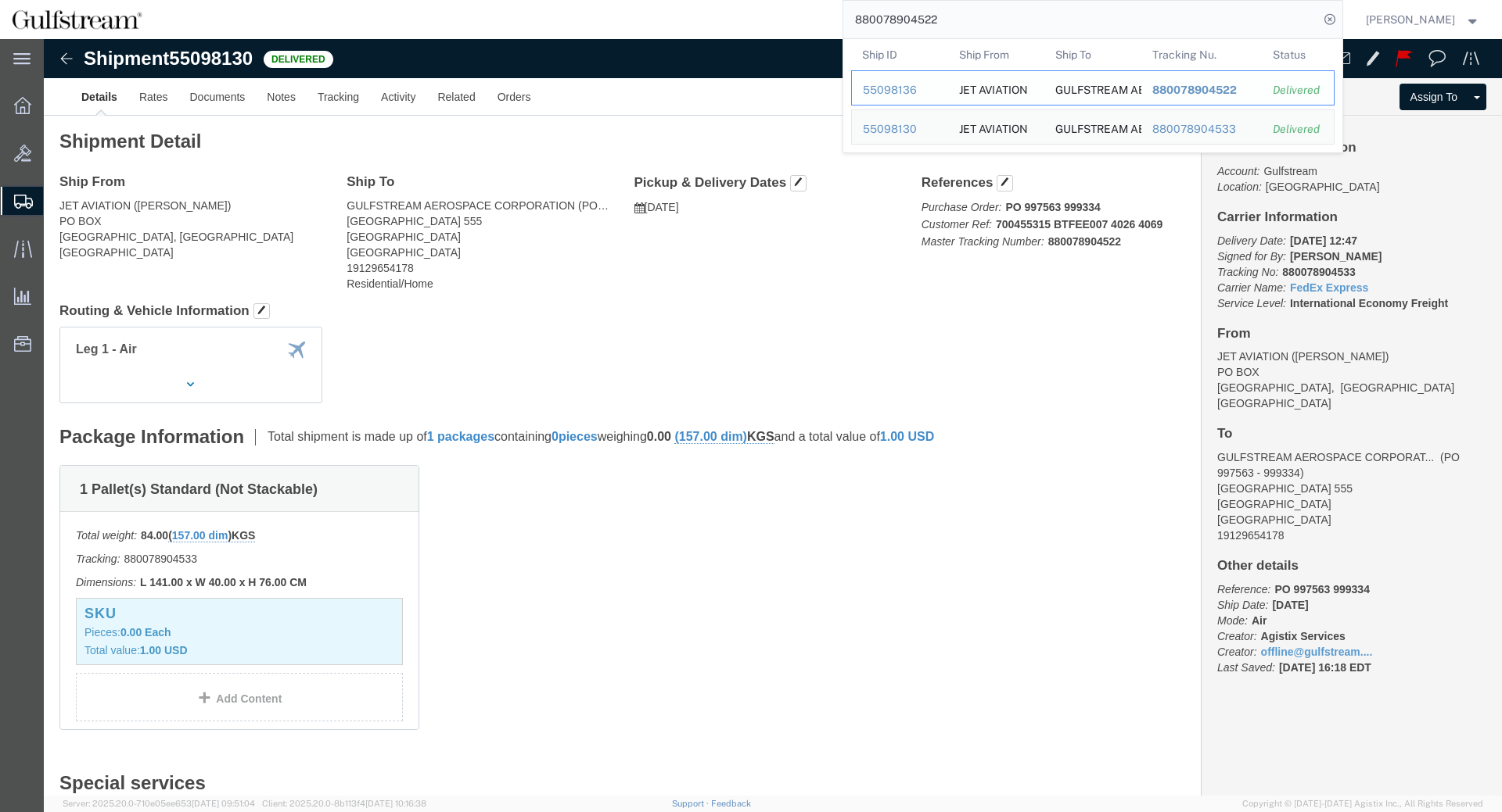
click at [1194, 85] on span "880078904522" at bounding box center [1193, 90] width 84 height 13
click at [1132, 15] on input "880078904522" at bounding box center [1081, 19] width 475 height 38
click div "Shipment Detail Ship From JET AVIATION (FRED H) PO BOX BASEL FLUGHAFEN, BS 4030…"
click div "Customer Information Account: Gulfstream Location: Albany Carrier Information D…"
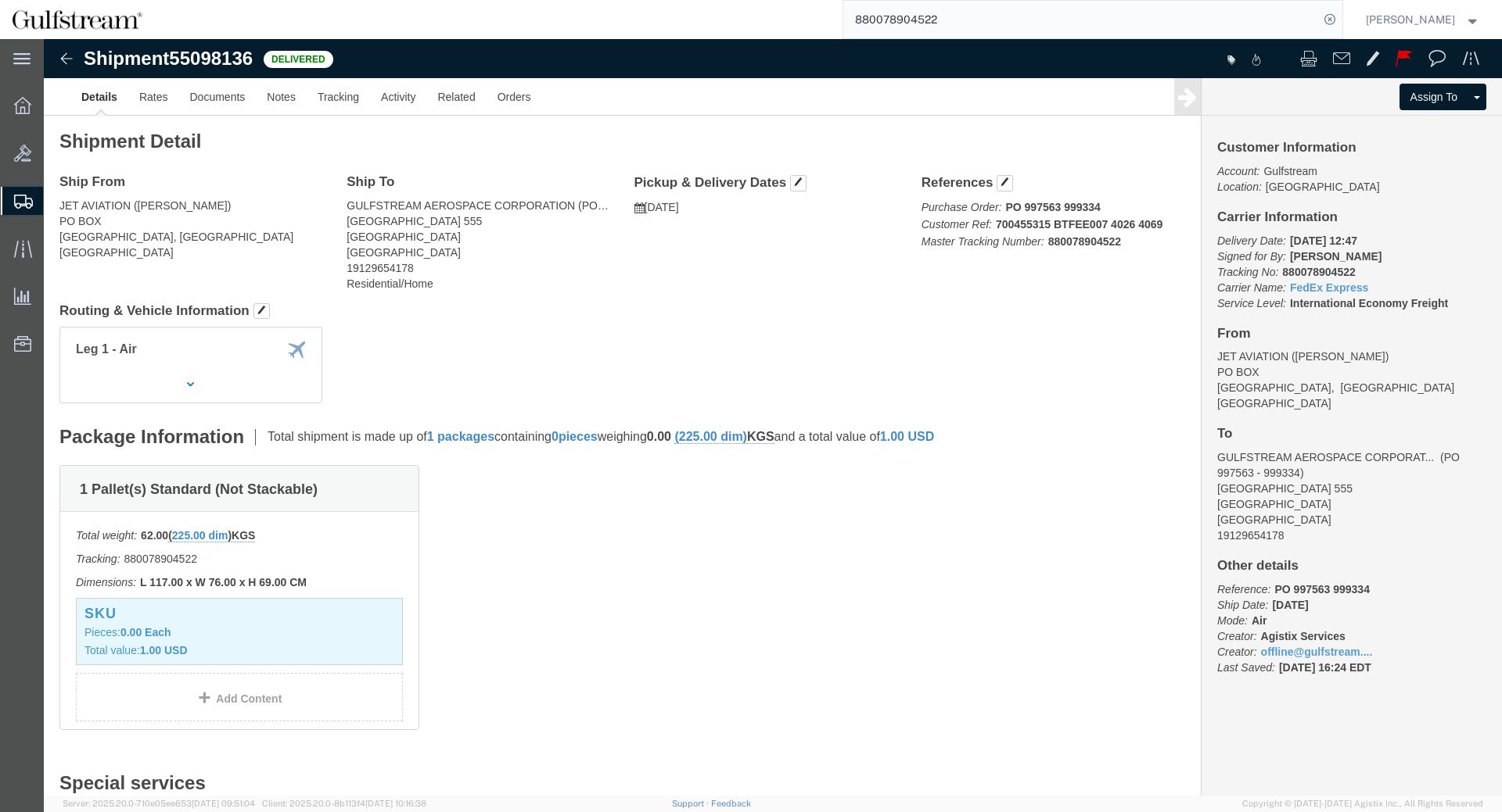
click at [1153, 27] on input "880078904522" at bounding box center [1081, 19] width 475 height 38
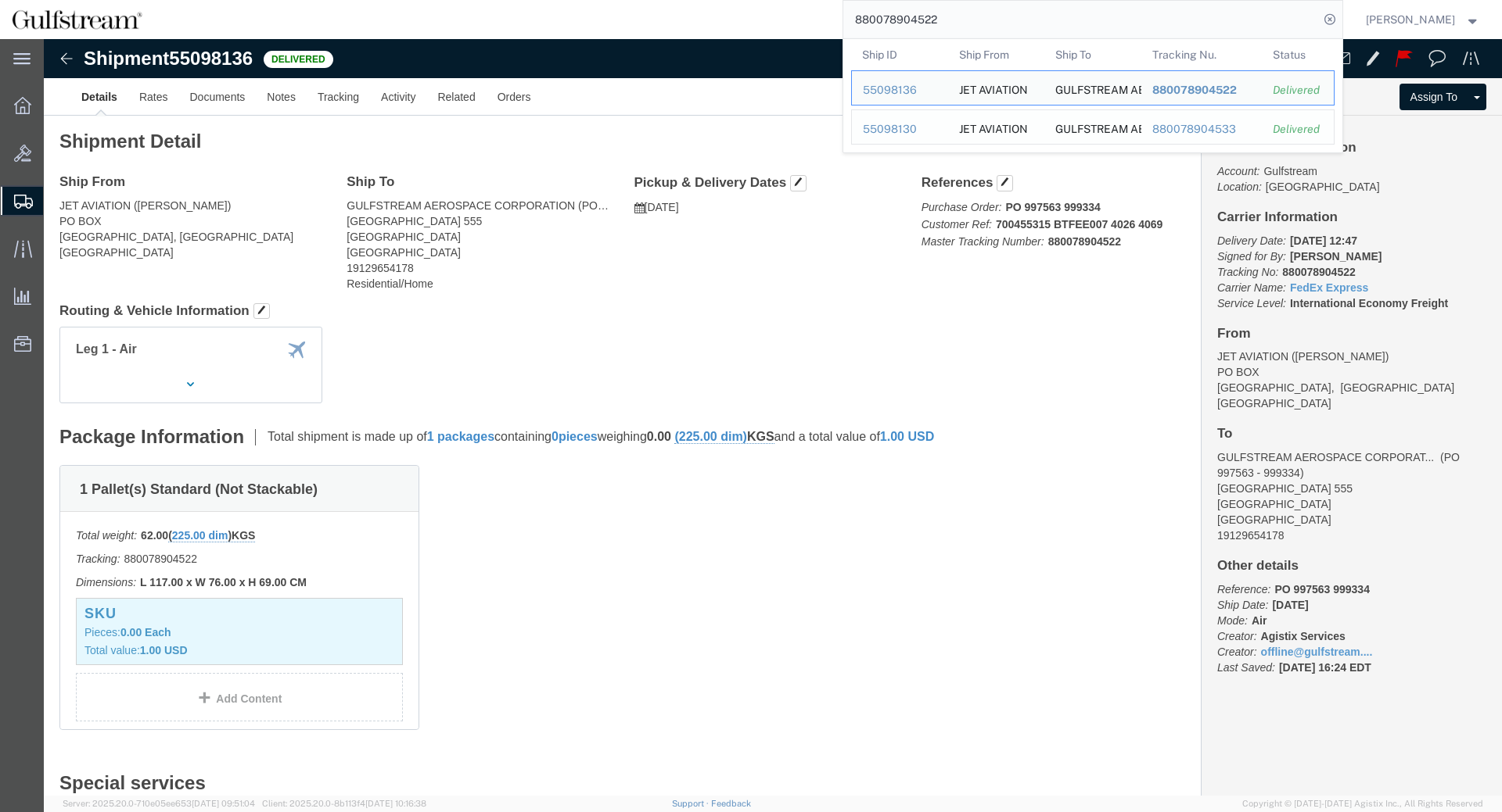
click at [1216, 134] on div "880078904533" at bounding box center [1201, 129] width 99 height 16
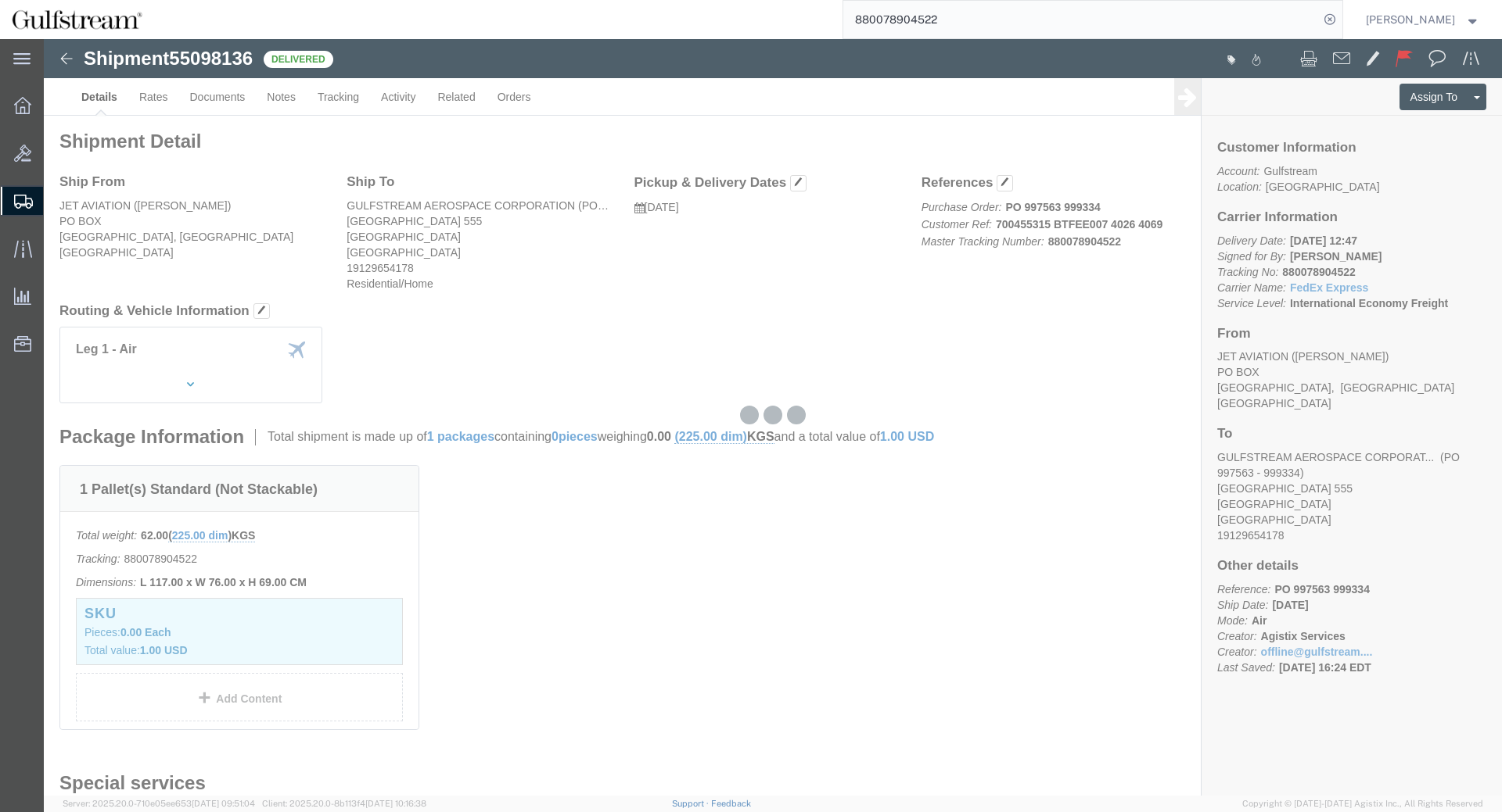
click div "Leg 1 - Air"
click at [1001, 7] on input "880078904522" at bounding box center [1081, 19] width 475 height 38
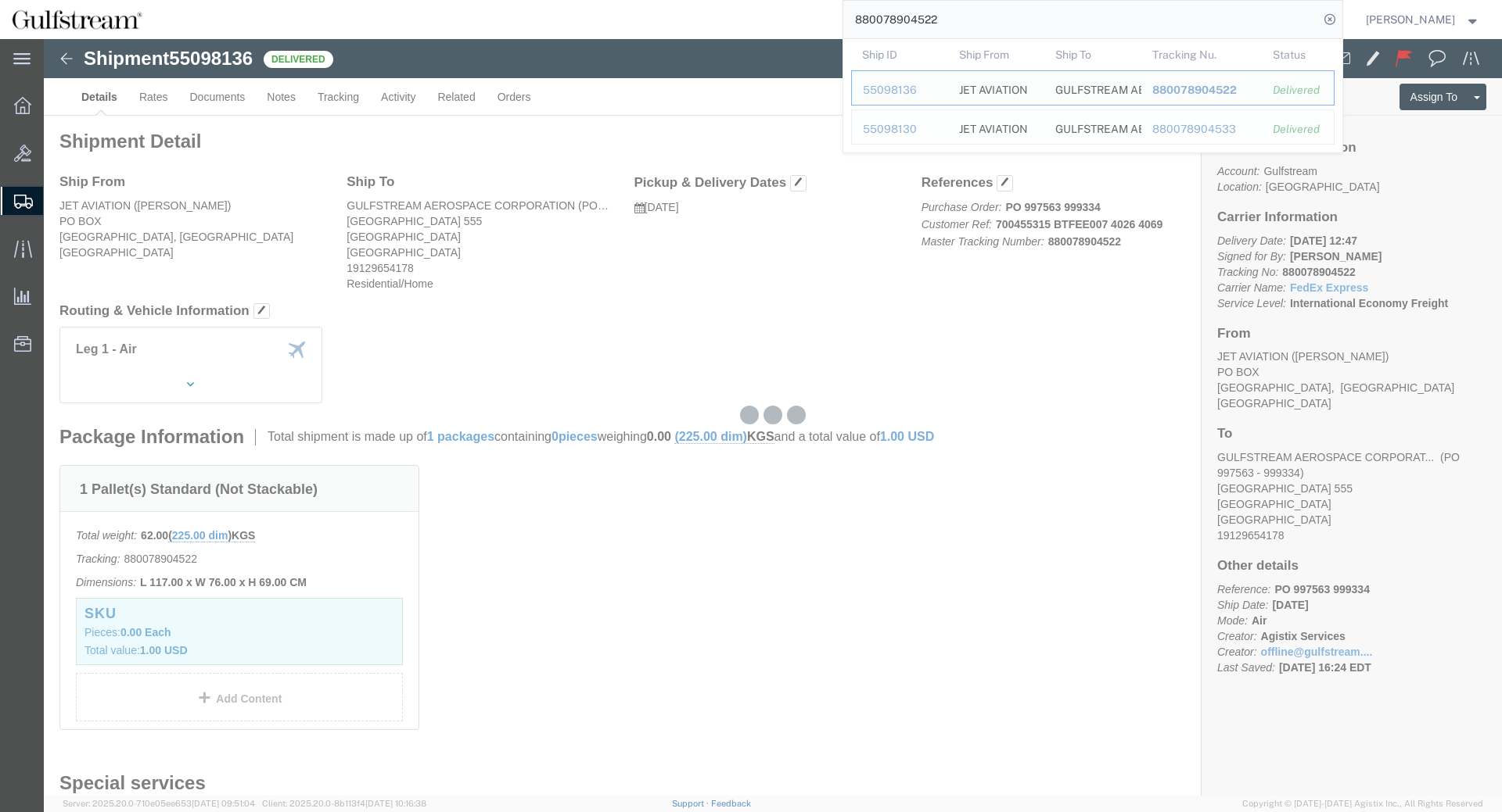
click at [1218, 123] on div "880078904533" at bounding box center [1201, 129] width 99 height 16
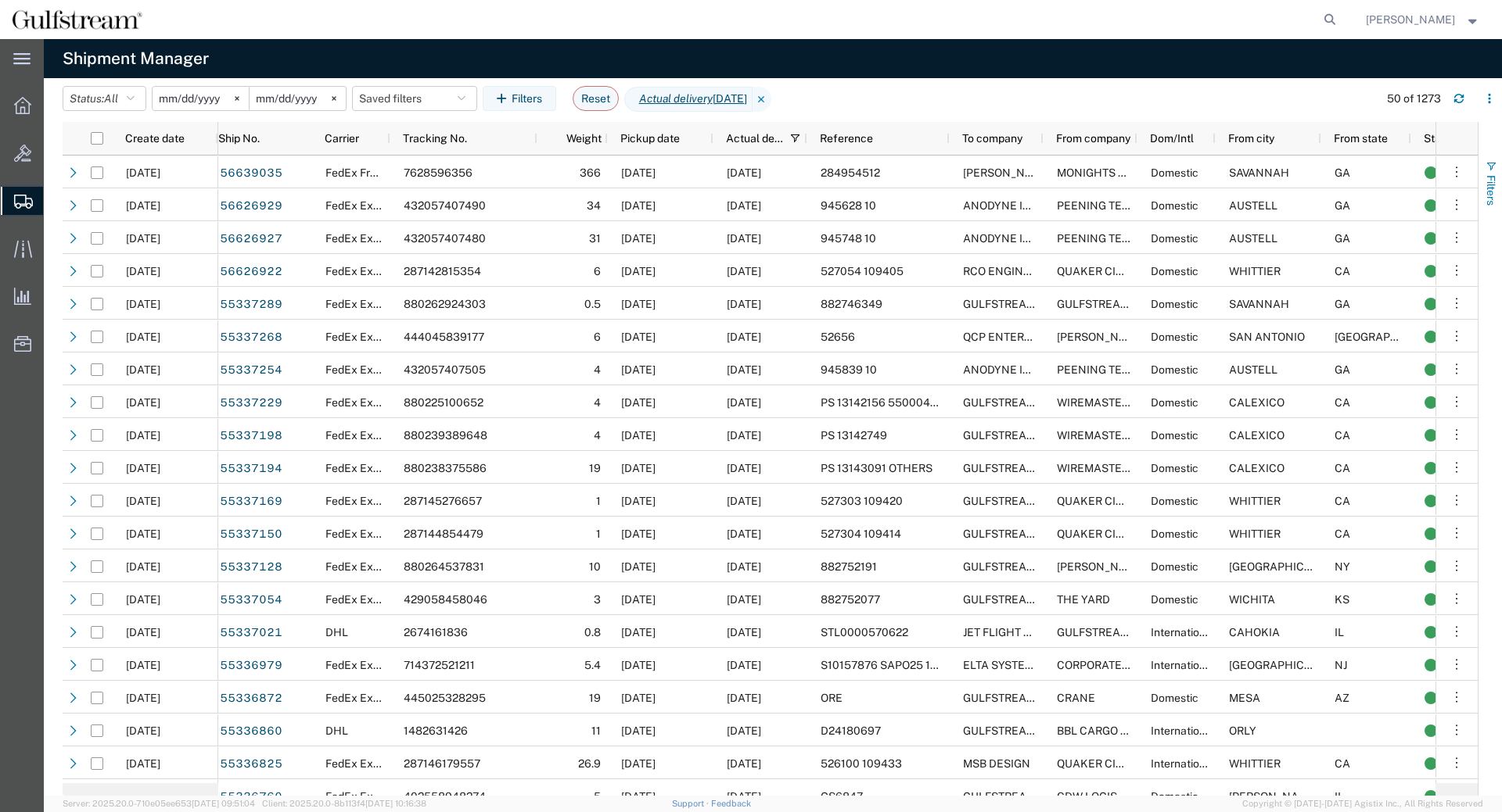
click at [1493, 160] on span "button" at bounding box center [1490, 166] width 13 height 13
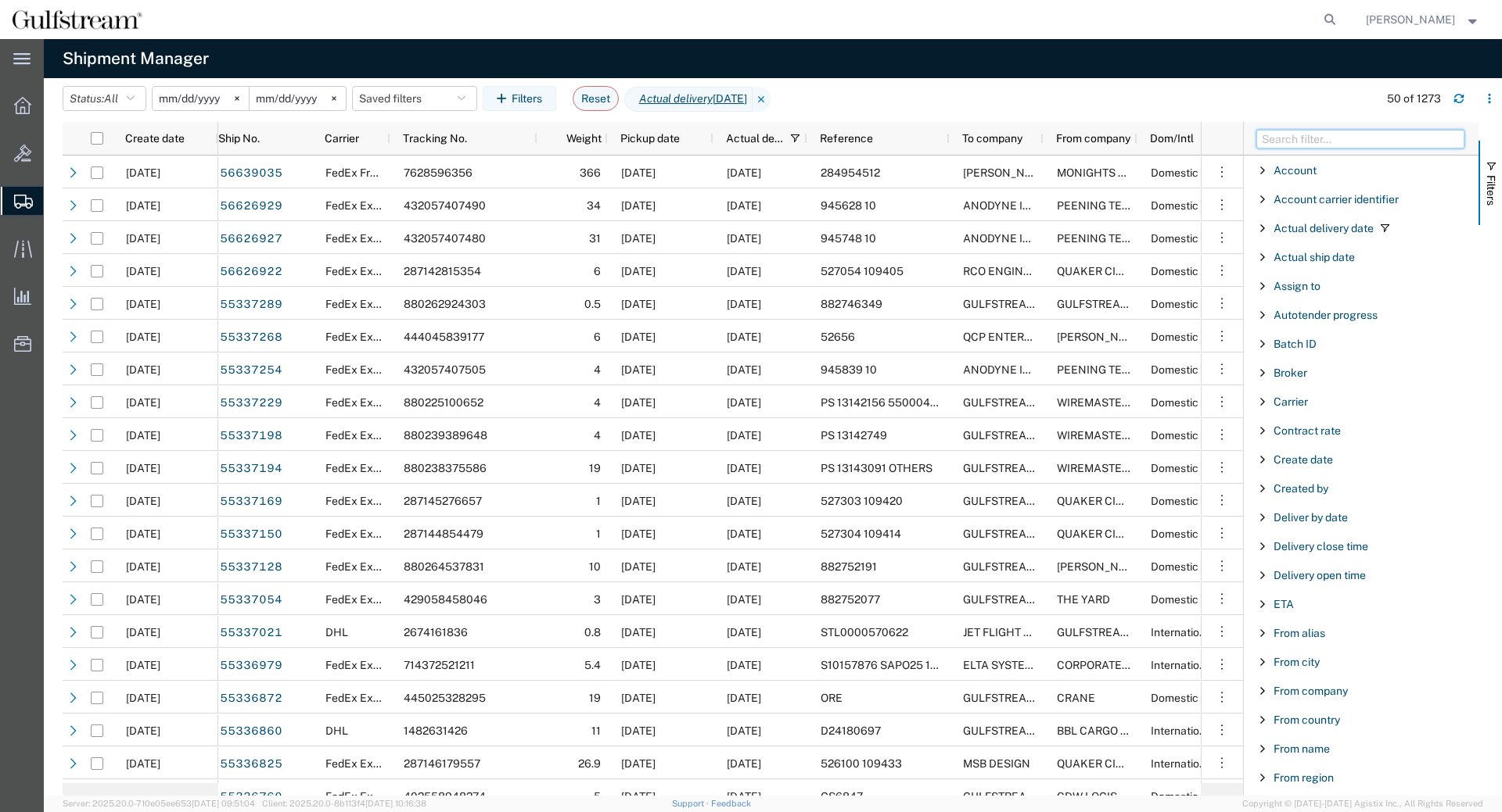
click at [1389, 142] on input "Filter Columns Input" at bounding box center [1359, 138] width 208 height 18
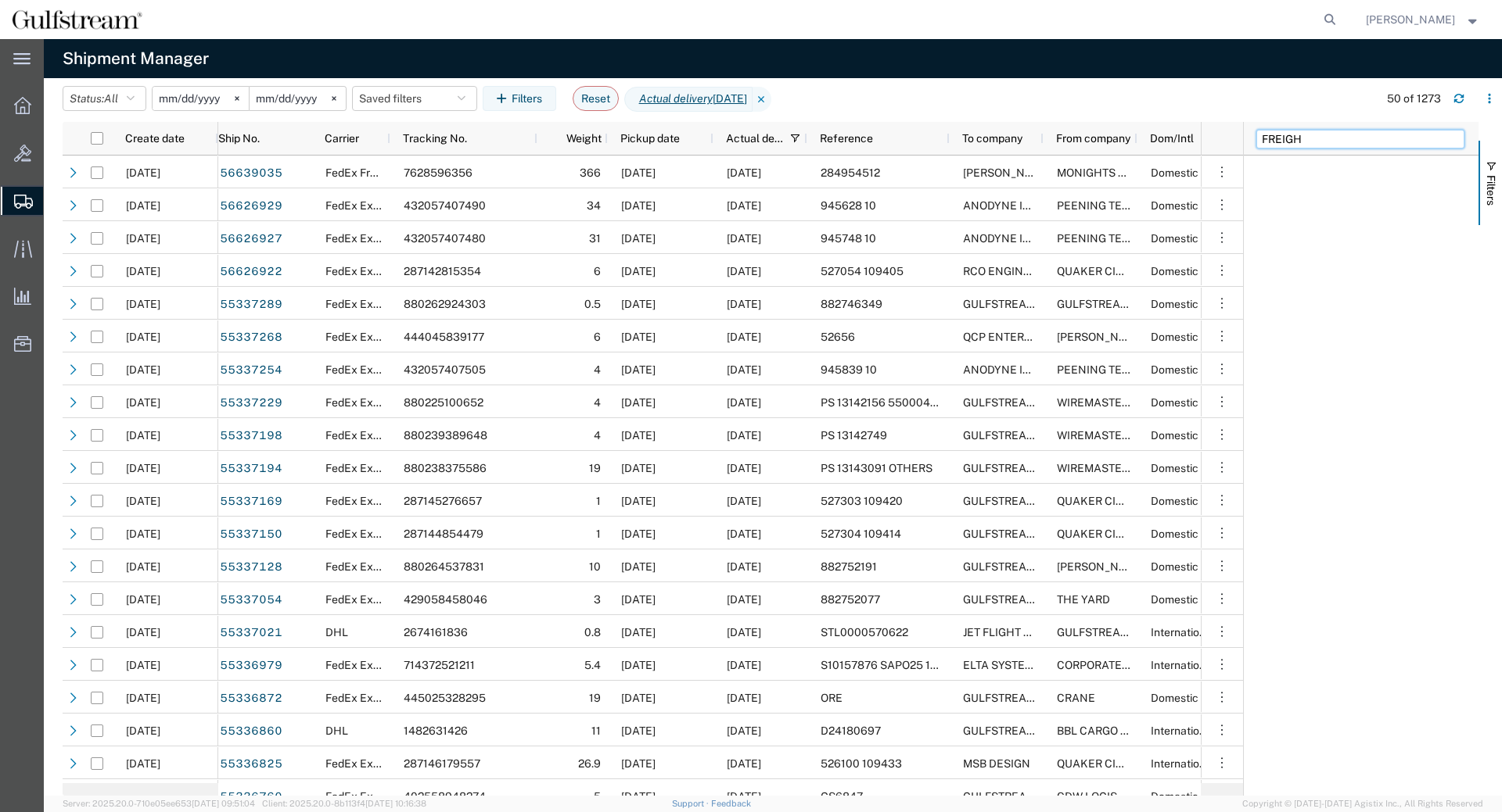
type input "FREIGHT"
drag, startPoint x: 1375, startPoint y: 137, endPoint x: 1094, endPoint y: 123, distance: 281.3
click at [1256, 129] on input "FREIGHT" at bounding box center [1359, 138] width 208 height 18
type input "WEIGHT"
click at [1260, 166] on span "Filter List 1 Filters" at bounding box center [1261, 170] width 13 height 13
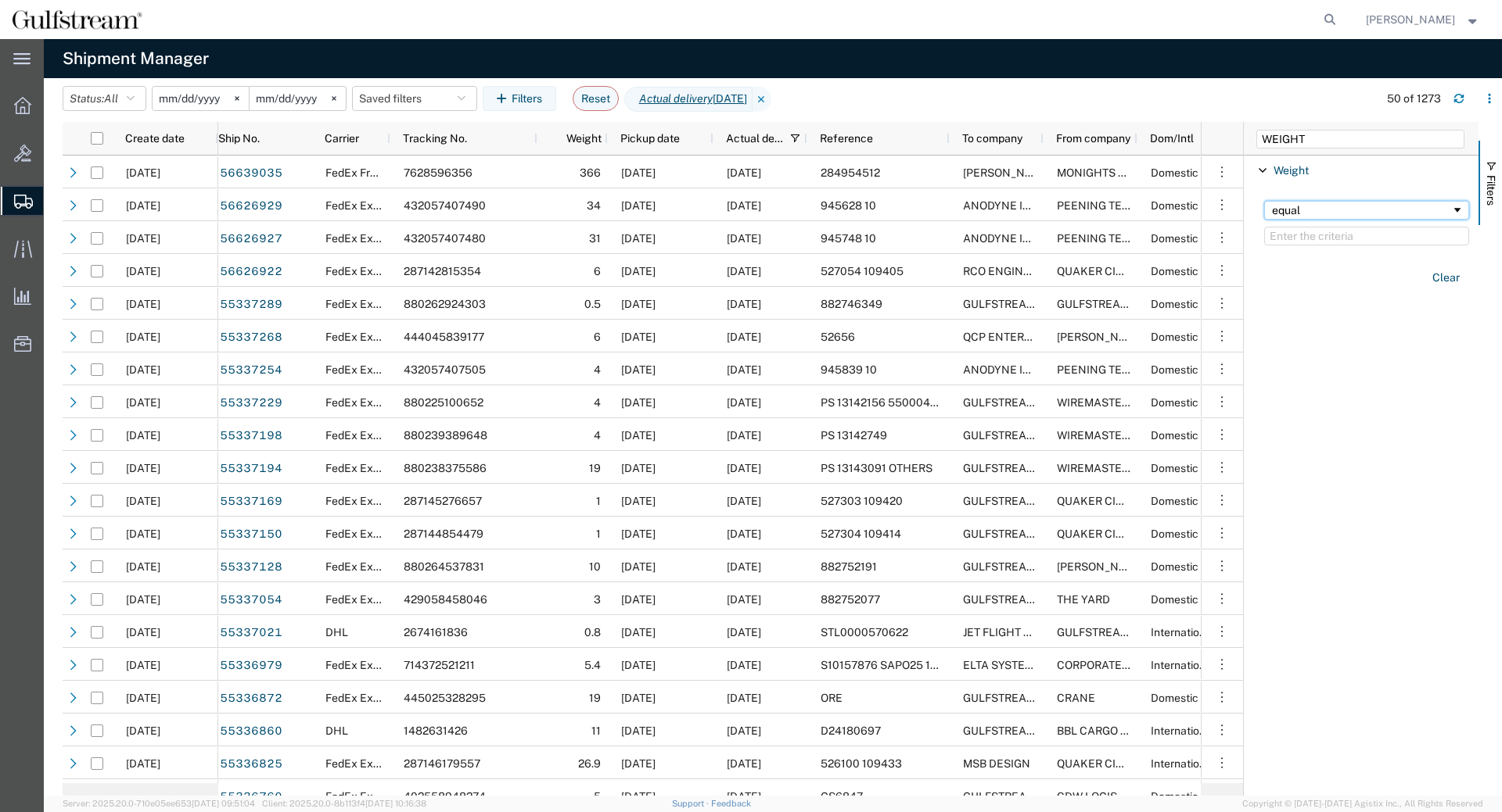
click at [1306, 214] on div "equal" at bounding box center [1361, 210] width 179 height 13
click at [1320, 237] on input "Filter Value" at bounding box center [1366, 236] width 205 height 18
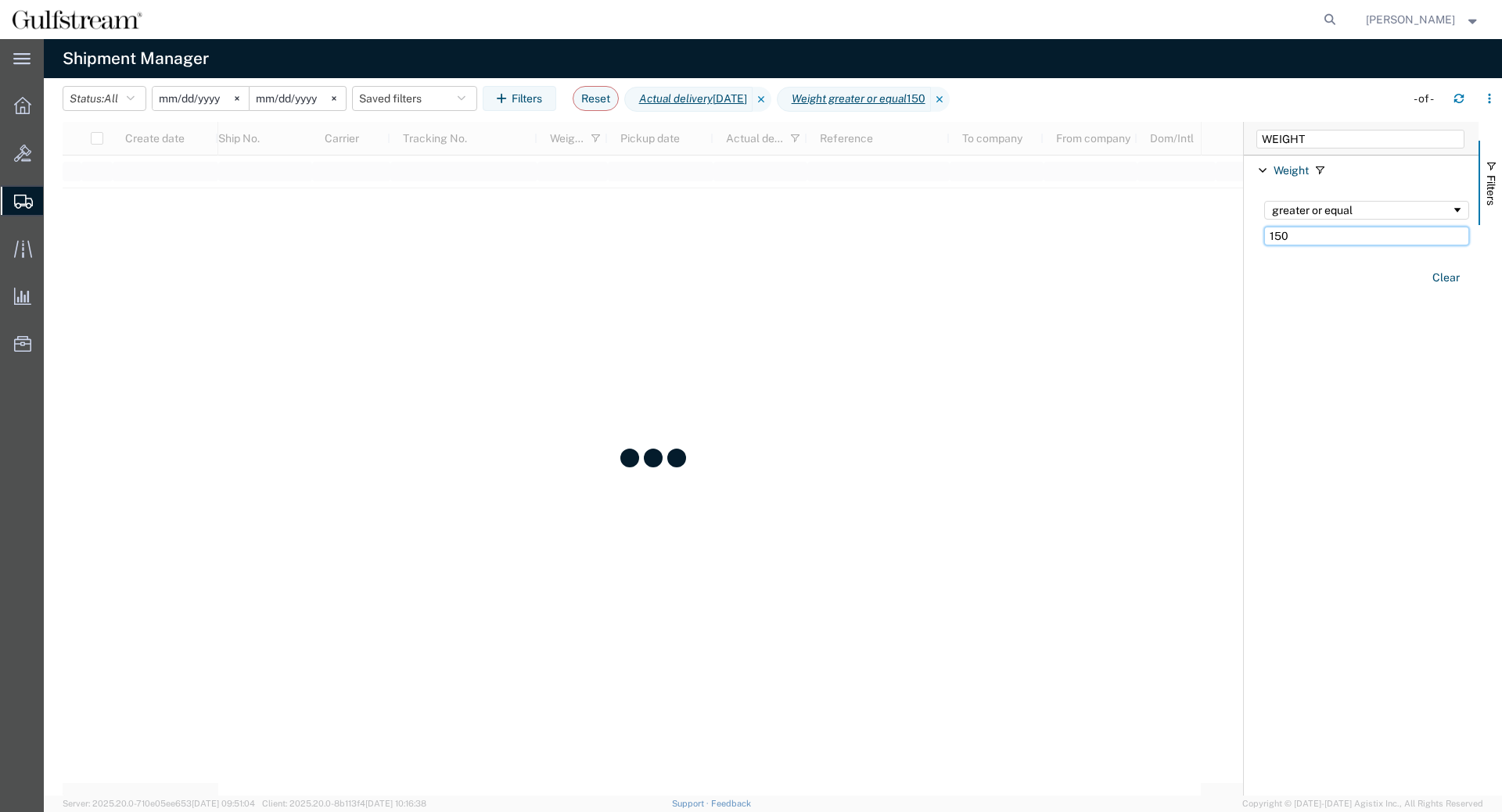
type input "150"
click at [1277, 100] on agx-table-filter-chips "Status: All Active All Approved Booked Canceled Delivered Denied New On Hold Pe…" at bounding box center [729, 103] width 1334 height 36
click at [713, 98] on icon "Actual delivery" at bounding box center [676, 98] width 73 height 16
click at [752, 100] on span "Actual delivery 04/03/2025" at bounding box center [688, 99] width 128 height 25
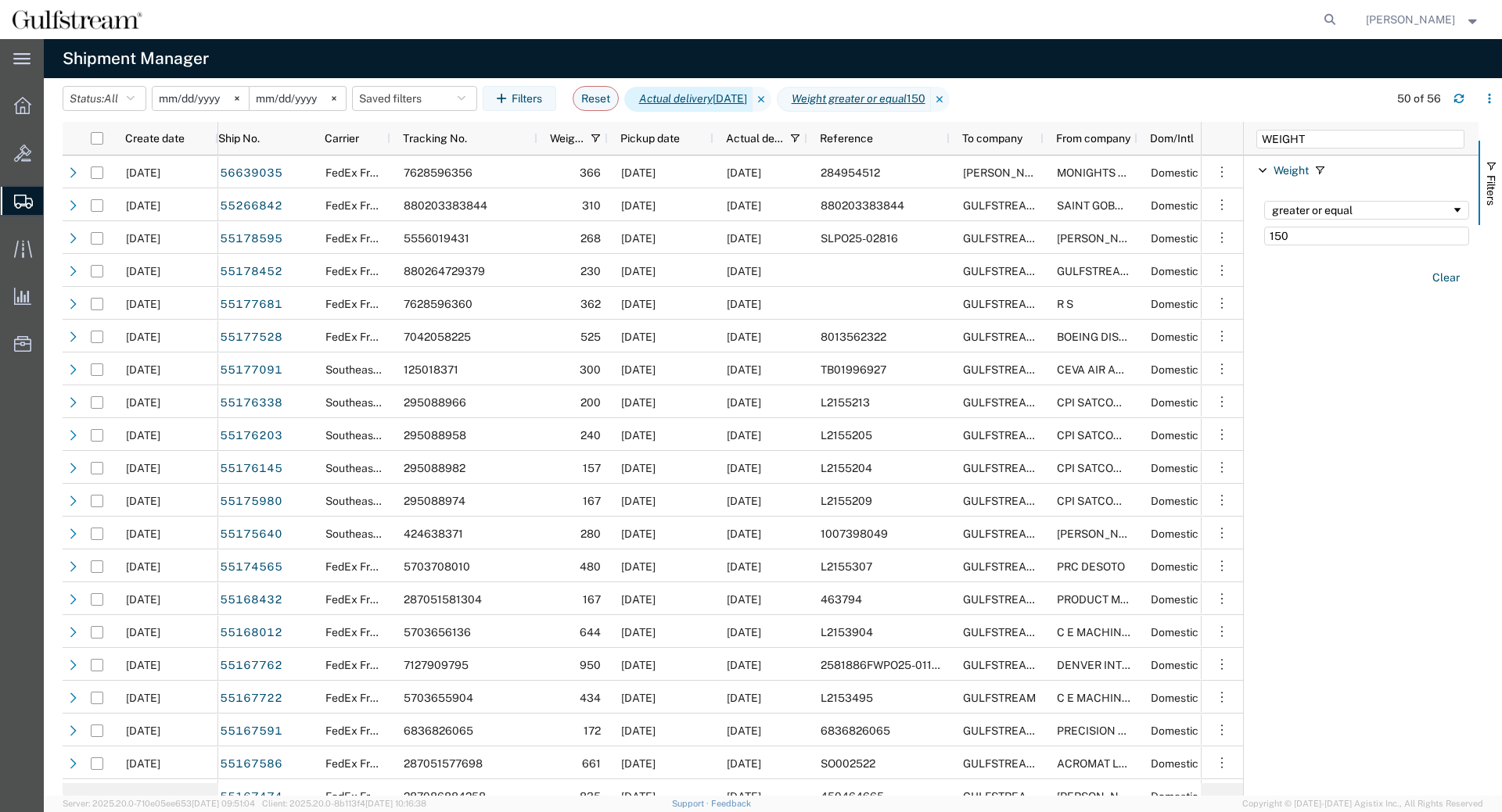
click at [752, 104] on span "Actual delivery 04/03/2025" at bounding box center [688, 99] width 128 height 25
click at [1289, 146] on input "WEIGHT" at bounding box center [1359, 138] width 208 height 18
drag, startPoint x: 1302, startPoint y: 142, endPoint x: 864, endPoint y: 126, distance: 438.3
click at [1256, 129] on input "WEIGHT" at bounding box center [1359, 138] width 208 height 18
type input "DELIVERY"
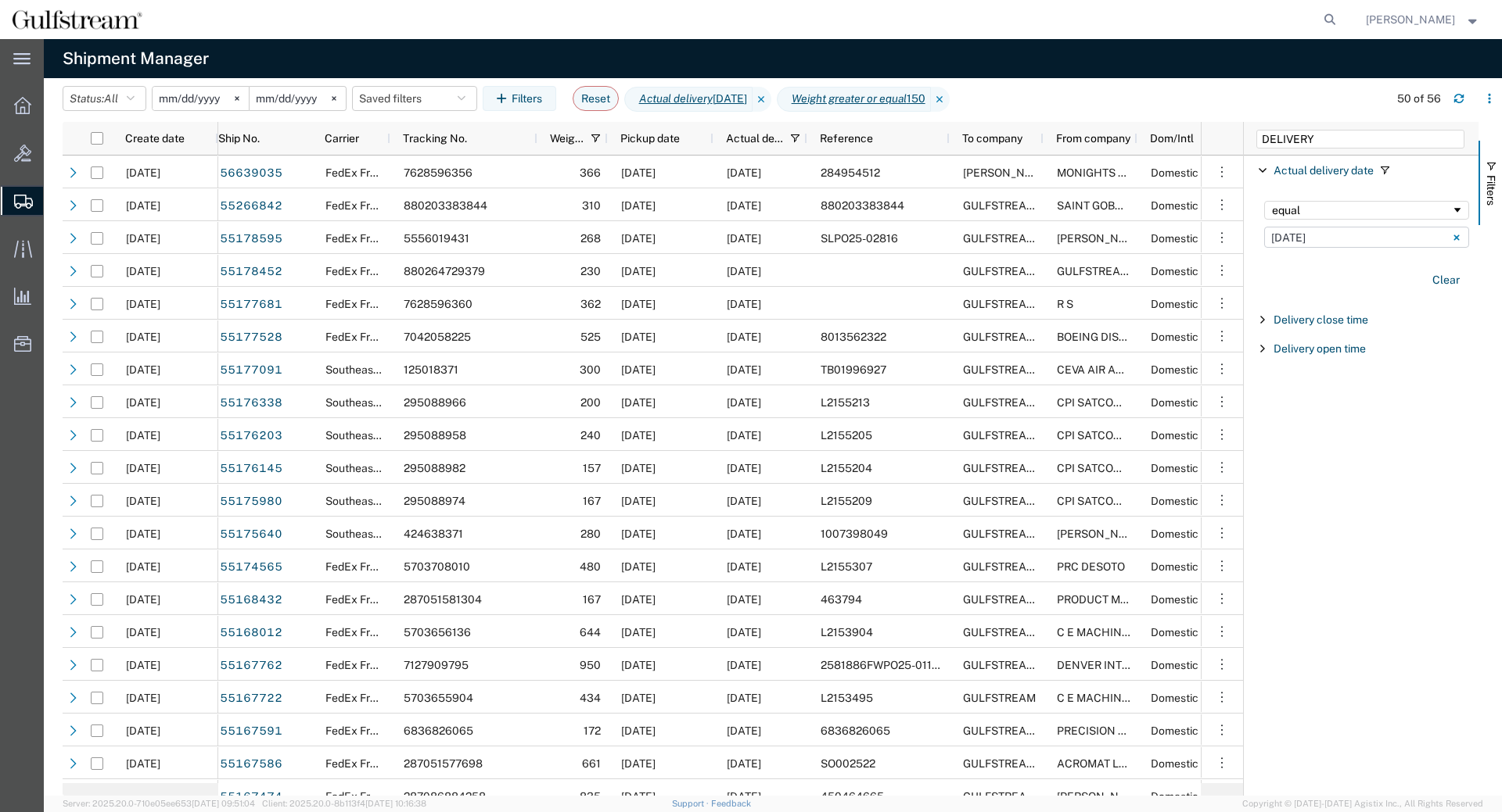
click at [1309, 244] on input "[DATE]" at bounding box center [1366, 238] width 205 height 21
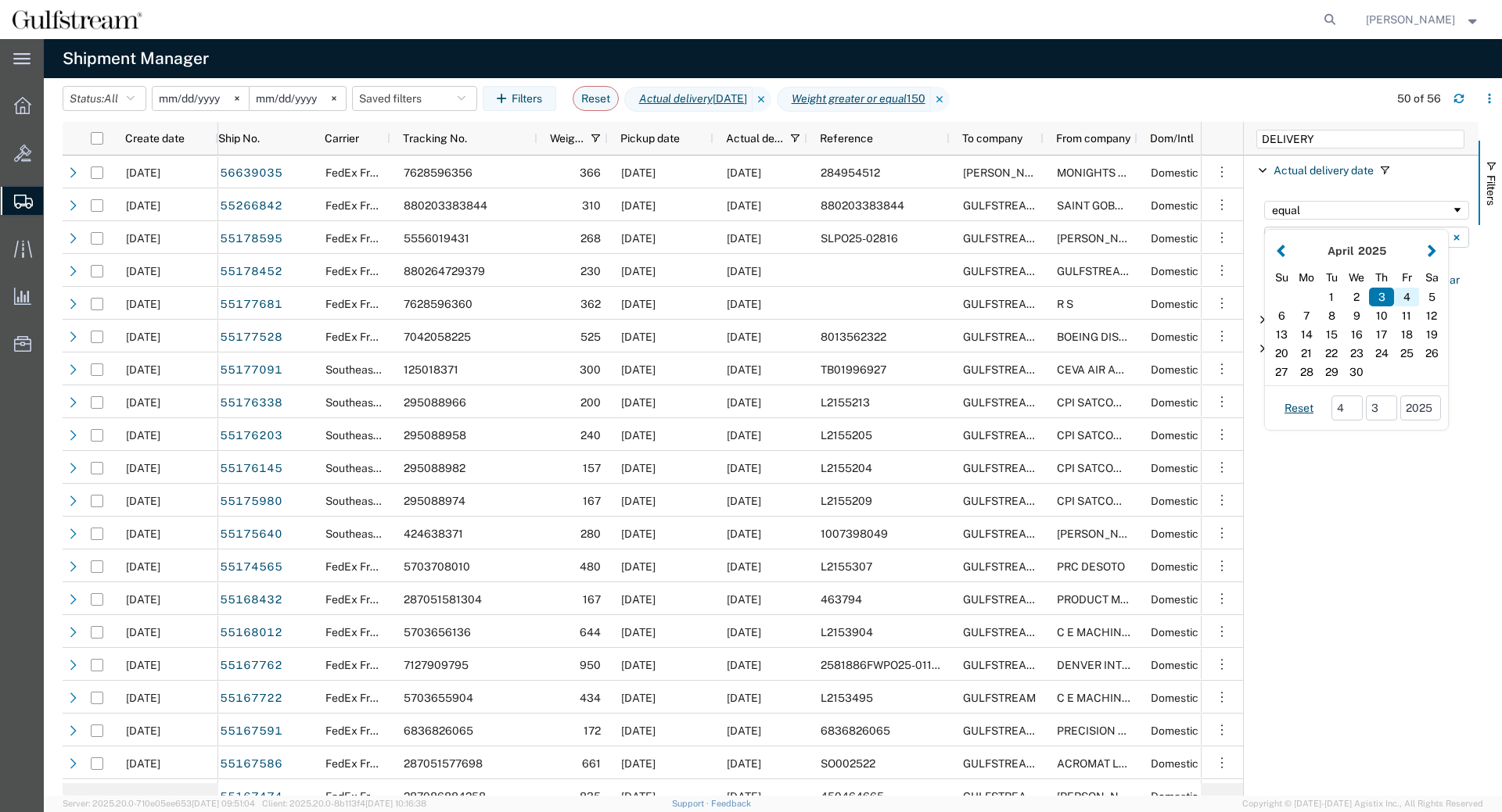
click at [1403, 294] on div "4" at bounding box center [1406, 296] width 25 height 18
type input "[DATE]"
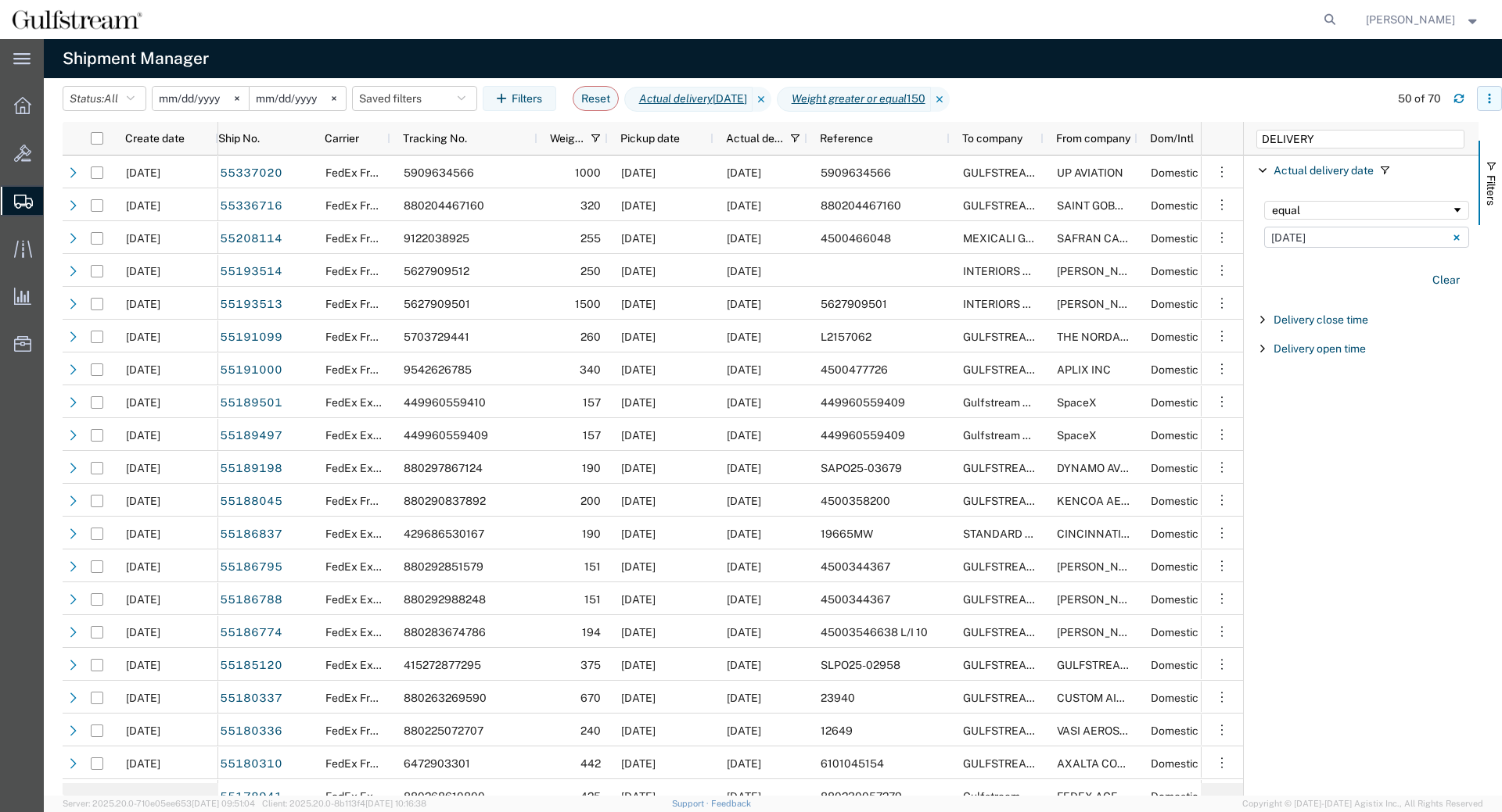
click at [1488, 99] on icon "button" at bounding box center [1488, 98] width 2 height 2
click at [1370, 141] on div "Download" at bounding box center [1408, 140] width 87 height 31
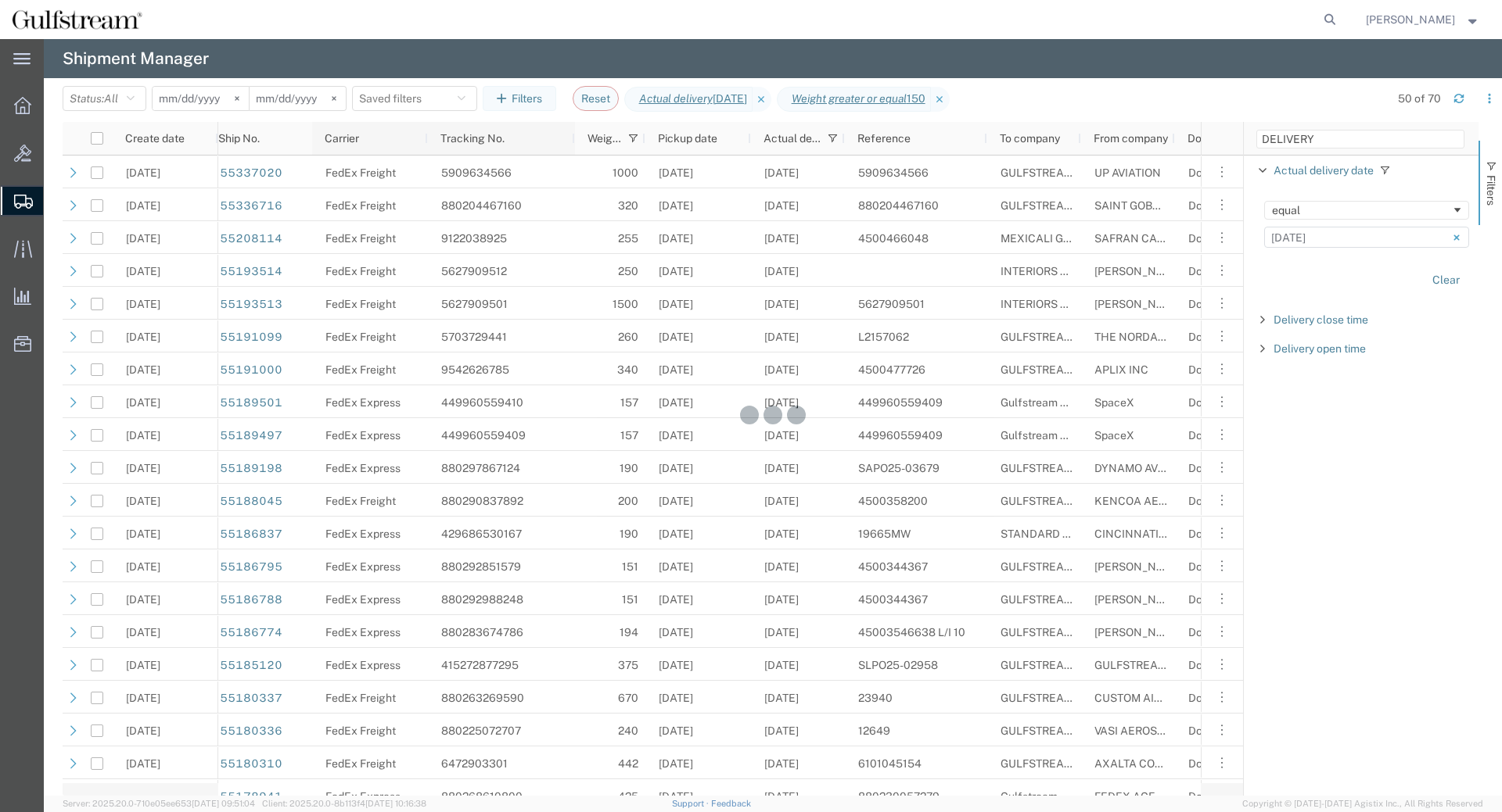
drag, startPoint x: 388, startPoint y: 133, endPoint x: 434, endPoint y: 129, distance: 46.2
click at [430, 129] on div at bounding box center [427, 138] width 6 height 33
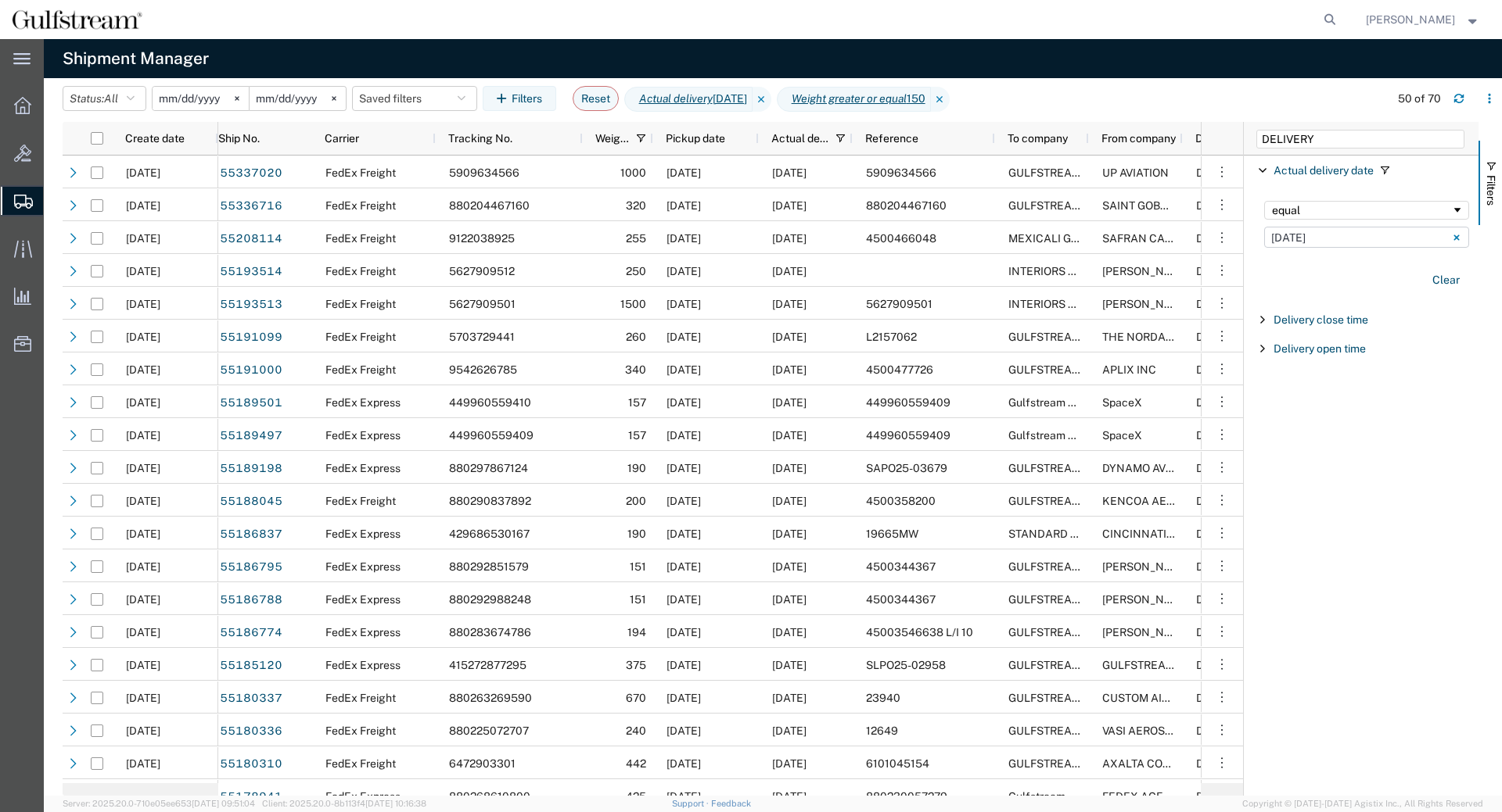
click at [1243, 27] on agx-global-search at bounding box center [1092, 19] width 500 height 39
click at [949, 102] on icon at bounding box center [940, 99] width 18 height 25
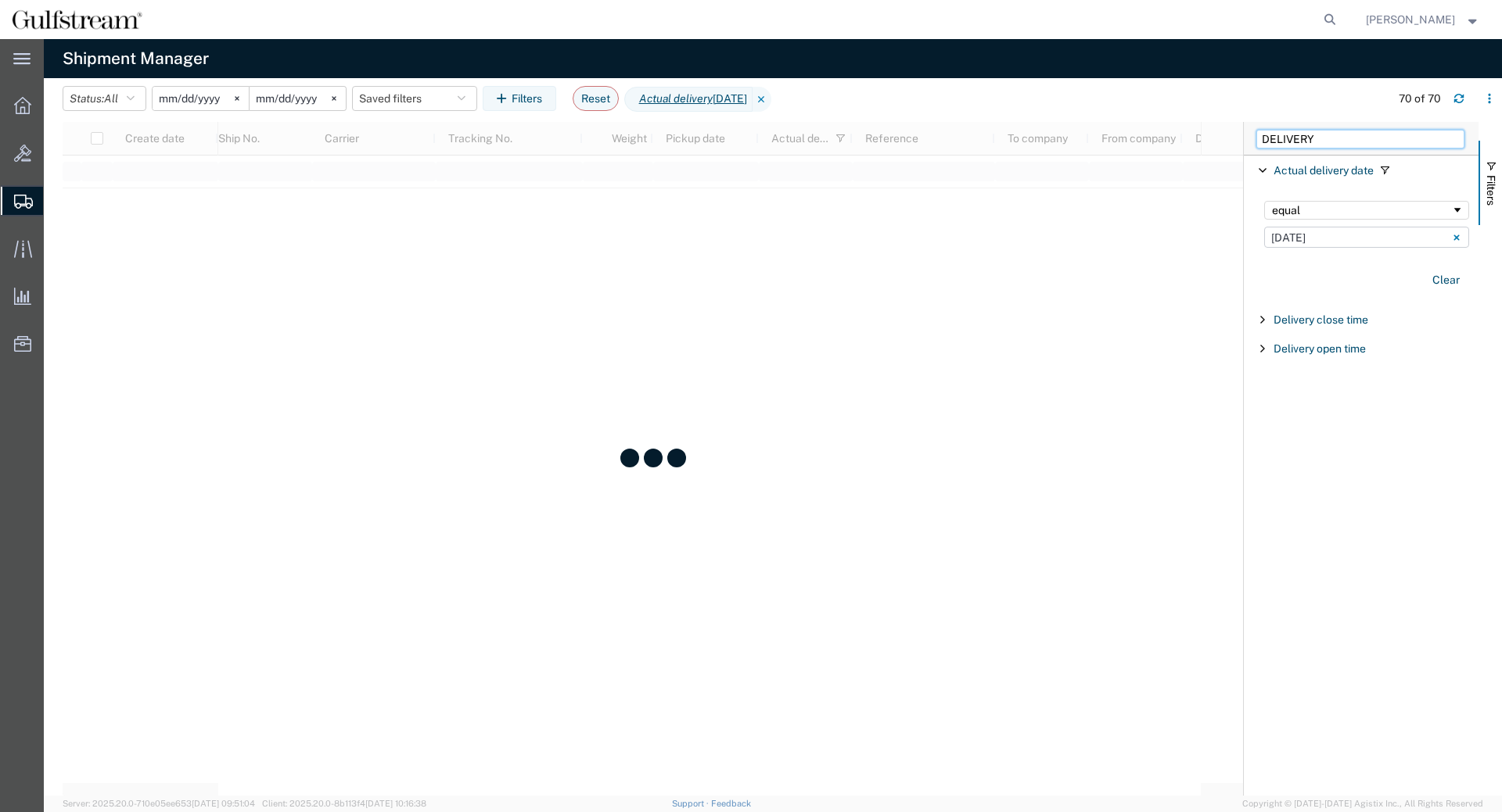
click at [1376, 133] on input "DELIVERY" at bounding box center [1359, 138] width 208 height 18
drag, startPoint x: 1378, startPoint y: 138, endPoint x: 1073, endPoint y: 113, distance: 306.0
click at [1256, 129] on input "DELIVERY" at bounding box center [1359, 138] width 208 height 18
type input "TRACKING"
click at [1262, 172] on span "Filter List 1 Filters" at bounding box center [1261, 170] width 13 height 13
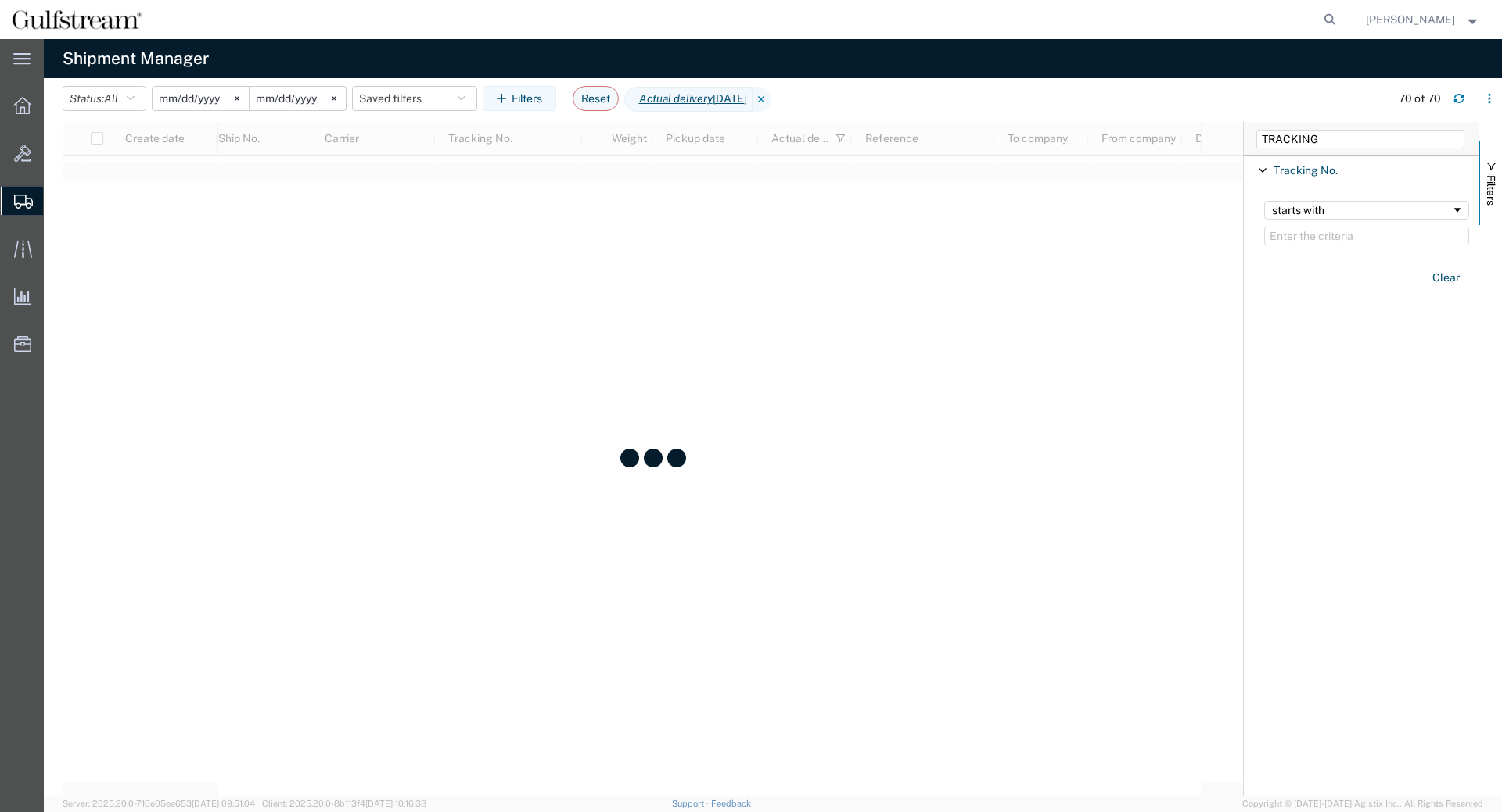
click at [1301, 228] on input "Filter Value" at bounding box center [1366, 236] width 205 height 18
click at [1305, 209] on div "starts with" at bounding box center [1361, 210] width 179 height 13
drag, startPoint x: 1312, startPoint y: 211, endPoint x: 1313, endPoint y: 220, distance: 9.1
click at [1312, 210] on div "starts with" at bounding box center [1361, 210] width 179 height 13
click at [1314, 249] on div "contains" at bounding box center [1367, 223] width 224 height 64
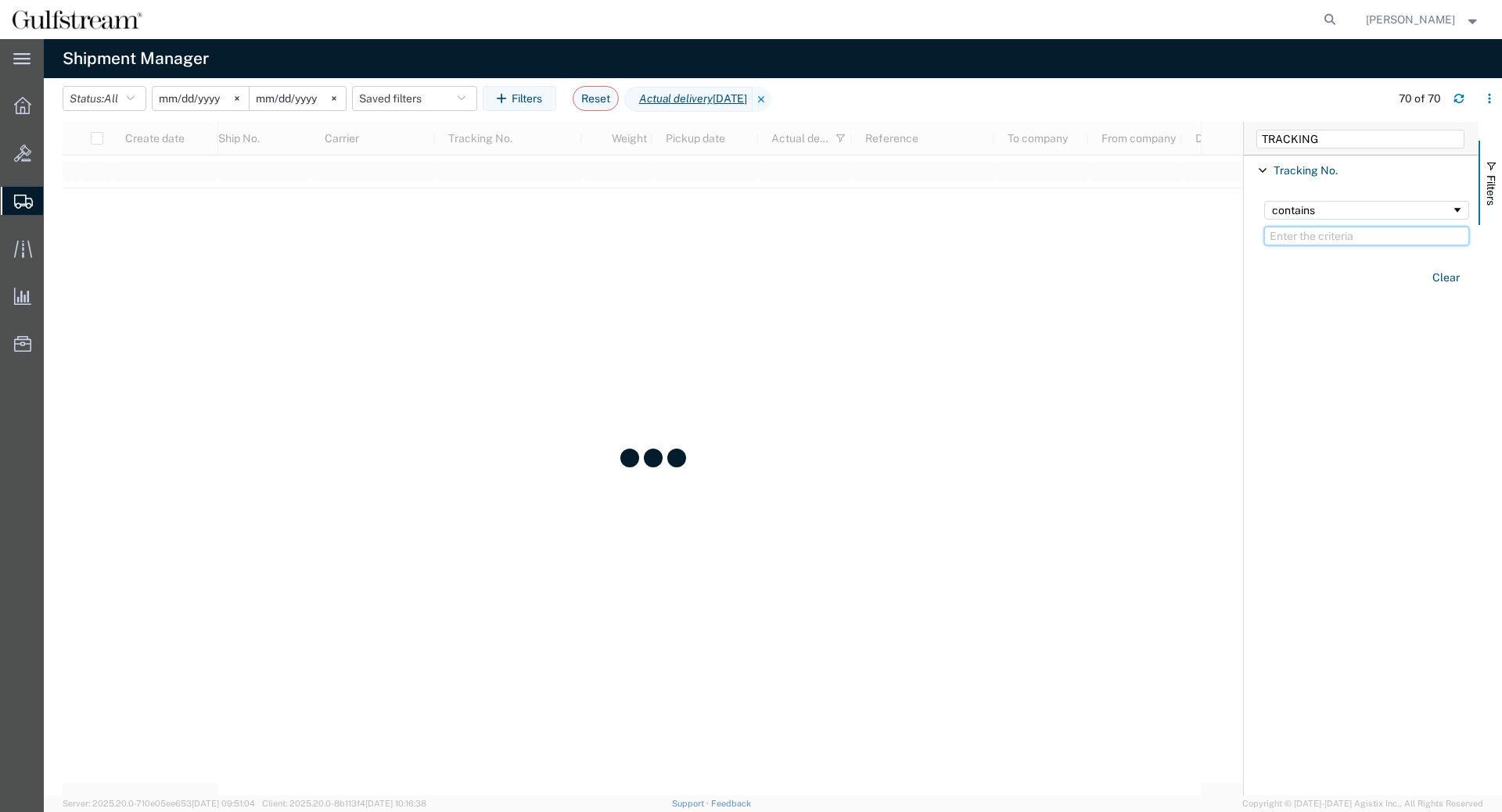
click at [1314, 235] on input "Filter Value" at bounding box center [1366, 236] width 205 height 18
paste input "880078904522"
type input "880078904522"
click at [1432, 280] on button "Clear" at bounding box center [1446, 277] width 46 height 26
click at [1403, 143] on input "TRACKING" at bounding box center [1359, 138] width 208 height 18
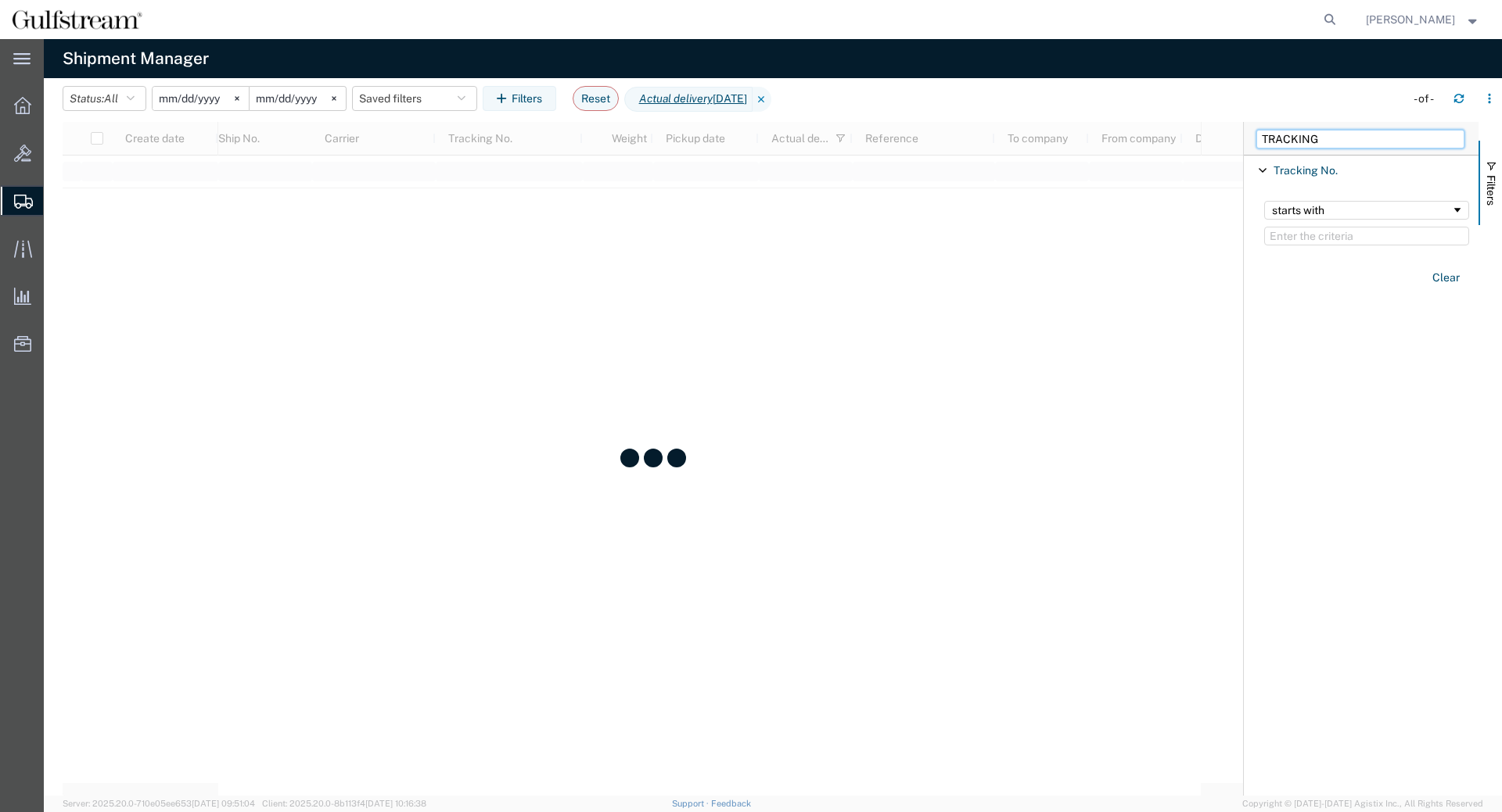
drag, startPoint x: 1321, startPoint y: 135, endPoint x: 603, endPoint y: 155, distance: 718.3
click at [1256, 129] on input "TRACKING" at bounding box center [1359, 138] width 208 height 18
type input "TO STREET"
click at [968, 98] on icon at bounding box center [958, 99] width 18 height 25
click at [1340, 150] on div "TRACKING" at bounding box center [1360, 138] width 235 height 34
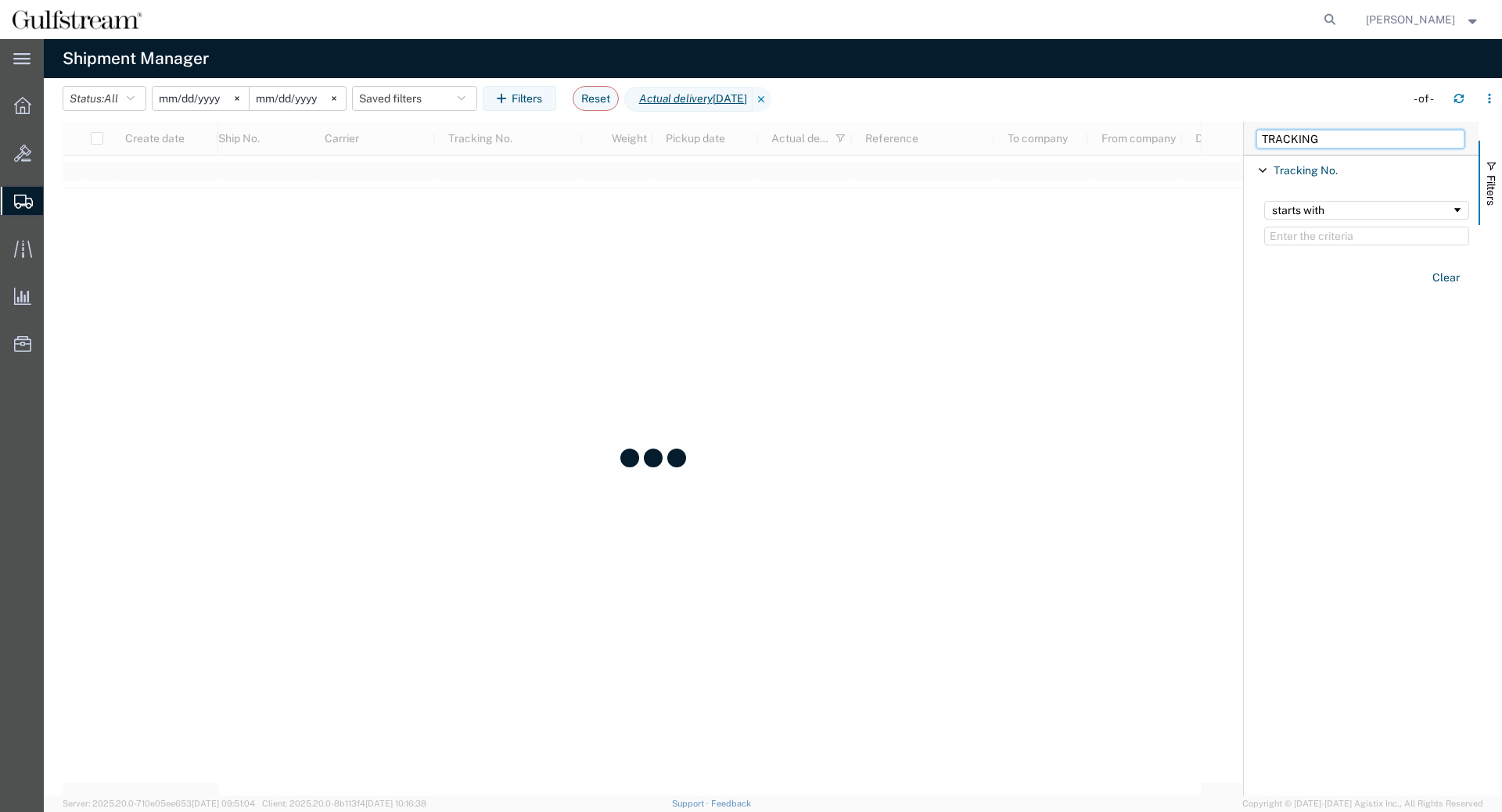
drag, startPoint x: 1345, startPoint y: 142, endPoint x: 1017, endPoint y: 124, distance: 328.5
click at [1256, 129] on input "TRACKING" at bounding box center [1359, 138] width 208 height 18
type input "TO STREET"
click at [1262, 170] on span "Filter List 1 Filters" at bounding box center [1261, 170] width 13 height 13
click at [1313, 204] on div "starts with" at bounding box center [1361, 210] width 179 height 13
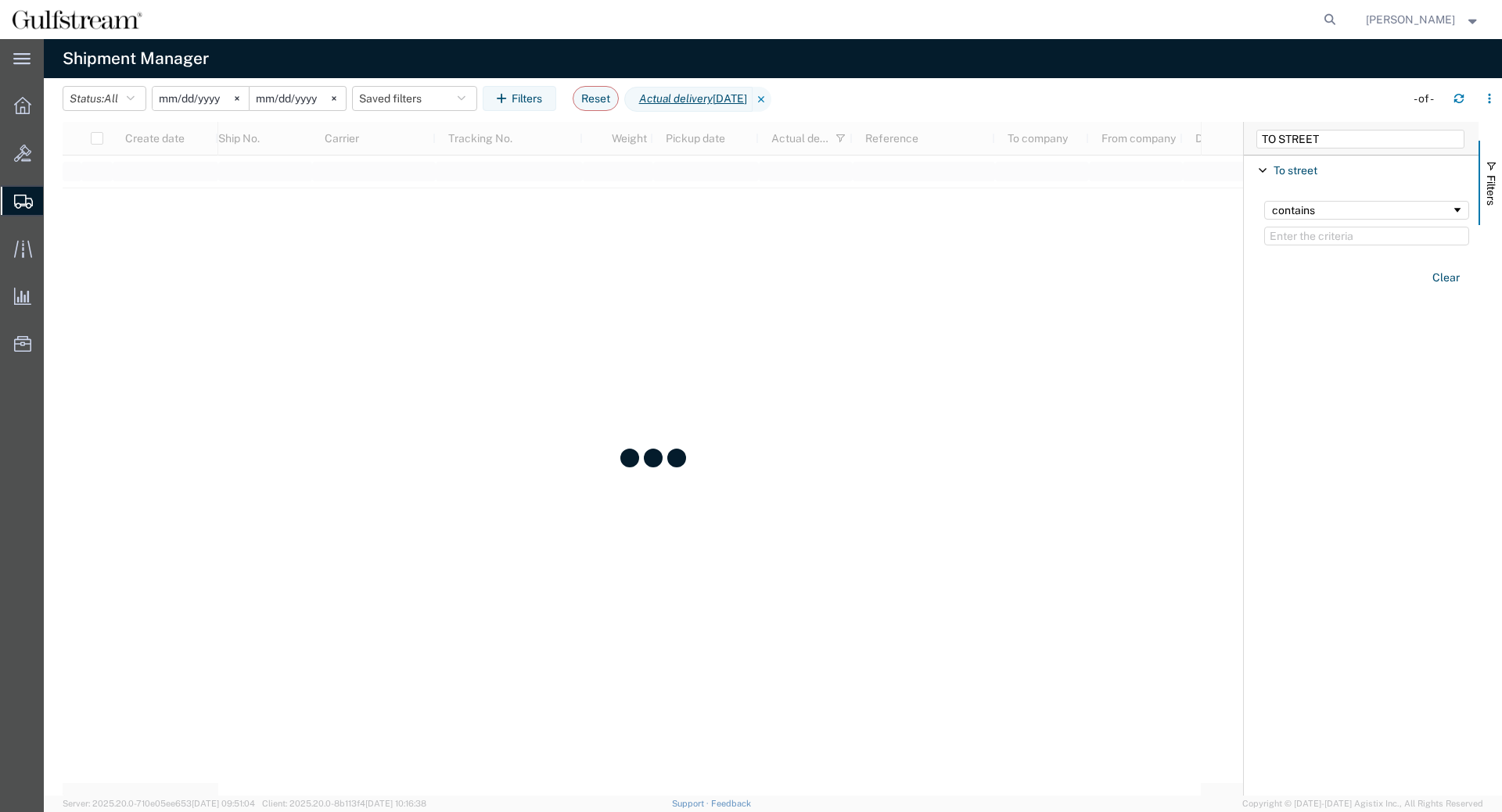
click at [1316, 226] on div "contains" at bounding box center [1367, 223] width 224 height 64
click at [1334, 236] on input "Filter Value" at bounding box center [1366, 236] width 205 height 18
type input "555 NORTH"
click at [1357, 133] on input "TO STREET" at bounding box center [1359, 138] width 208 height 18
drag, startPoint x: 1366, startPoint y: 133, endPoint x: 878, endPoint y: 87, distance: 490.2
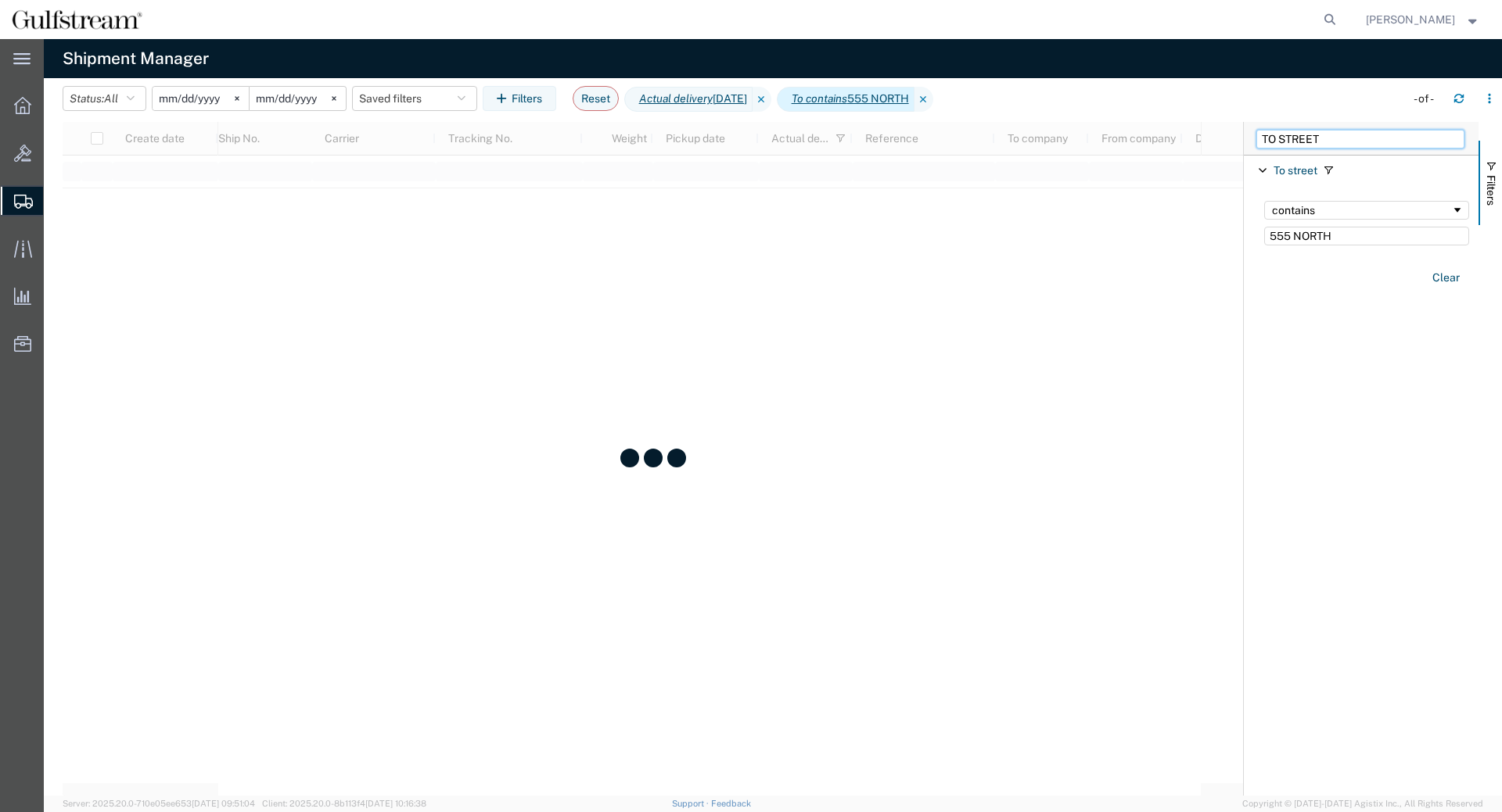
click at [1256, 129] on input "TO STREET" at bounding box center [1359, 138] width 208 height 18
type input "CARRIER"
click at [1256, 201] on span "Filter List 3 Filters" at bounding box center [1261, 199] width 13 height 13
click at [1291, 244] on div "starts with" at bounding box center [1361, 238] width 179 height 13
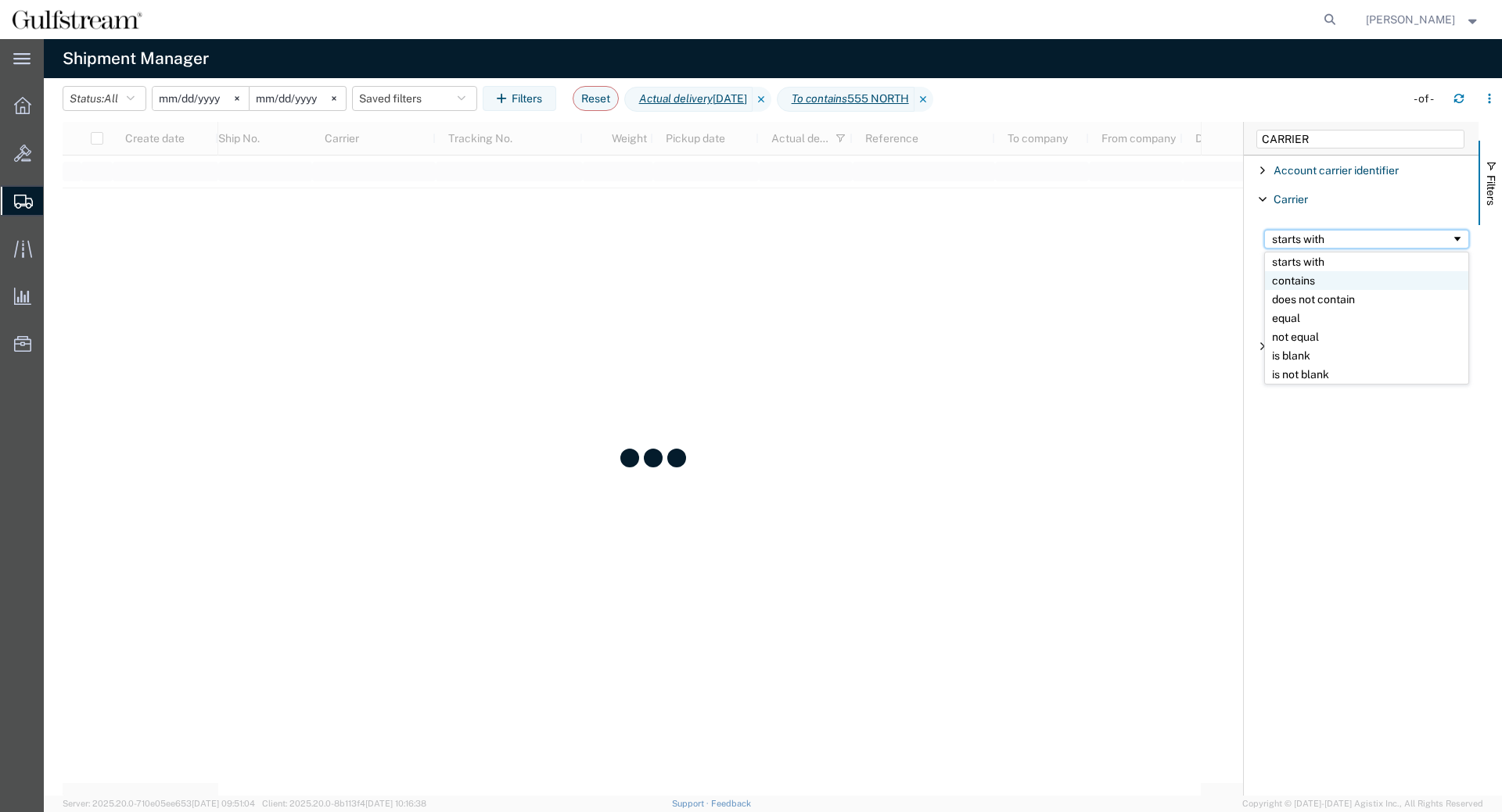
drag, startPoint x: 1318, startPoint y: 286, endPoint x: 1314, endPoint y: 269, distance: 17.5
click at [1314, 268] on input "Filter Value" at bounding box center [1366, 265] width 205 height 18
type input "FEDEX"
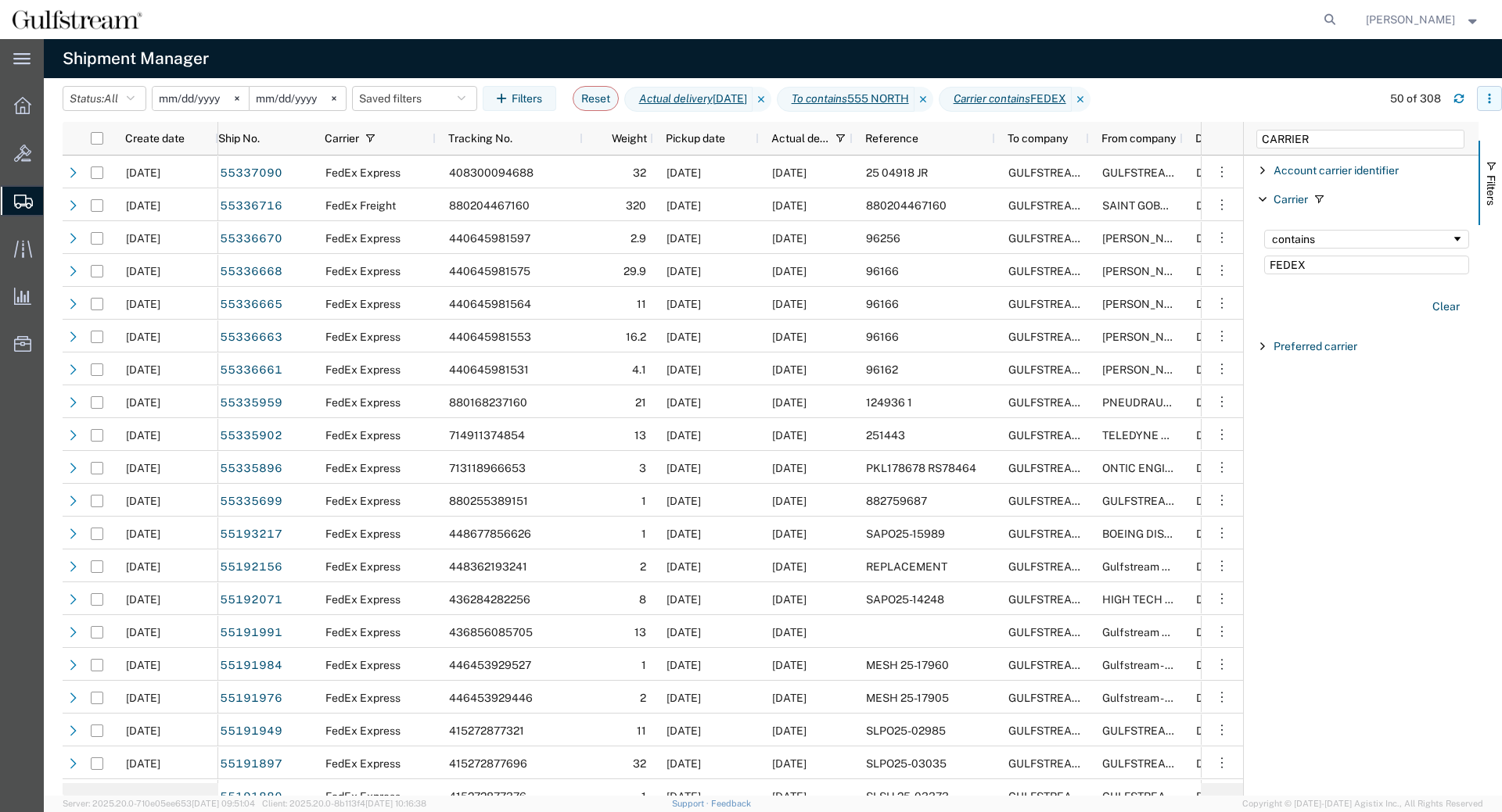
click at [1486, 100] on icon "button" at bounding box center [1488, 98] width 11 height 11
click at [1424, 133] on div "Download" at bounding box center [1408, 140] width 87 height 31
click at [1296, 102] on agx-table-filter-chips "Status: All Active All Approved Booked Canceled Delivered Denied New On Hold Pe…" at bounding box center [718, 103] width 1311 height 36
click at [1487, 100] on icon "button" at bounding box center [1488, 98] width 11 height 11
click at [1432, 138] on div "Download" at bounding box center [1408, 140] width 87 height 31
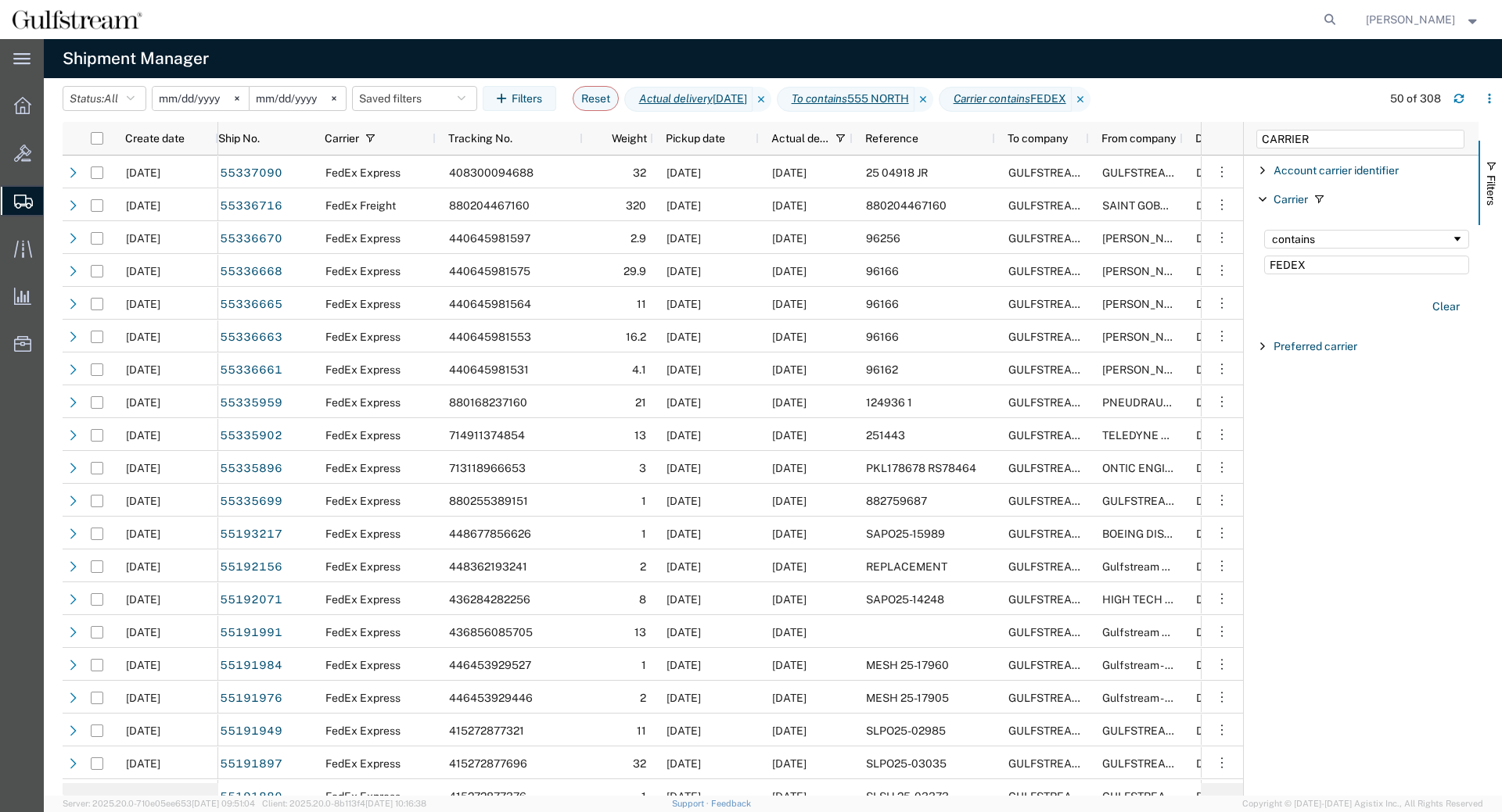
click at [1289, 26] on agx-global-search at bounding box center [1092, 19] width 500 height 39
click at [1295, 140] on input "CARRIER" at bounding box center [1359, 138] width 208 height 18
click at [1296, 139] on input "CARRIER" at bounding box center [1359, 138] width 208 height 18
type input "TRACKING"
click at [1338, 233] on input "Filter Value" at bounding box center [1366, 236] width 205 height 18
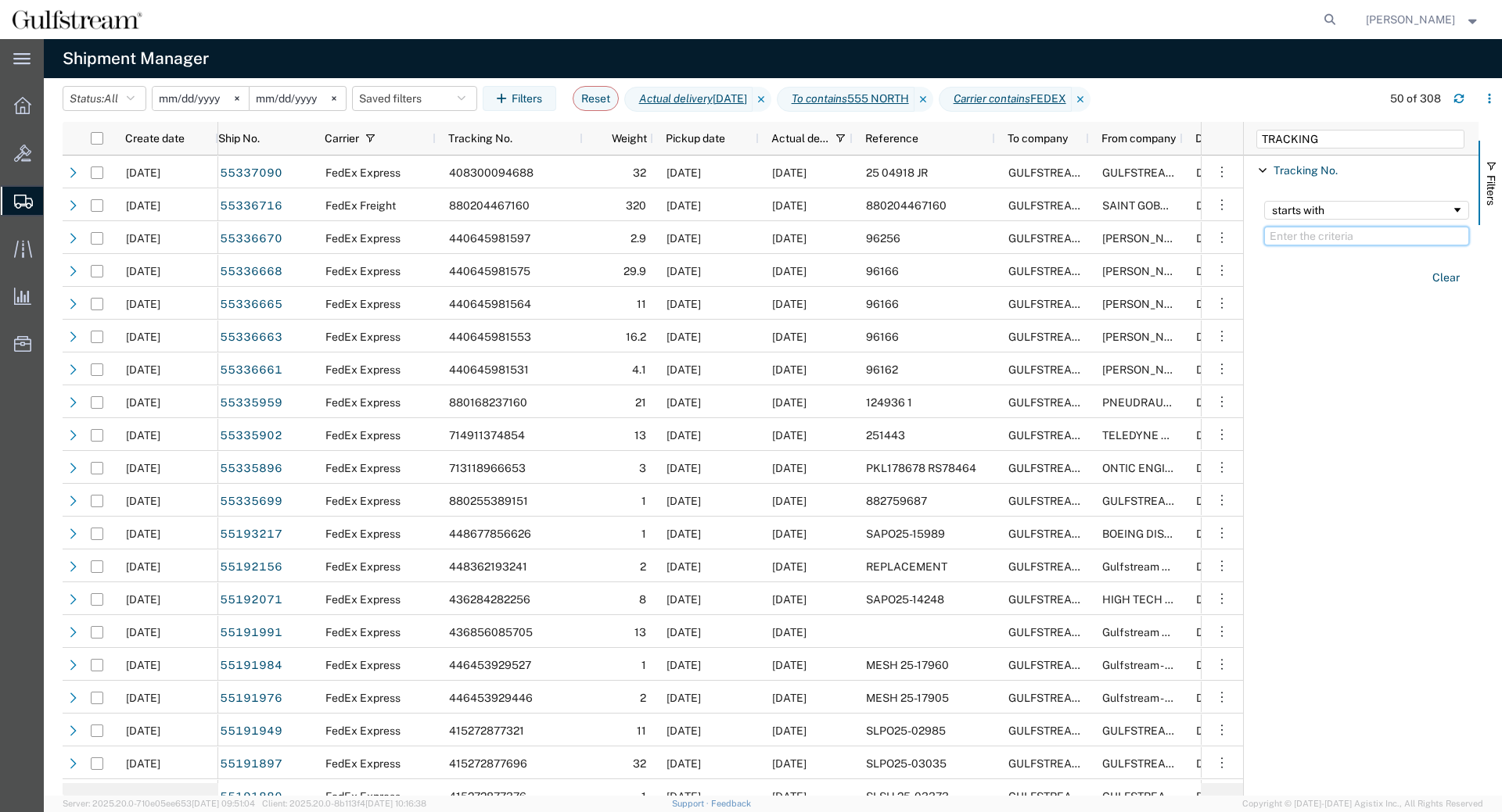
click at [1342, 236] on input "Filter Value" at bounding box center [1366, 236] width 205 height 18
click at [1305, 226] on div "starts with" at bounding box center [1367, 223] width 224 height 64
click at [1321, 238] on input "Filter Value" at bounding box center [1366, 236] width 205 height 18
paste input "880078904522"
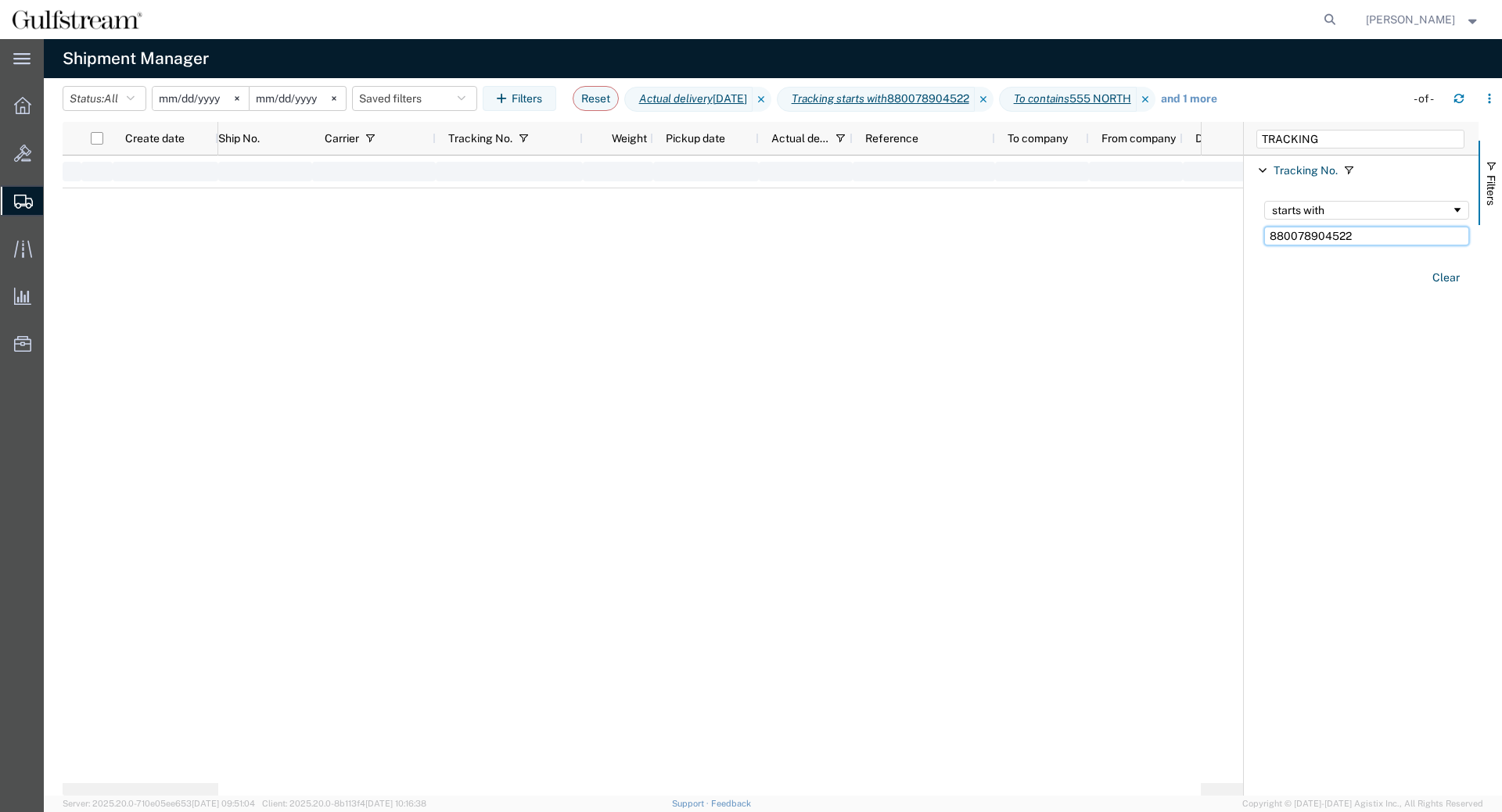
type input "880078904522"
click at [1155, 97] on icon at bounding box center [1145, 99] width 18 height 25
click at [1150, 99] on icon at bounding box center [1141, 99] width 18 height 25
click at [1377, 215] on div "starts with" at bounding box center [1361, 210] width 179 height 13
click at [1349, 206] on div "contains" at bounding box center [1361, 210] width 179 height 13
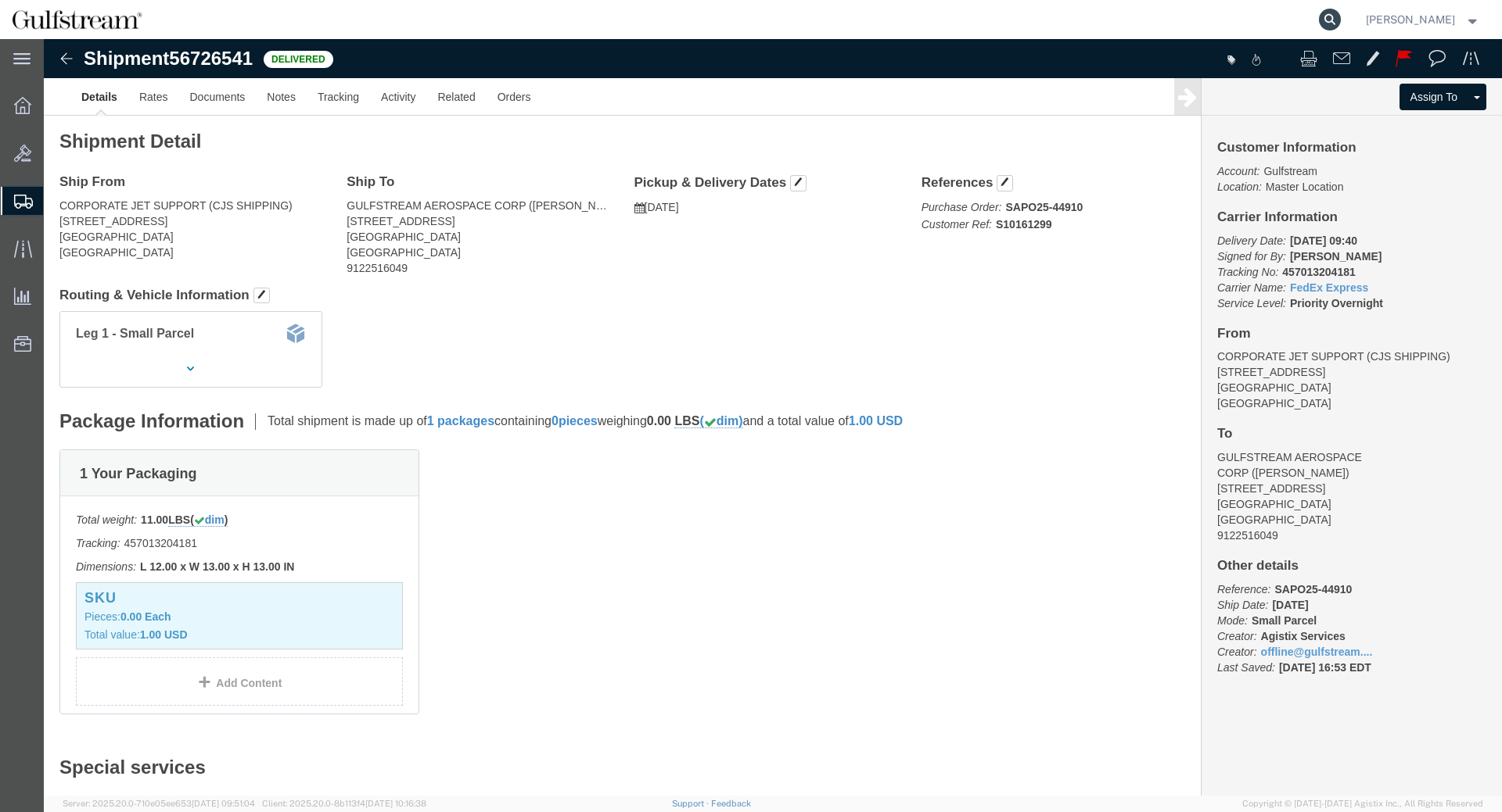
click at [1335, 13] on icon at bounding box center [1329, 19] width 22 height 22
click at [1281, 20] on input "search" at bounding box center [1081, 19] width 475 height 38
paste input "449960559410"
click at [1318, 14] on input "449960559410" at bounding box center [1081, 19] width 475 height 38
click at [1339, 17] on icon at bounding box center [1329, 19] width 22 height 22
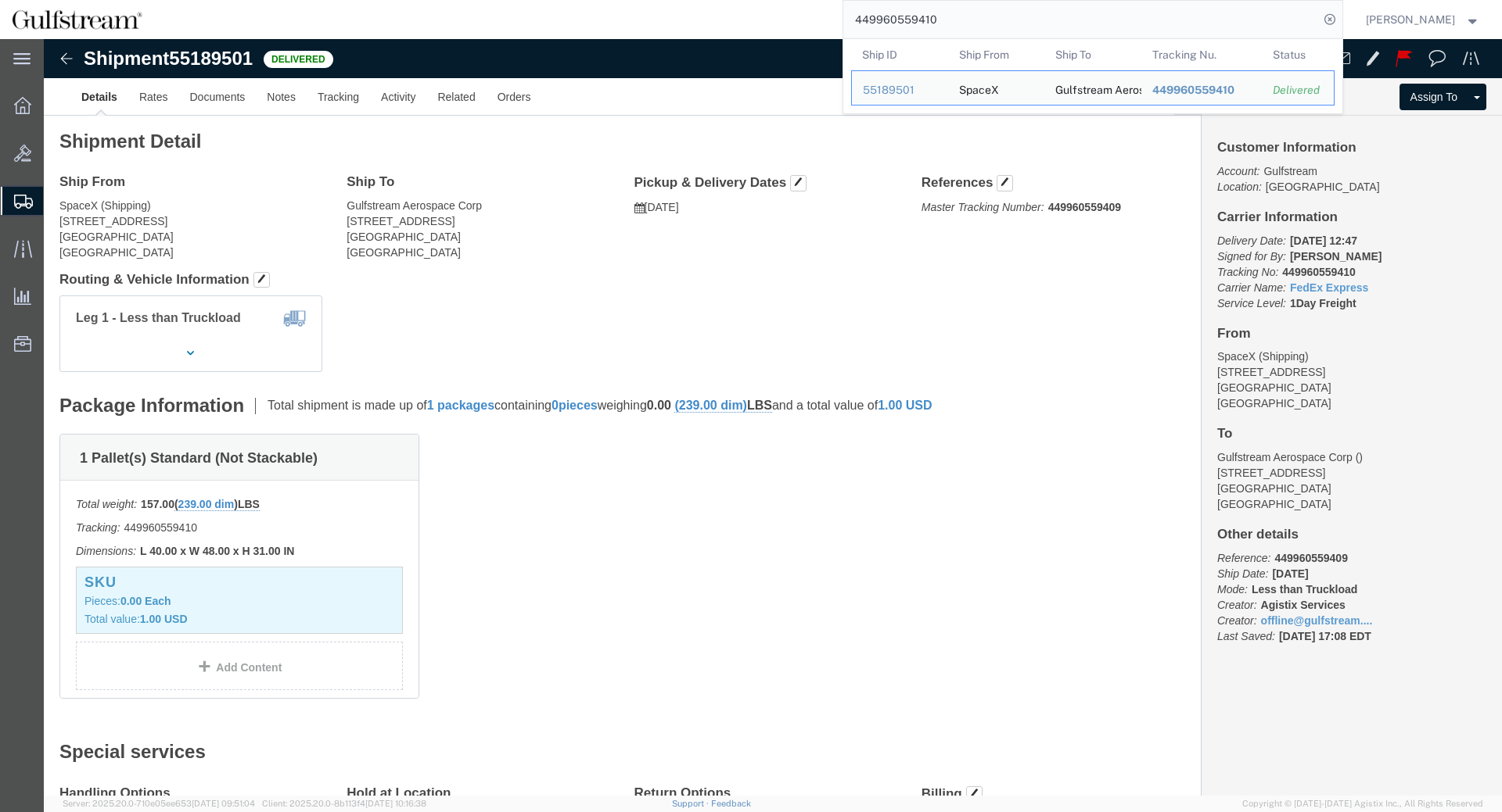
drag, startPoint x: 1057, startPoint y: 213, endPoint x: 1453, endPoint y: 257, distance: 398.4
click div "Ship From SpaceX (Shipping) 22842 NE Marketplace Drive Redmond, WA 98052 United…"
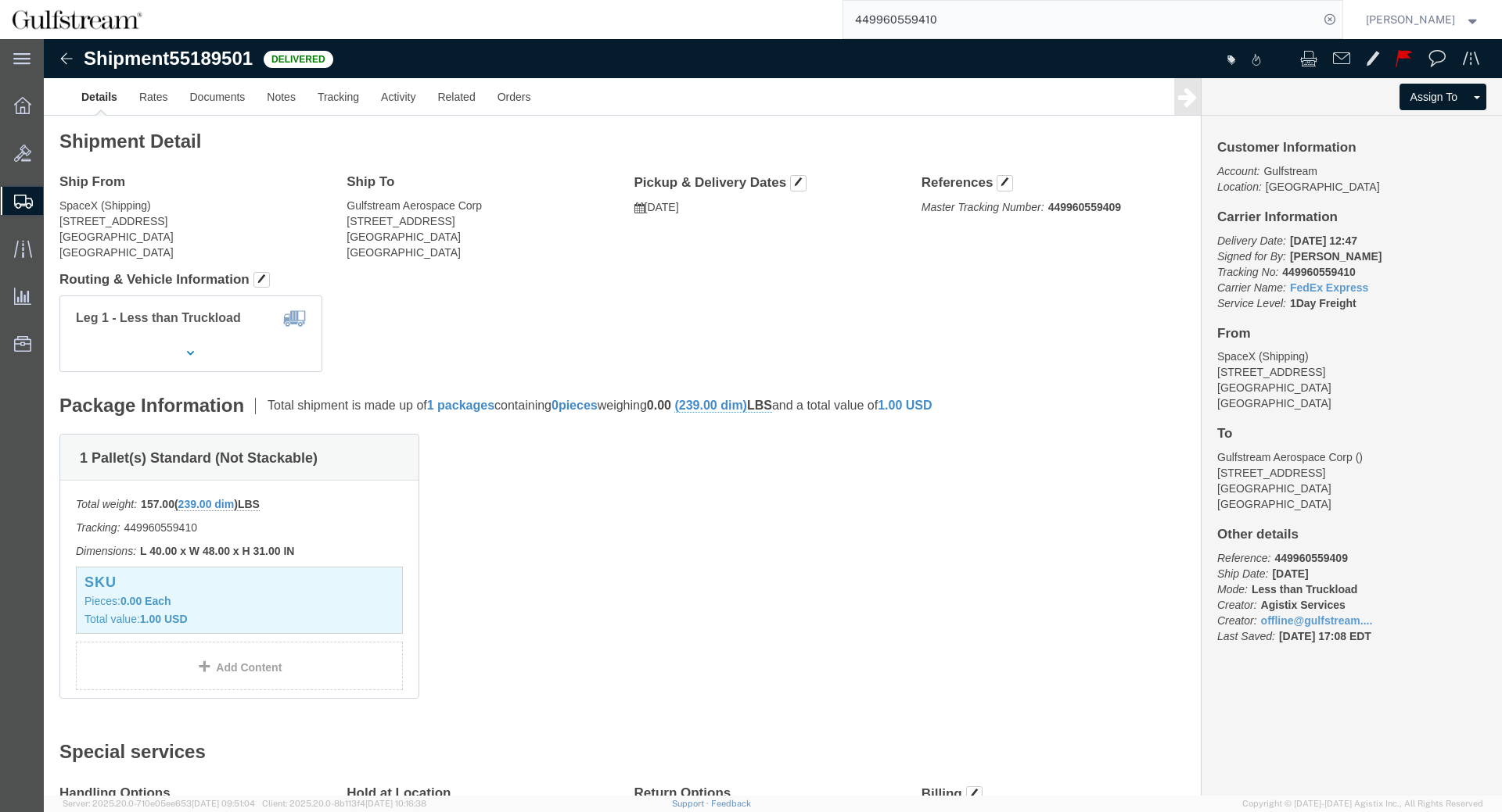
click at [1082, 4] on input "449960559410" at bounding box center [1081, 19] width 475 height 38
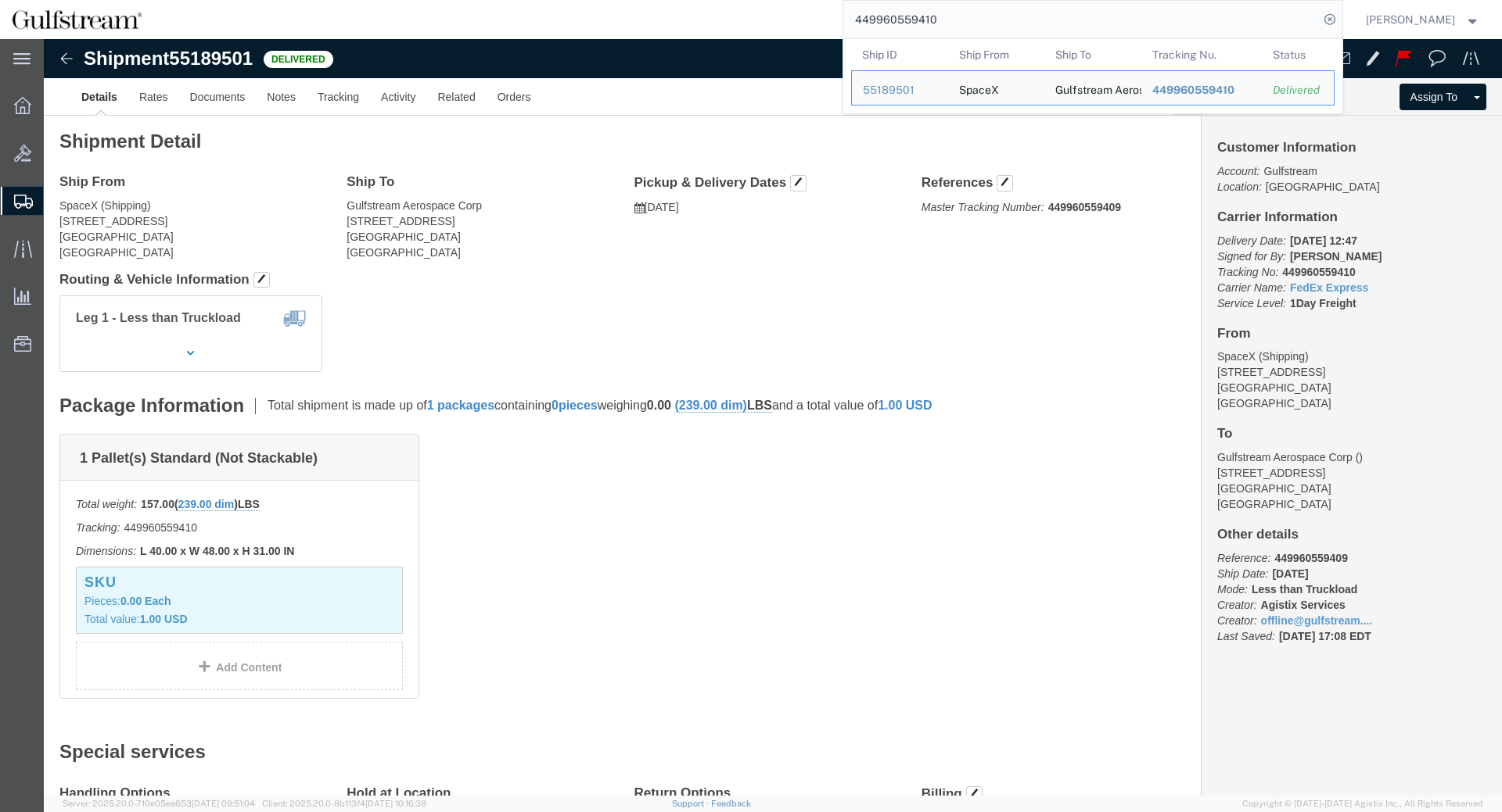
click b "449960559409"
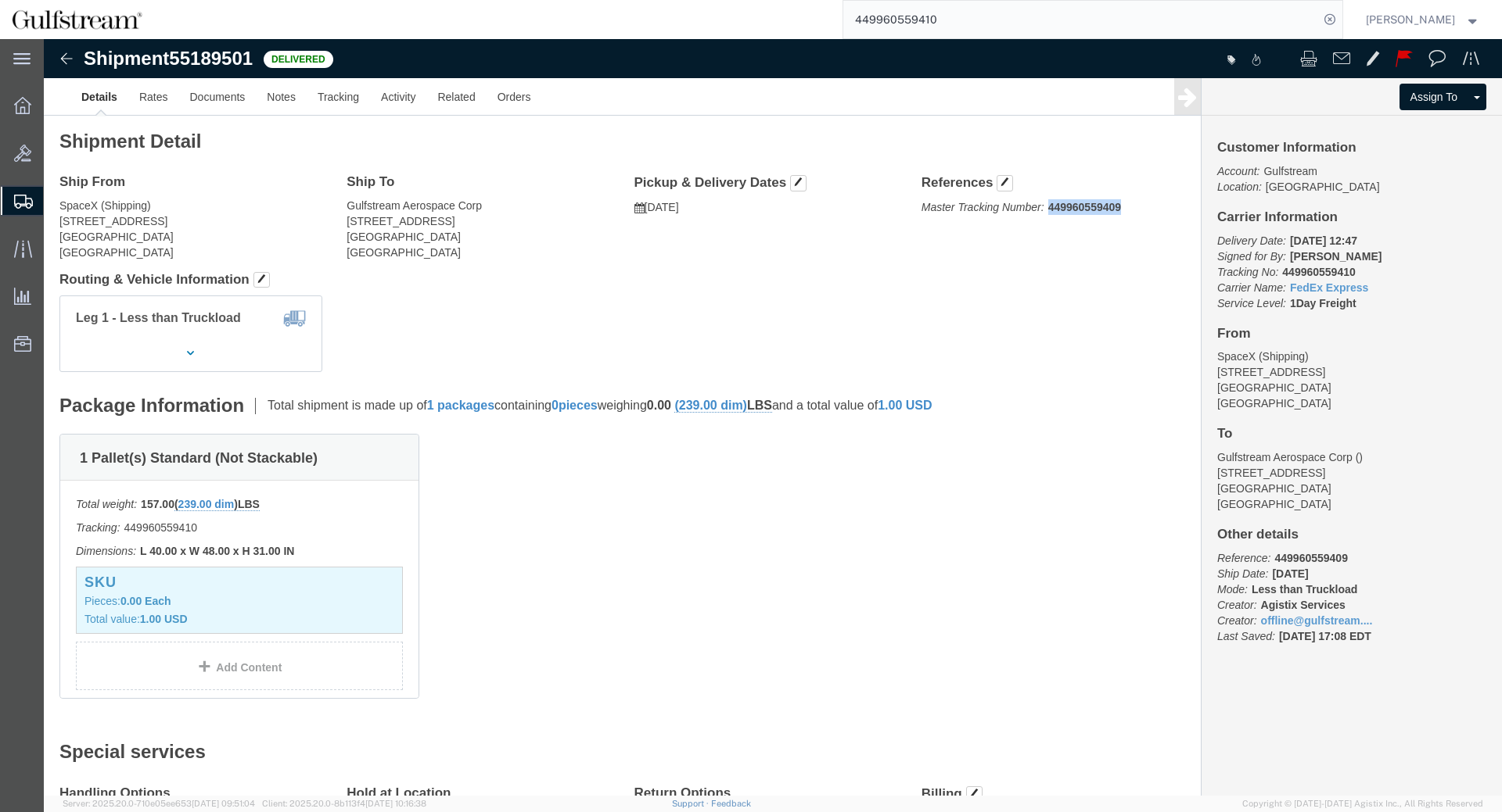
click b "449960559409"
copy b "449960559409"
click at [889, 14] on input "449960559410" at bounding box center [1081, 19] width 475 height 38
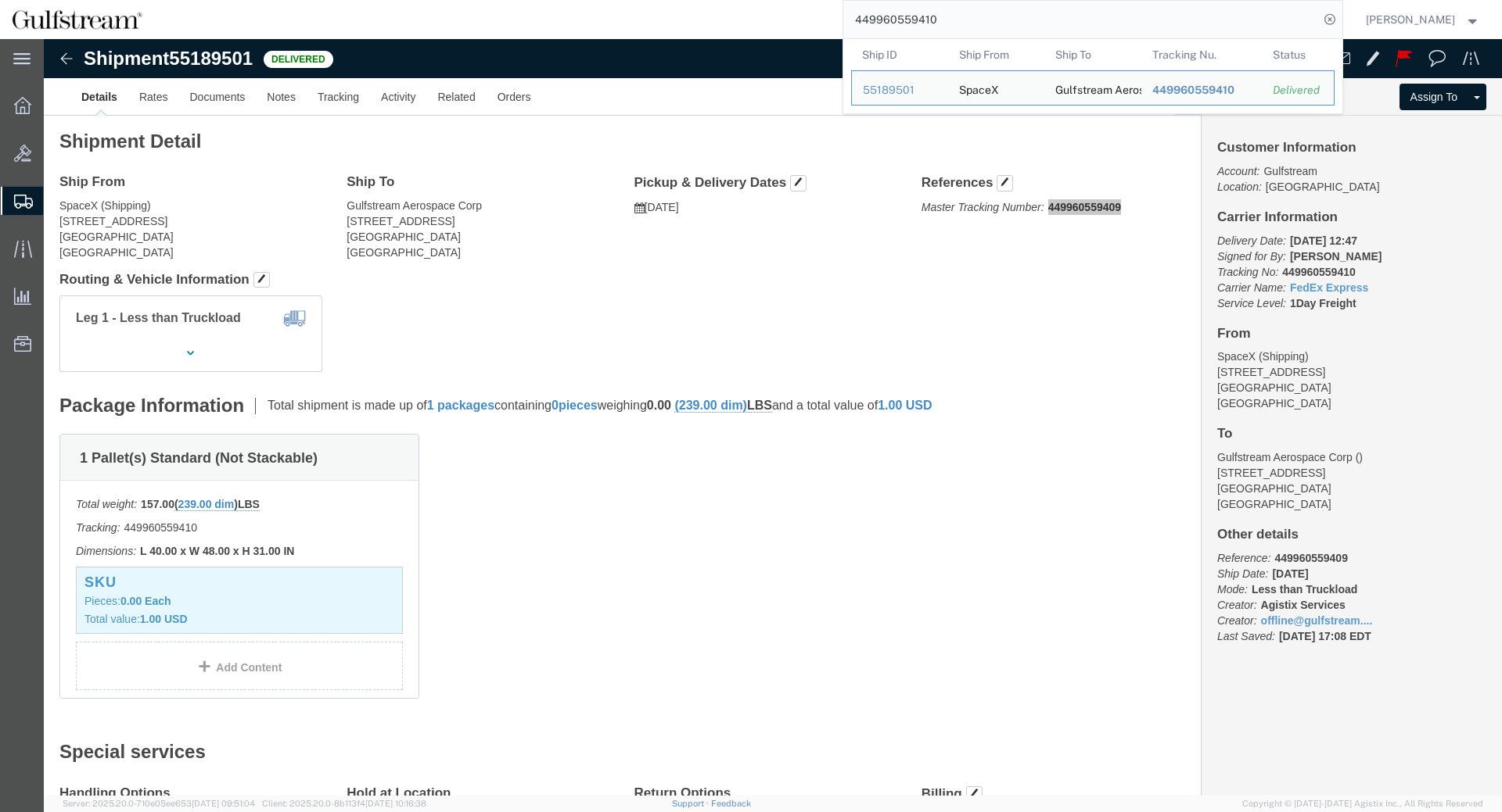
click at [889, 14] on input "449960559410" at bounding box center [1081, 19] width 475 height 38
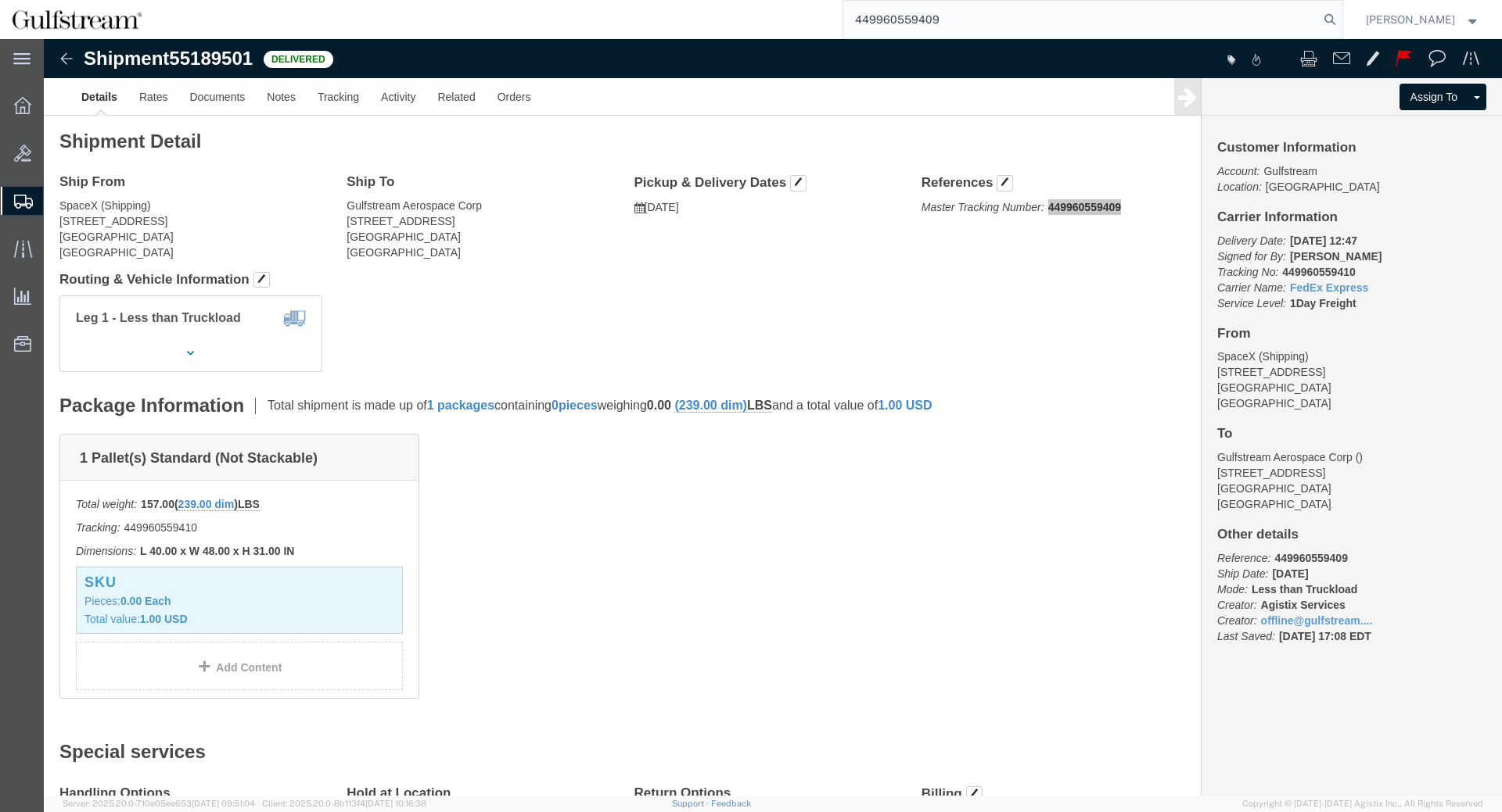
click at [1318, 22] on input "449960559409" at bounding box center [1081, 19] width 475 height 38
type input "449960559409"
click at [1334, 18] on icon at bounding box center [1329, 19] width 22 height 22
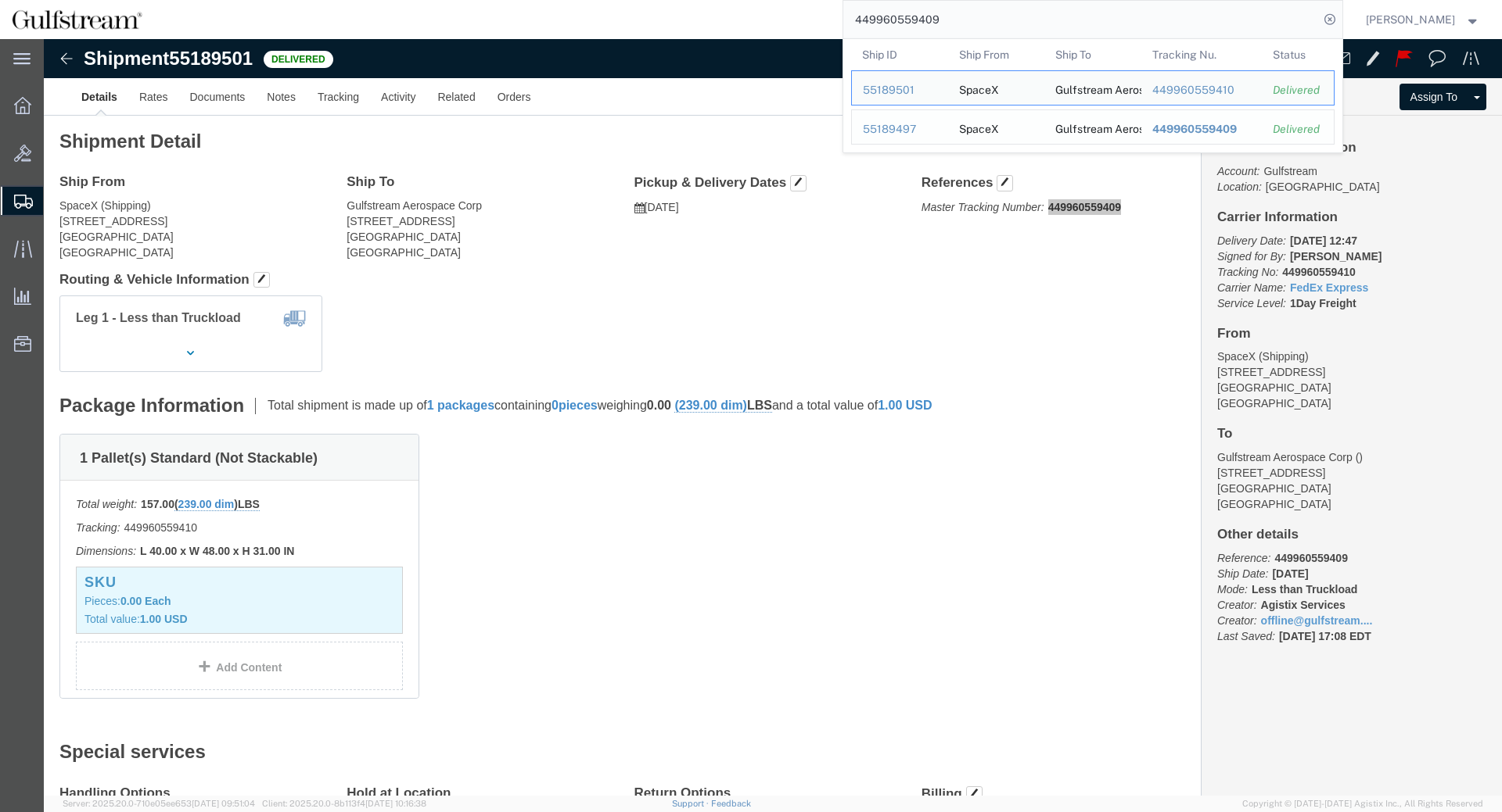
click at [1213, 143] on td "Tracking Nu. 449960559409" at bounding box center [1202, 126] width 122 height 35
click at [1219, 129] on span "449960559409" at bounding box center [1193, 128] width 84 height 13
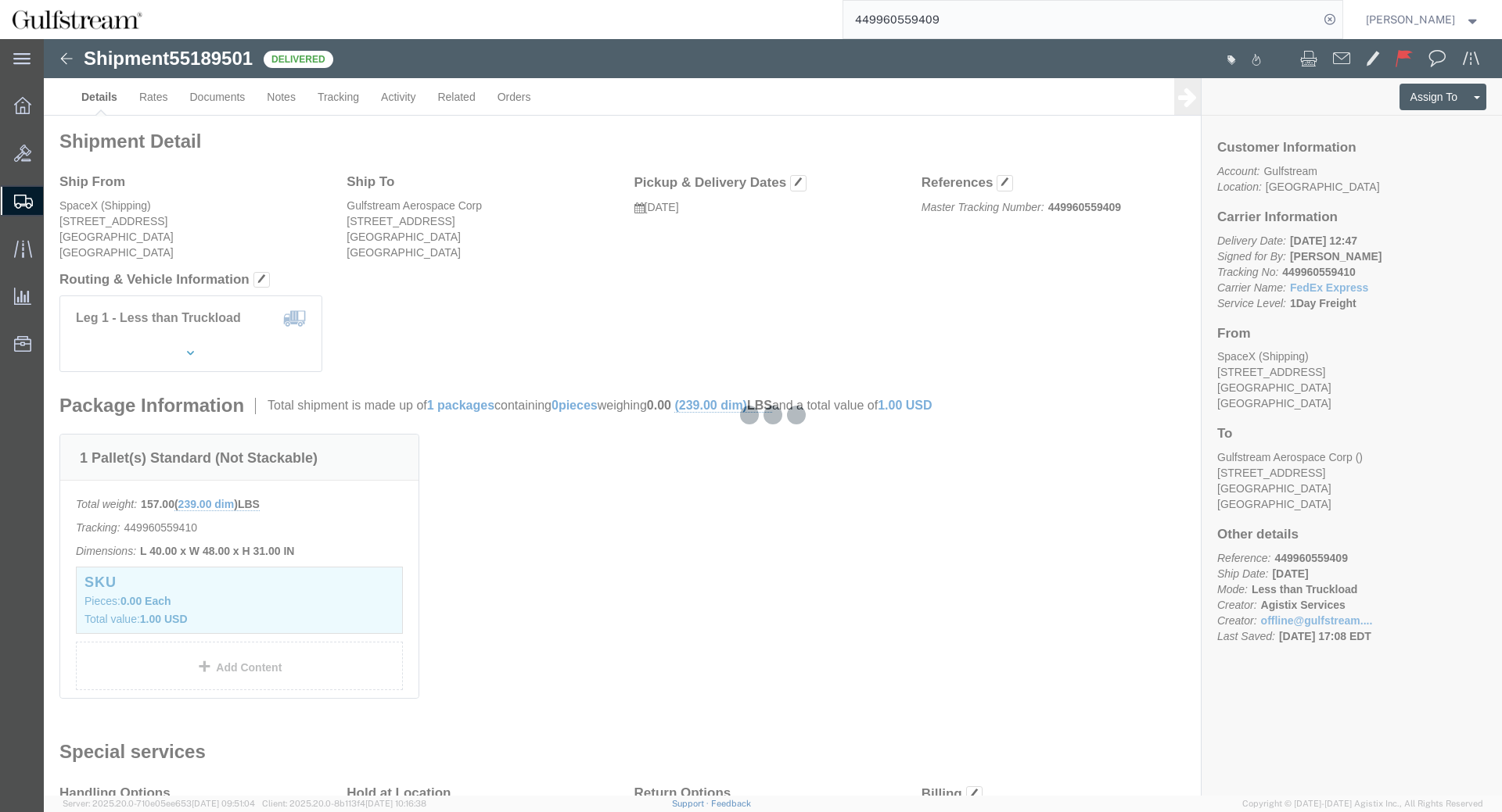
click div "Ship From SpaceX (Shipping) 22842 NE Marketplace Drive Redmond, WA 98052 United…"
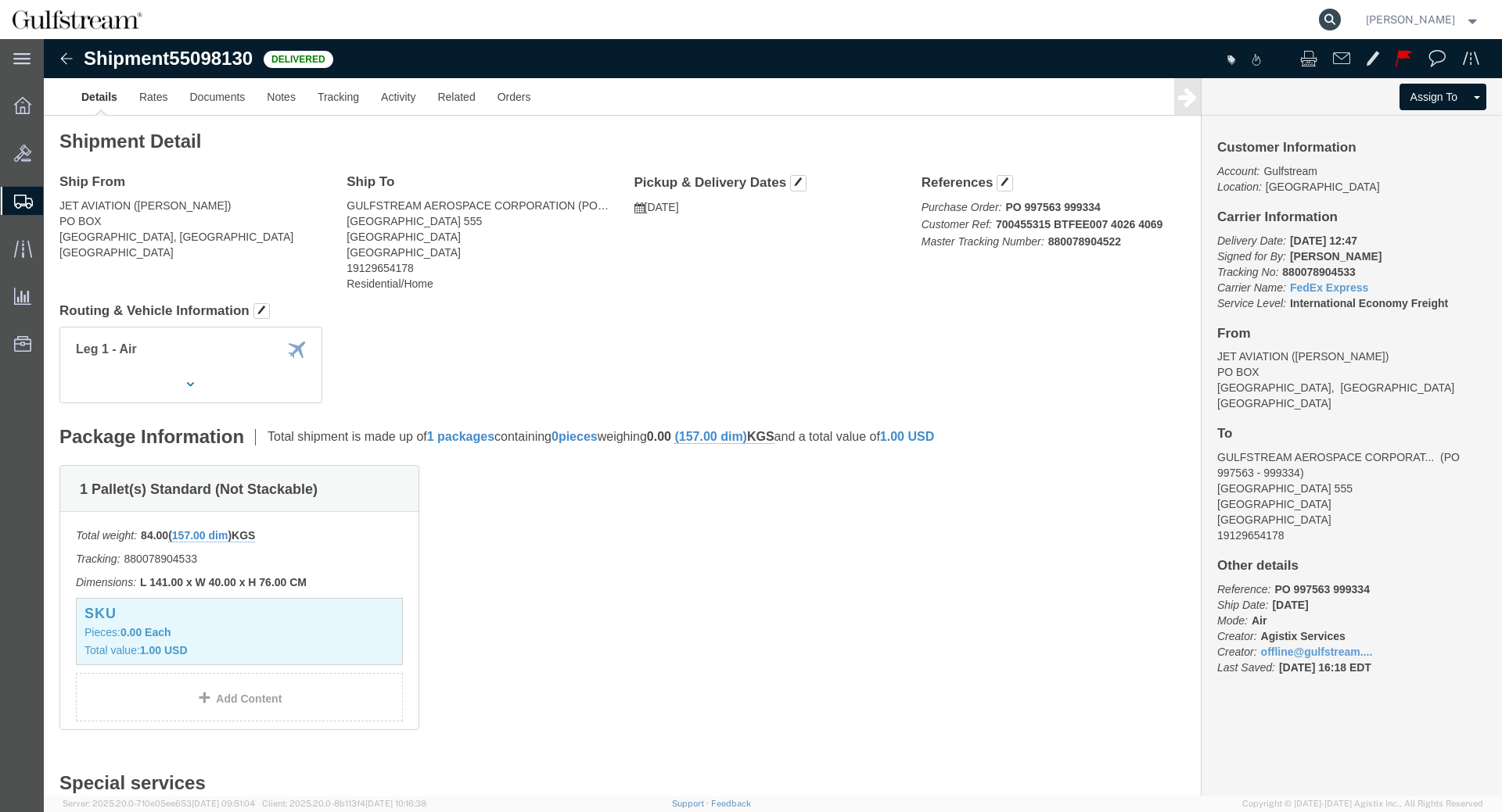
drag, startPoint x: 1343, startPoint y: 18, endPoint x: 1335, endPoint y: 14, distance: 8.9
click at [1341, 17] on icon at bounding box center [1329, 19] width 22 height 22
click at [1185, 21] on input "search" at bounding box center [1081, 19] width 475 height 38
click at [1156, 17] on input "948982840710" at bounding box center [1081, 19] width 475 height 38
click at [1063, 21] on input "94898284071094" at bounding box center [1081, 19] width 475 height 38
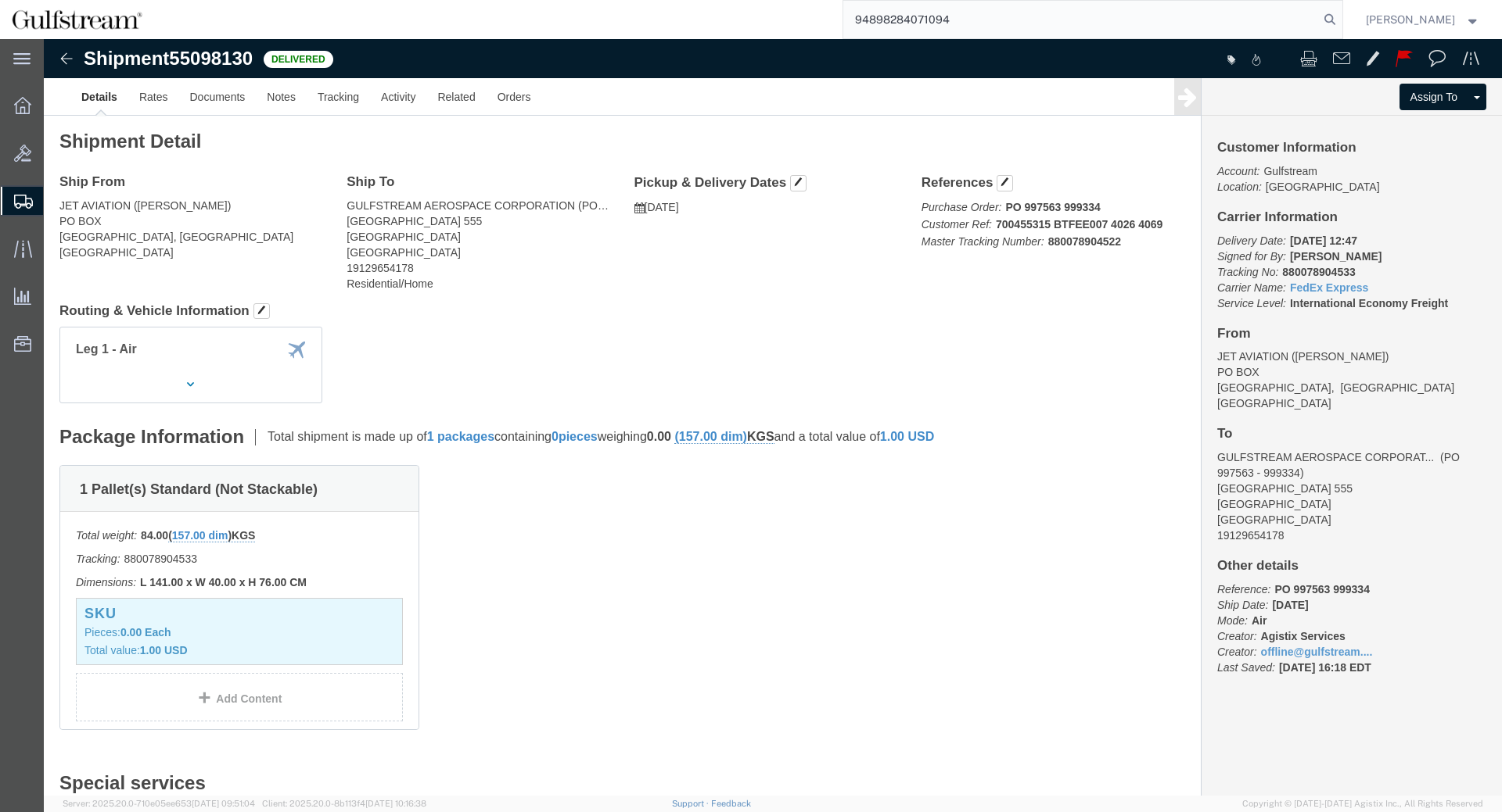
drag, startPoint x: 1045, startPoint y: 26, endPoint x: 640, endPoint y: -13, distance: 406.9
click at [843, 1] on input "94898284071094" at bounding box center [1081, 19] width 475 height 38
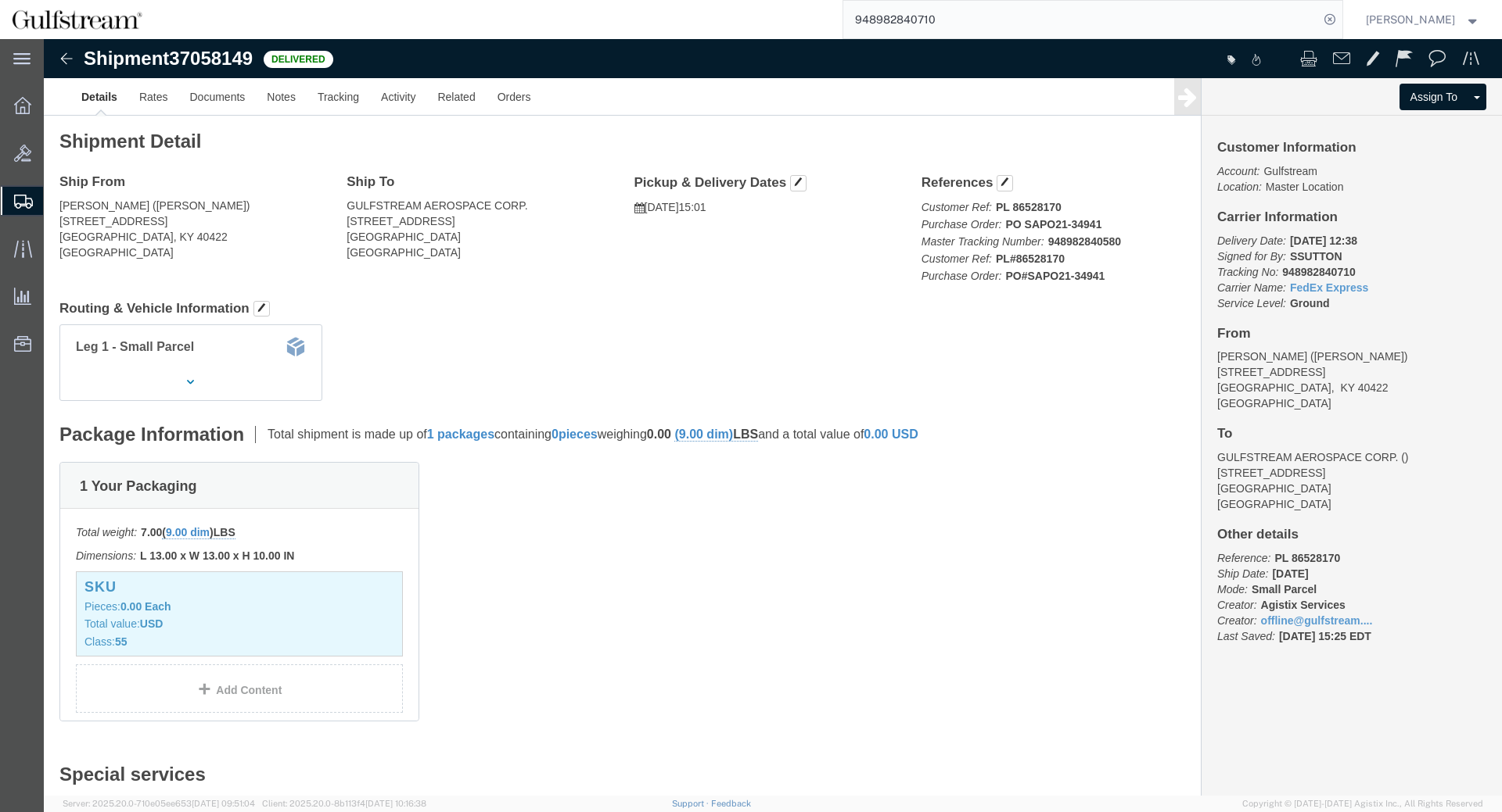
click at [1097, 11] on input "948982840710" at bounding box center [1081, 19] width 475 height 38
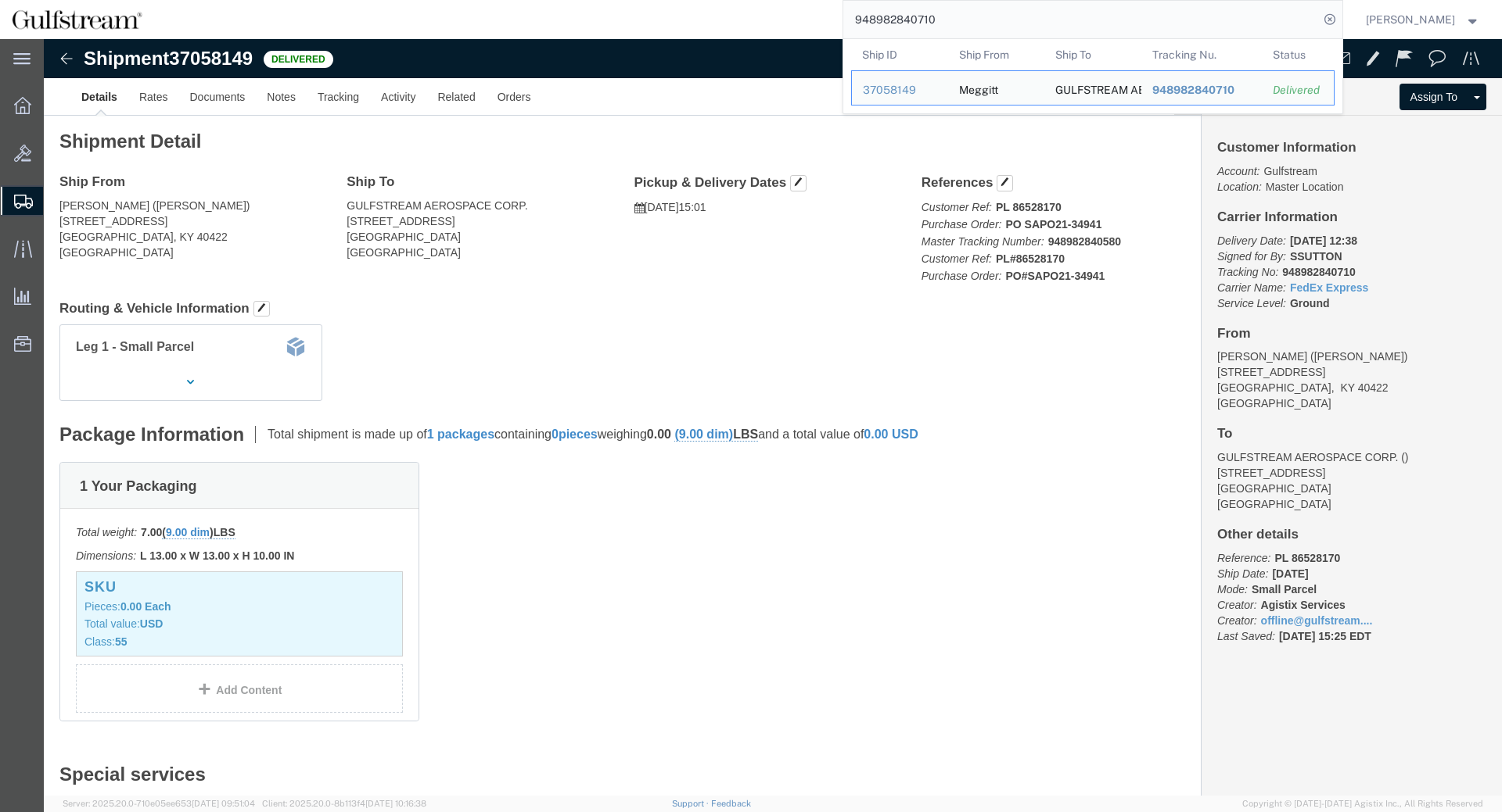
click p "Customer Ref: PL 86528170 Purchase Order: PO SAPO21-34941 Master Tracking Numbe…"
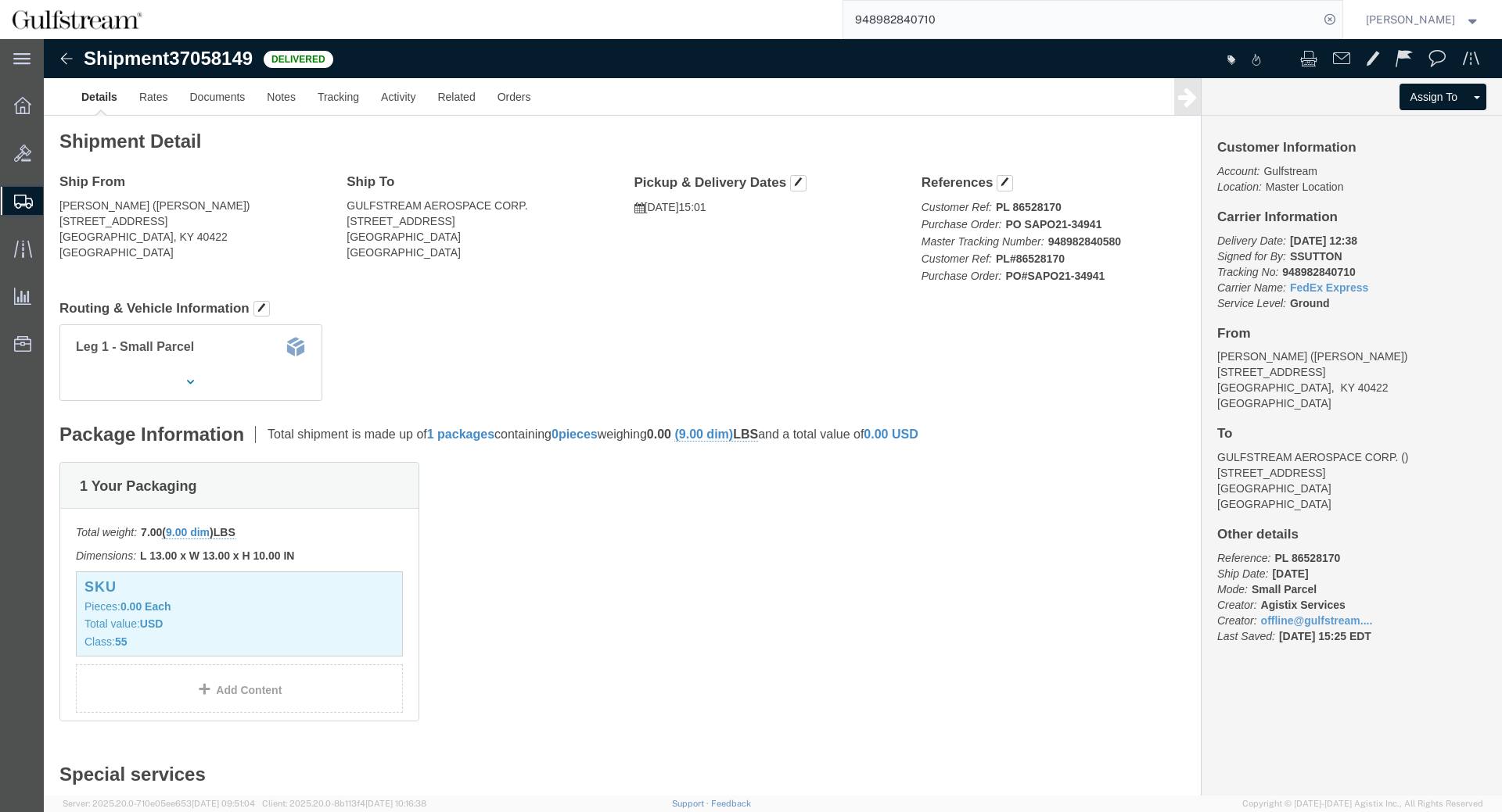
click b "948982840580"
copy b "948982840580"
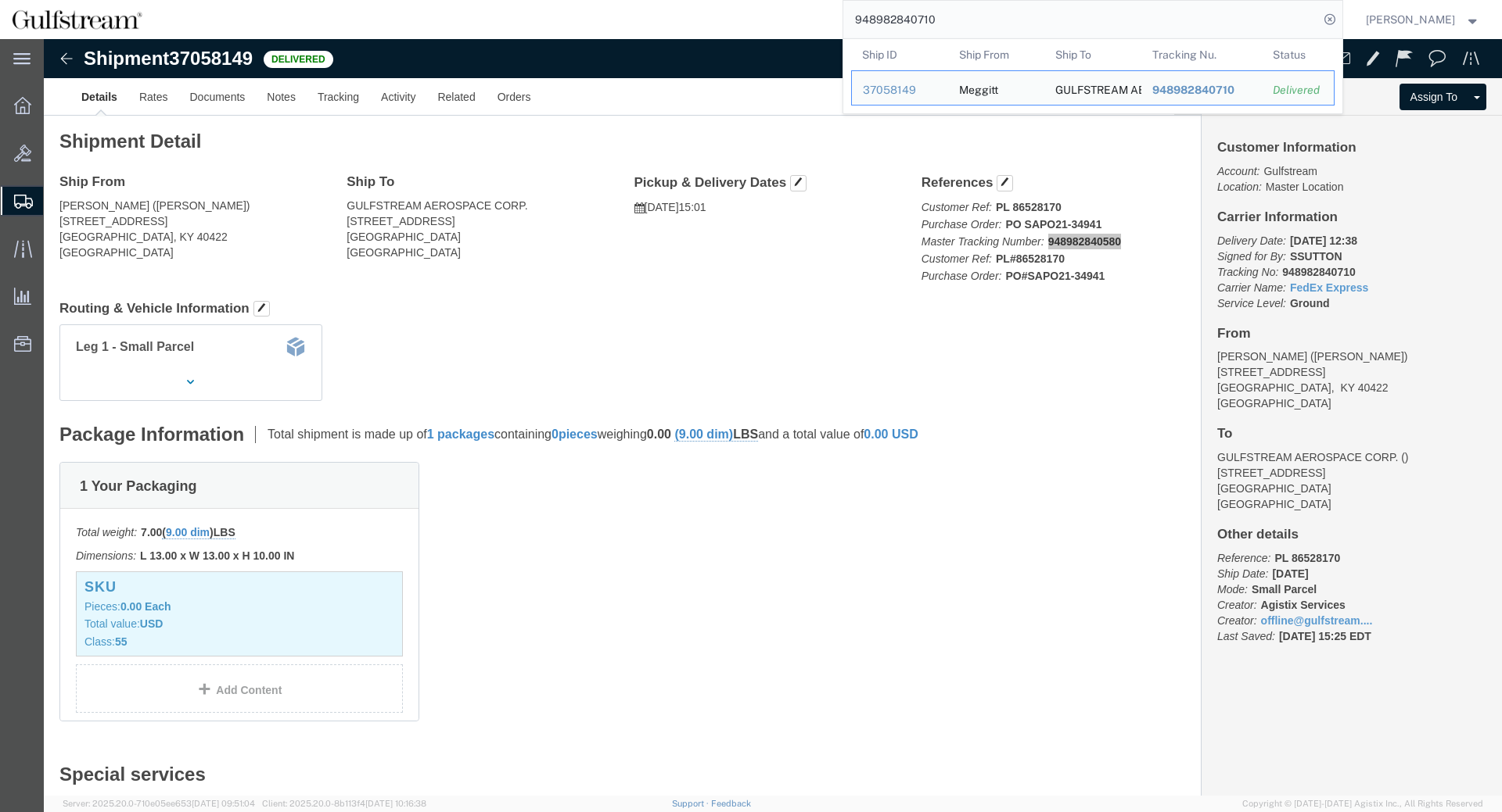
click at [981, 13] on input "948982840710" at bounding box center [1081, 19] width 475 height 38
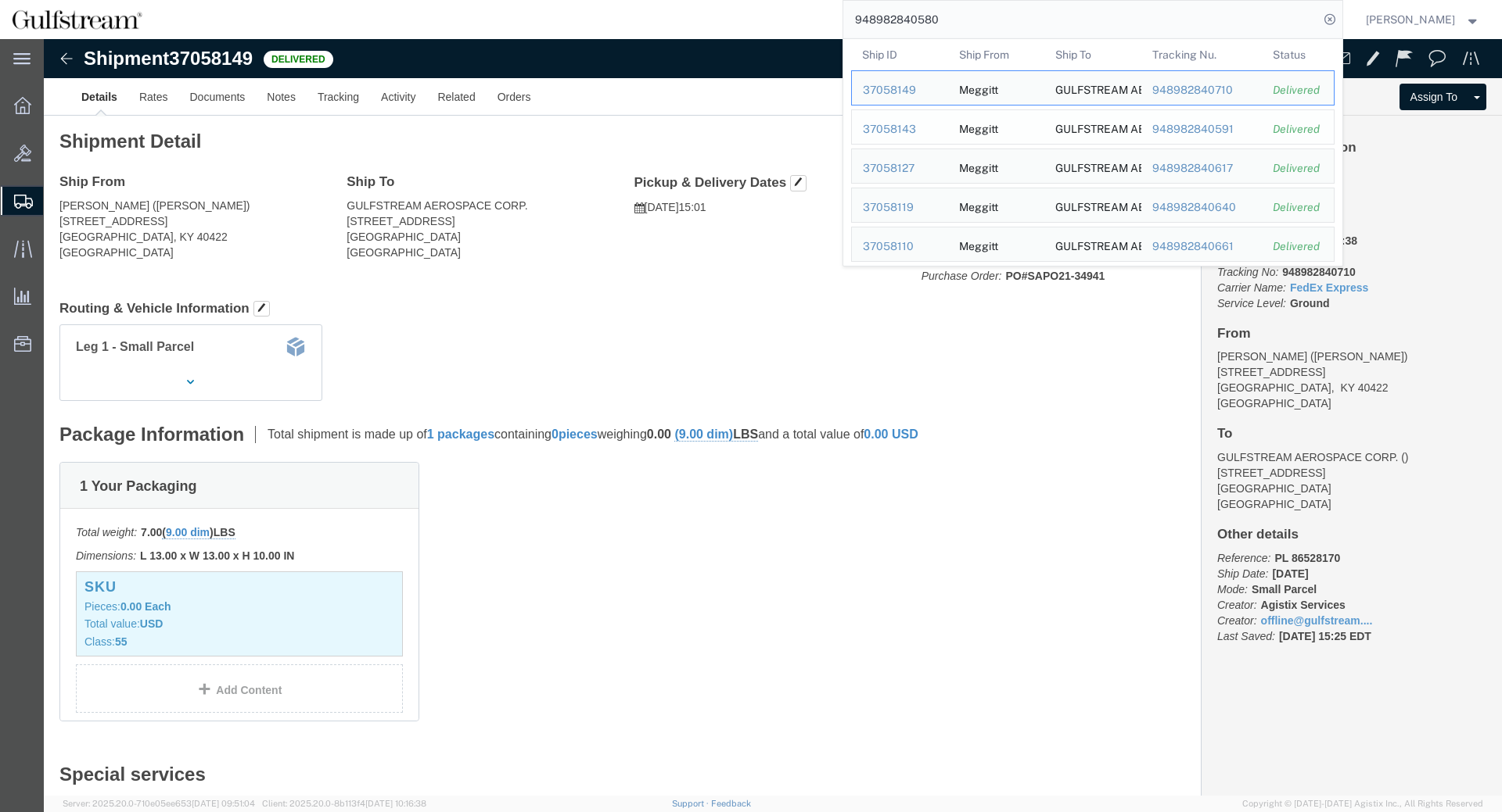
click at [1239, 133] on div "948982840591" at bounding box center [1201, 129] width 99 height 16
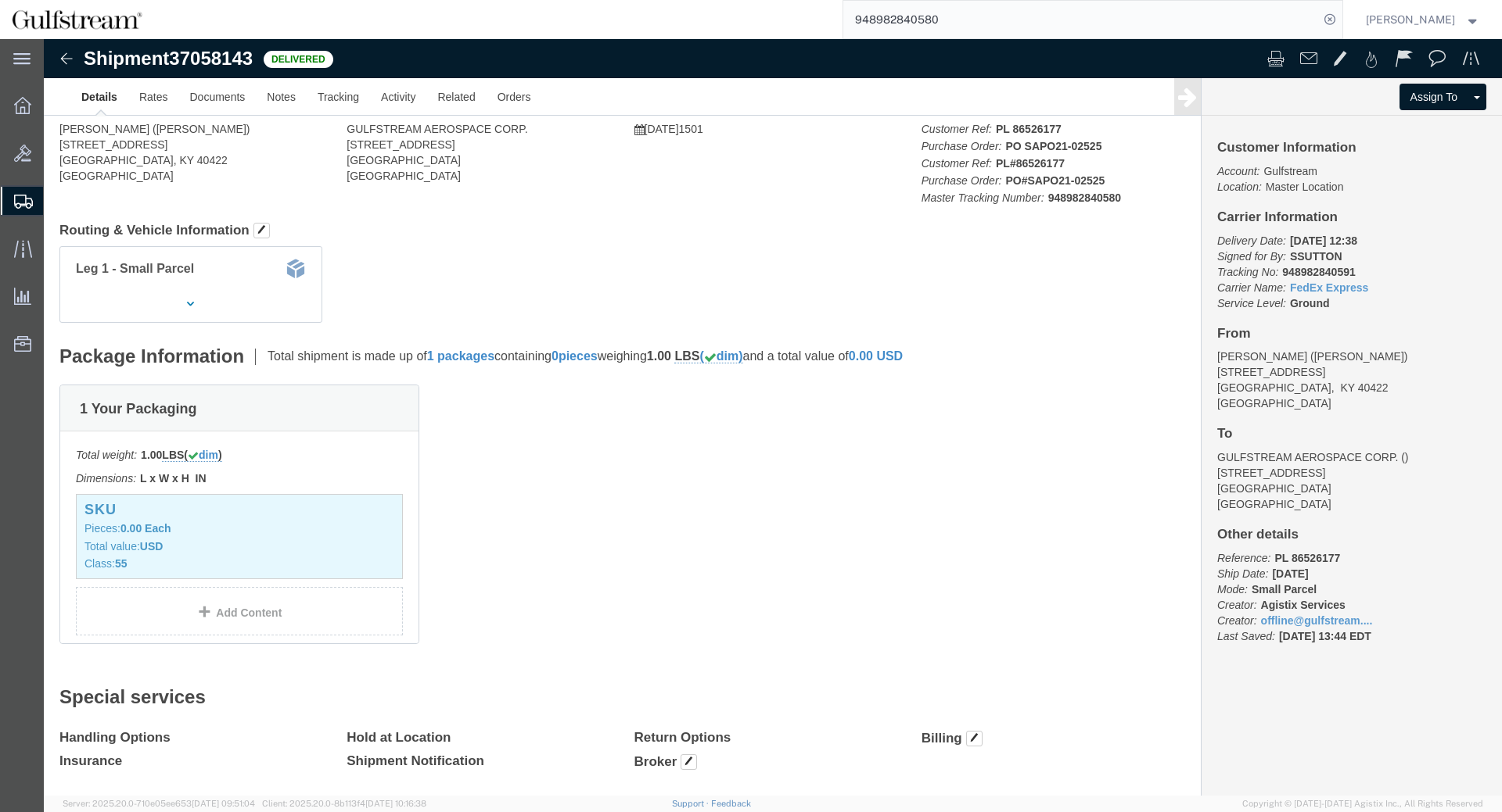
click div "Package Information Total shipment is made up of 1 packages containing 0 pieces…"
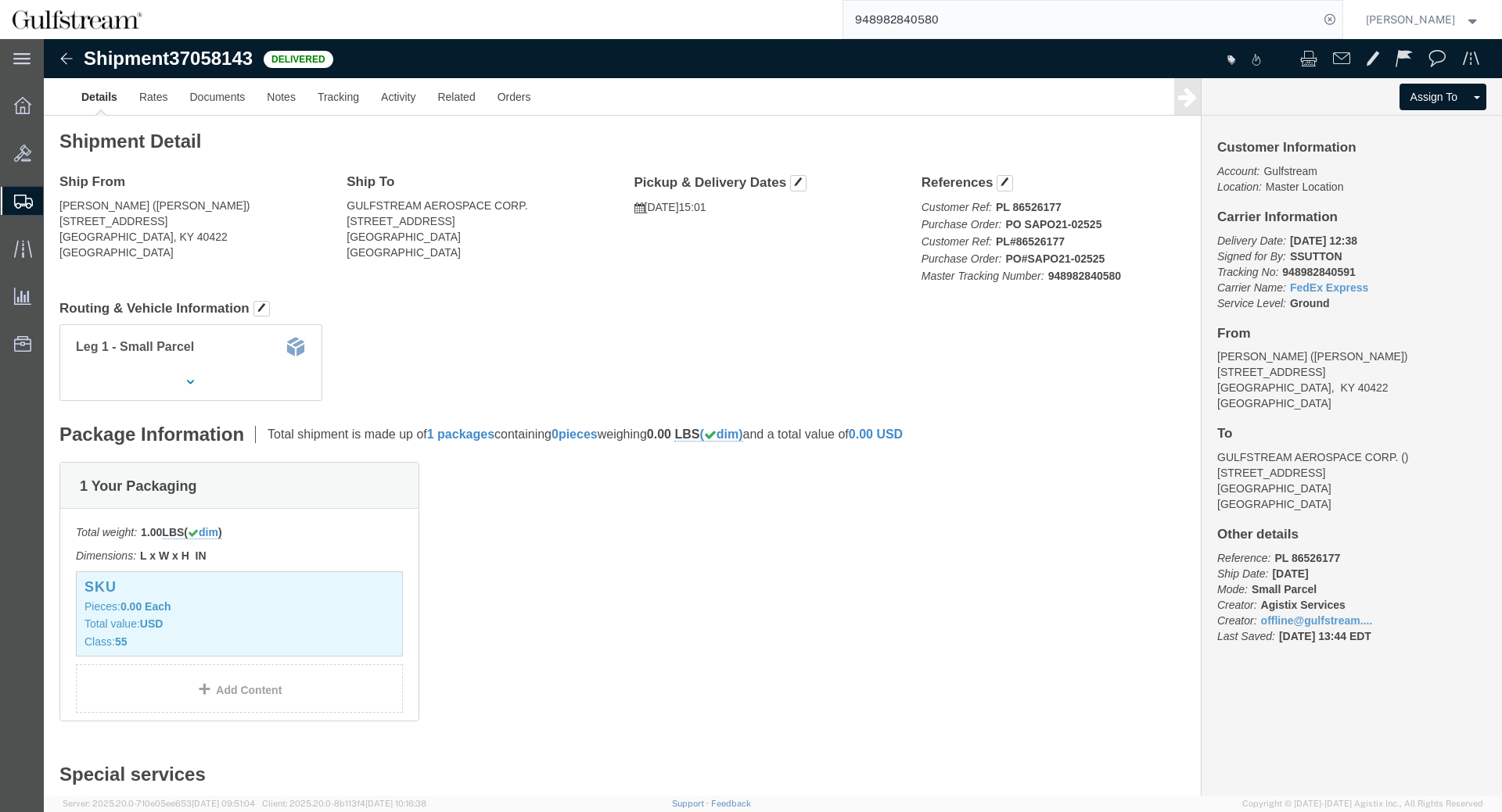
click at [935, 19] on input "948982840580" at bounding box center [1081, 19] width 475 height 38
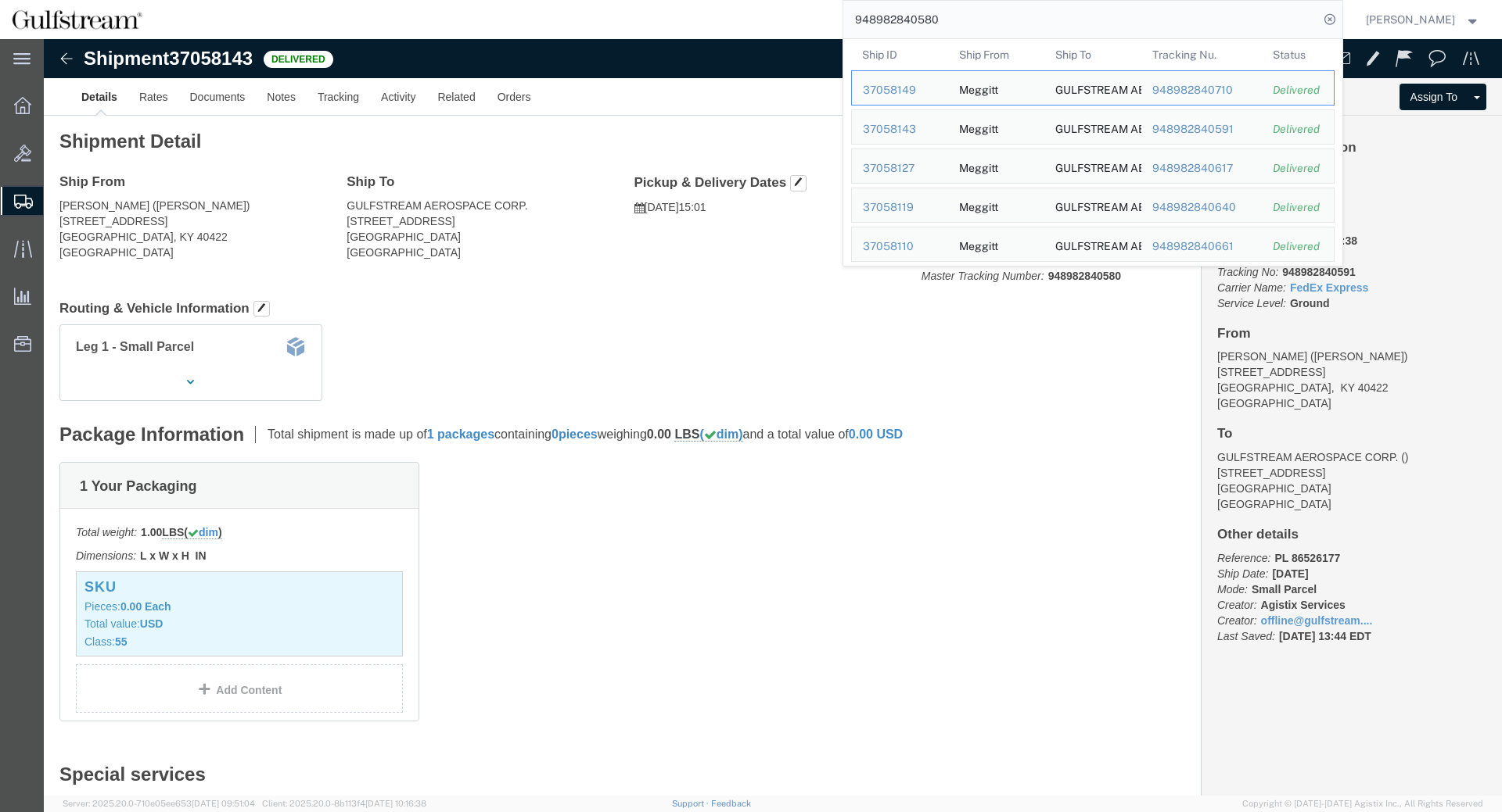
click at [935, 19] on input "948982840580" at bounding box center [1081, 19] width 475 height 38
click at [1206, 168] on span "948982839521" at bounding box center [1192, 168] width 82 height 13
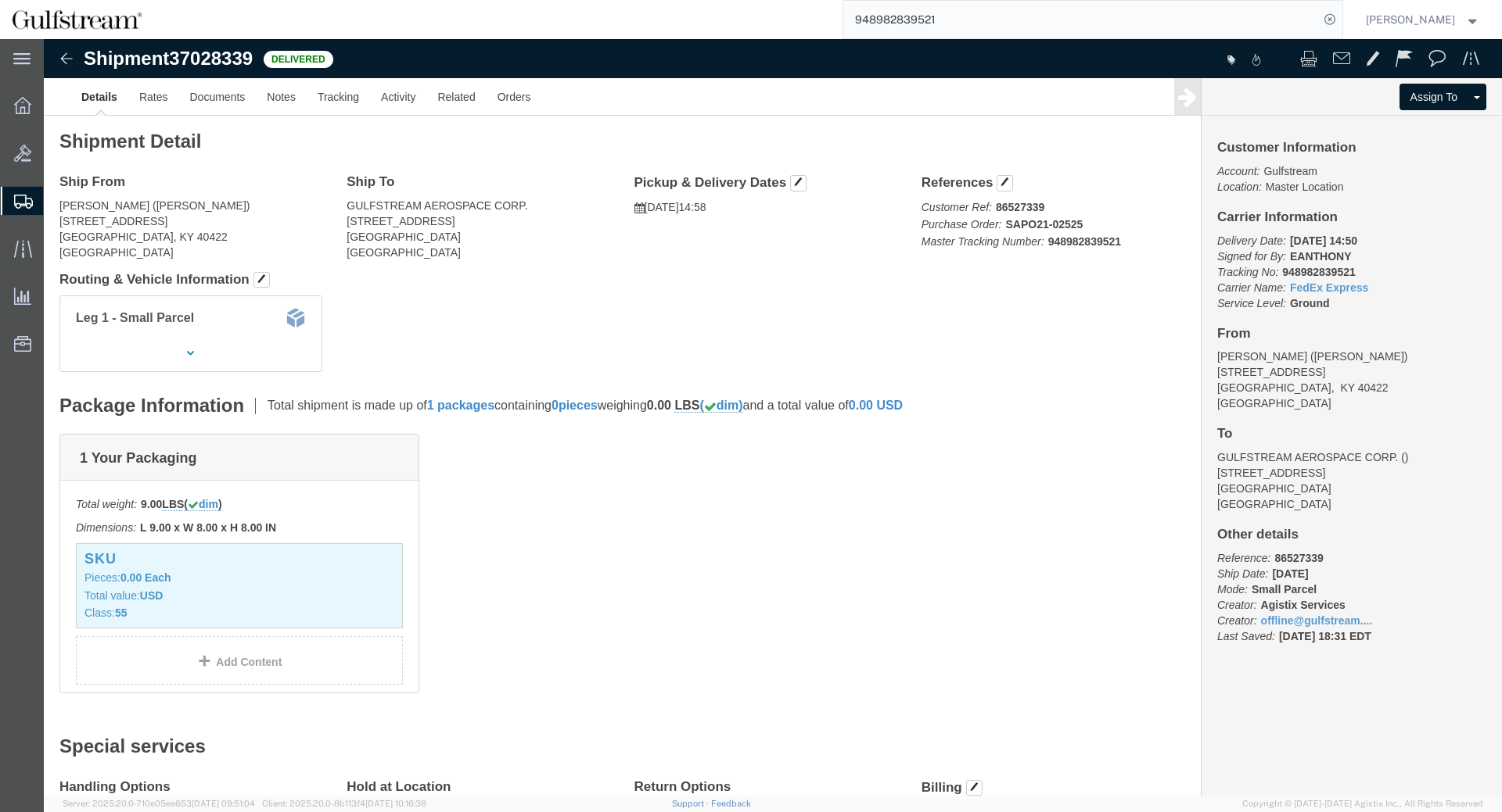
drag, startPoint x: 994, startPoint y: 22, endPoint x: 738, endPoint y: 11, distance: 256.2
click at [843, 10] on input "948982839521" at bounding box center [1081, 19] width 475 height 38
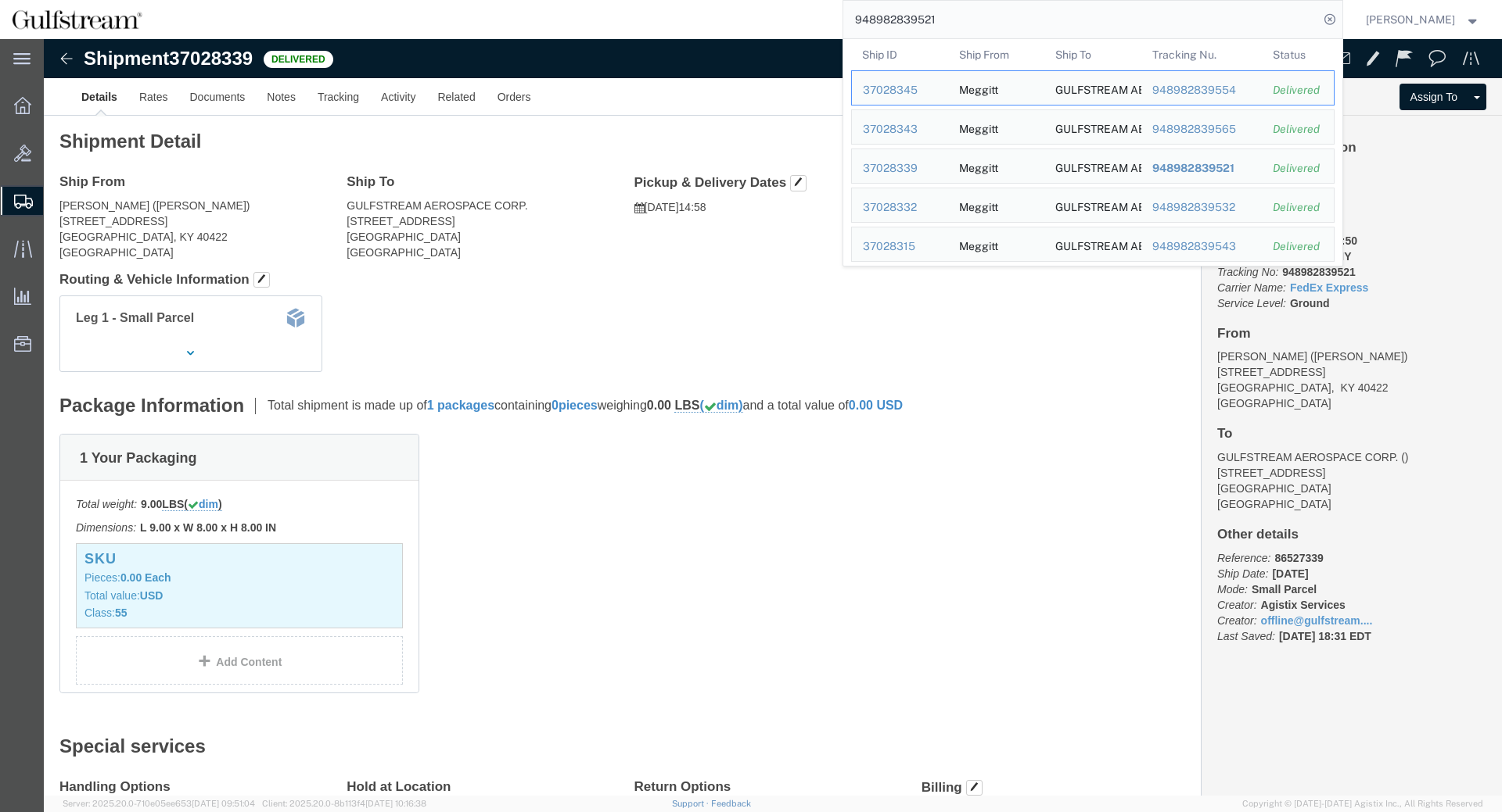
paste input "4059"
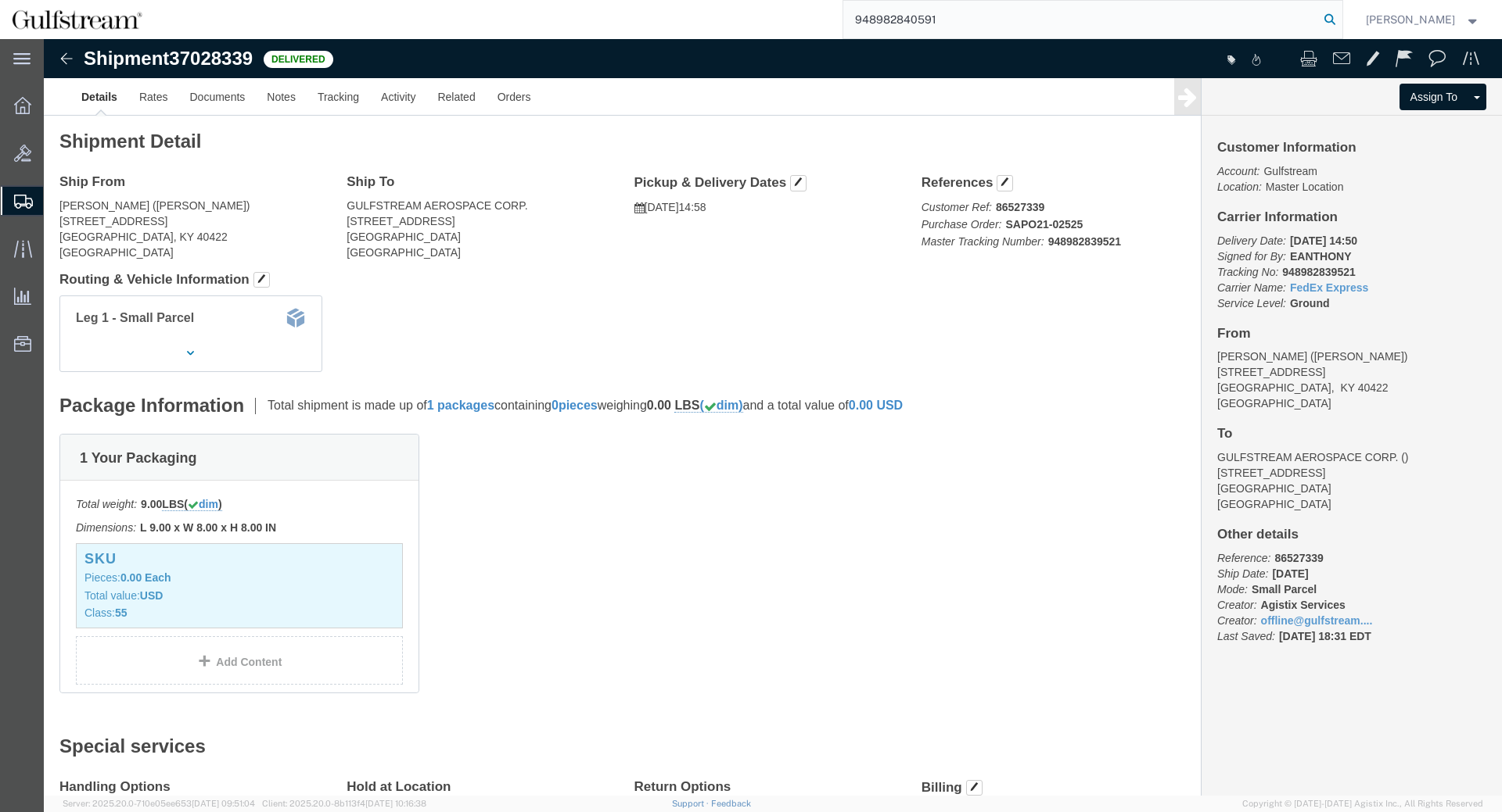
type input "948982840591"
click at [1341, 16] on icon at bounding box center [1329, 19] width 22 height 22
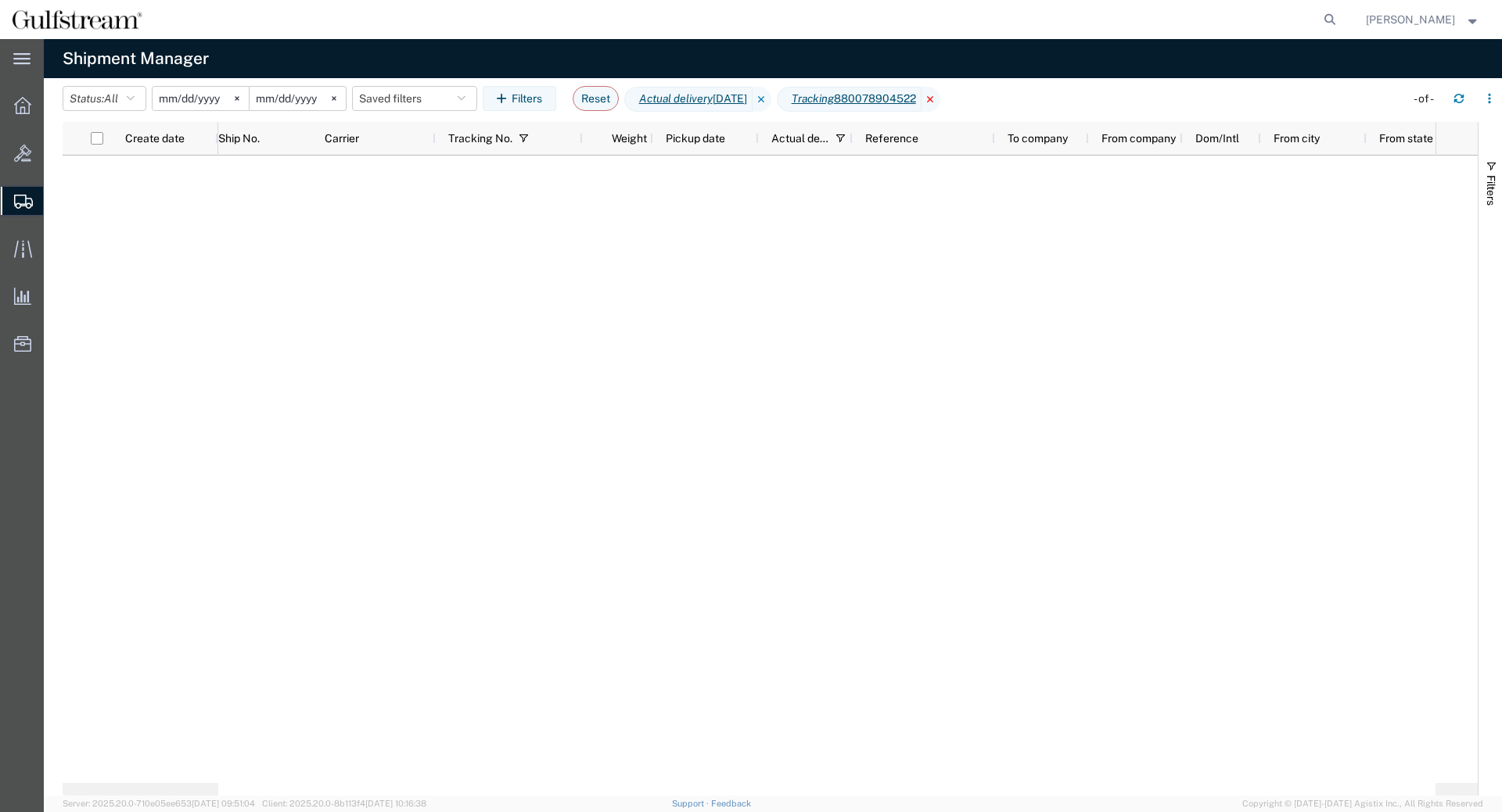
click at [940, 100] on icon at bounding box center [930, 99] width 18 height 25
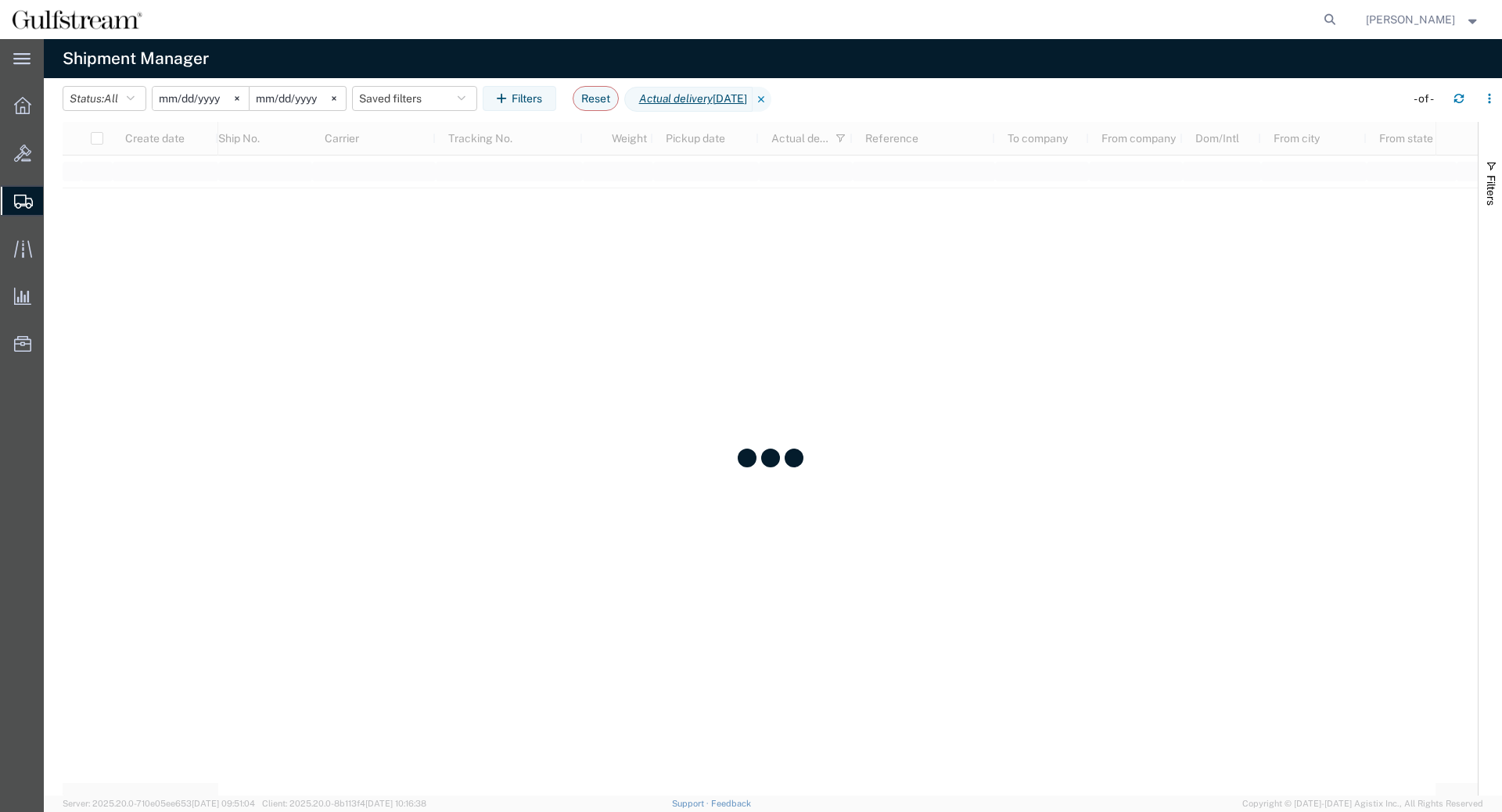
click at [771, 100] on icon at bounding box center [761, 99] width 18 height 25
